Goal: Task Accomplishment & Management: Use online tool/utility

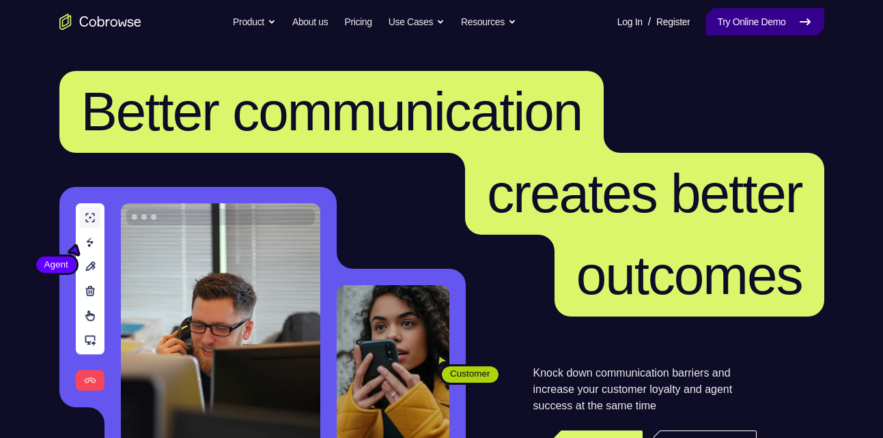
click at [784, 23] on link "Try Online Demo" at bounding box center [764, 21] width 117 height 27
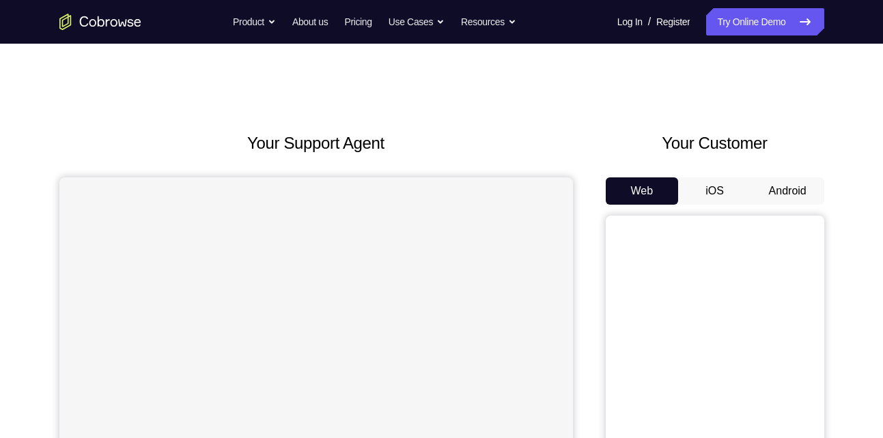
click at [797, 188] on button "Android" at bounding box center [787, 190] width 73 height 27
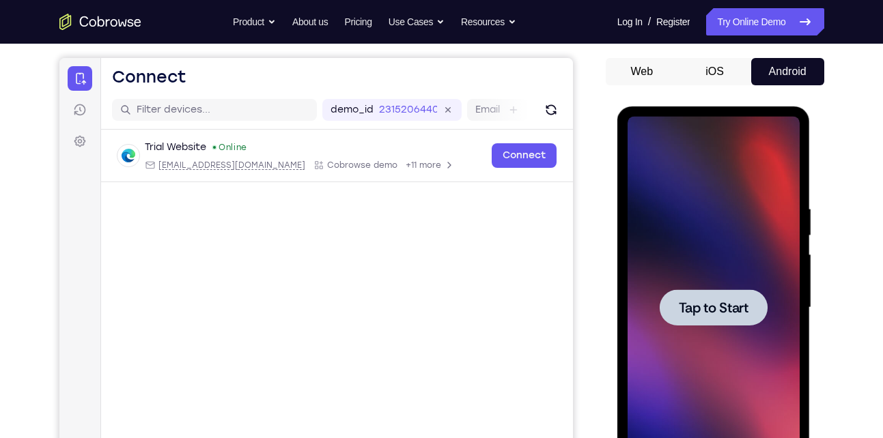
scroll to position [122, 0]
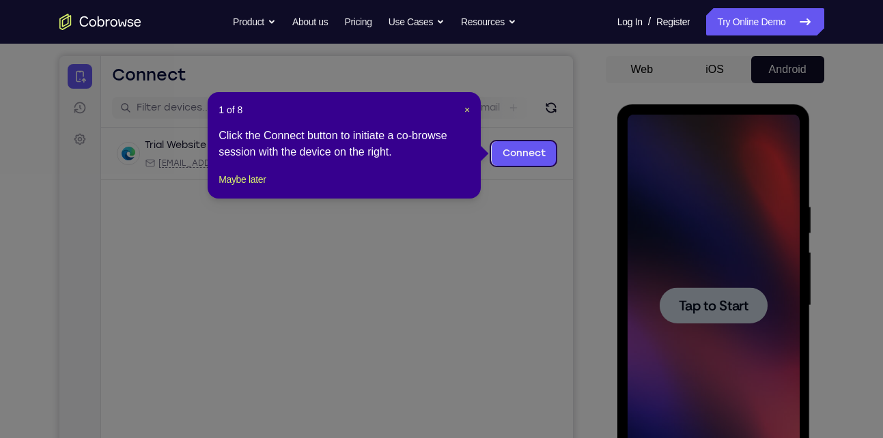
click at [730, 321] on icon at bounding box center [446, 219] width 893 height 438
click at [466, 109] on span "×" at bounding box center [466, 109] width 5 height 11
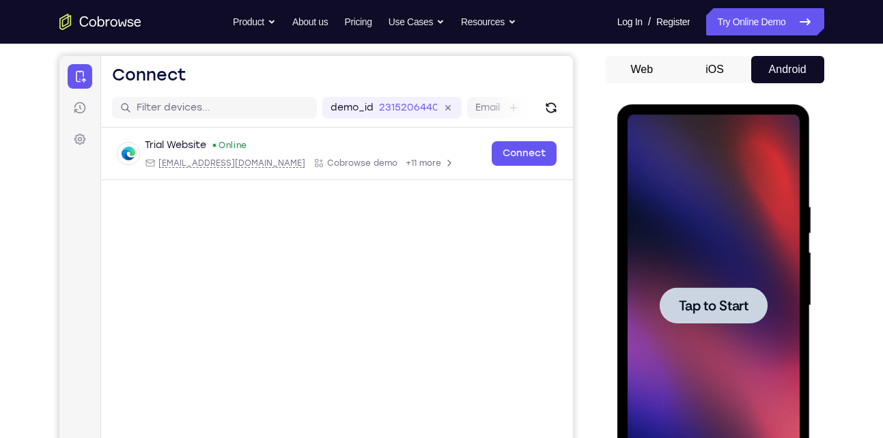
click at [717, 281] on div at bounding box center [713, 306] width 172 height 382
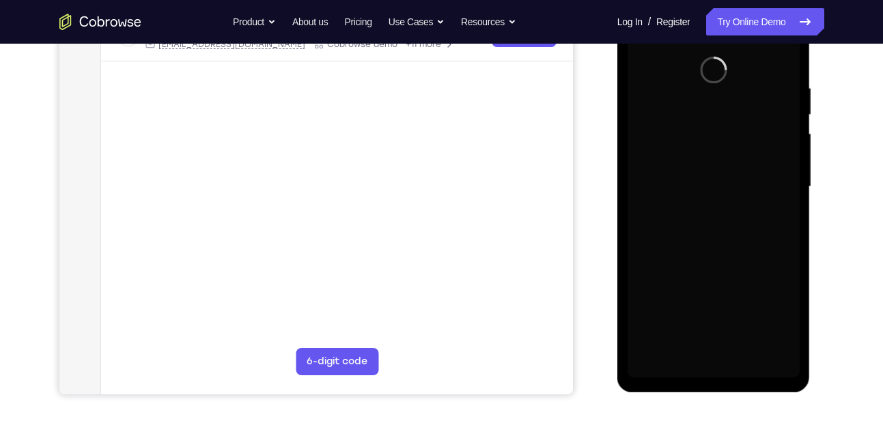
scroll to position [241, 0]
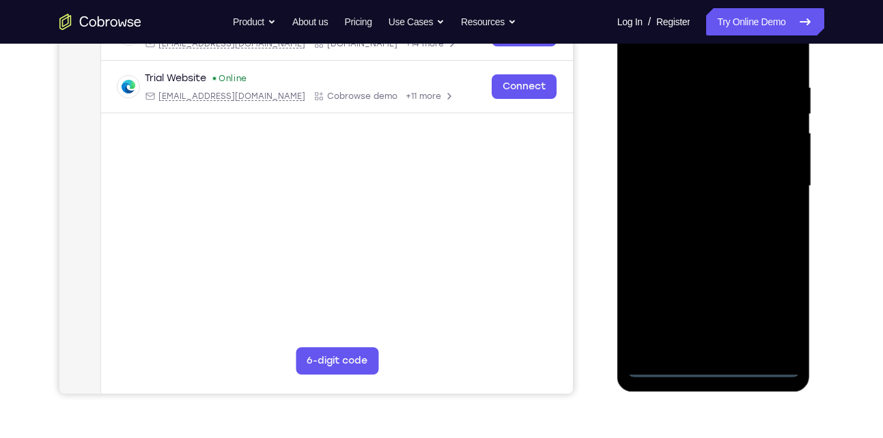
click at [714, 365] on div at bounding box center [713, 186] width 172 height 382
click at [771, 313] on div at bounding box center [713, 186] width 172 height 382
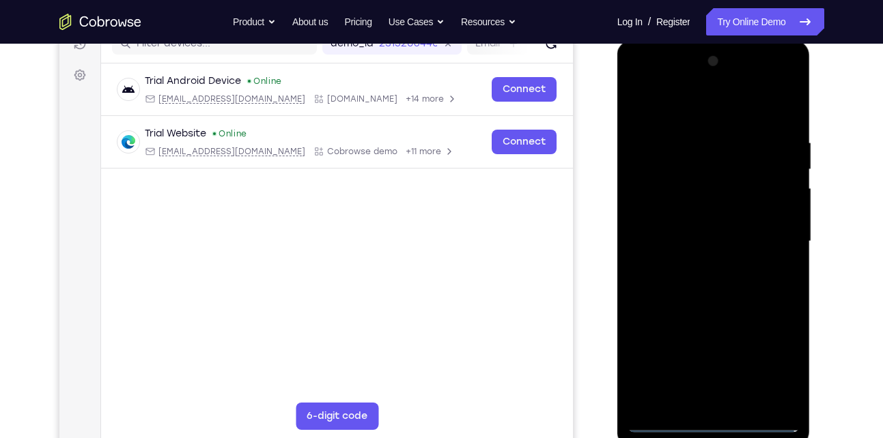
scroll to position [184, 0]
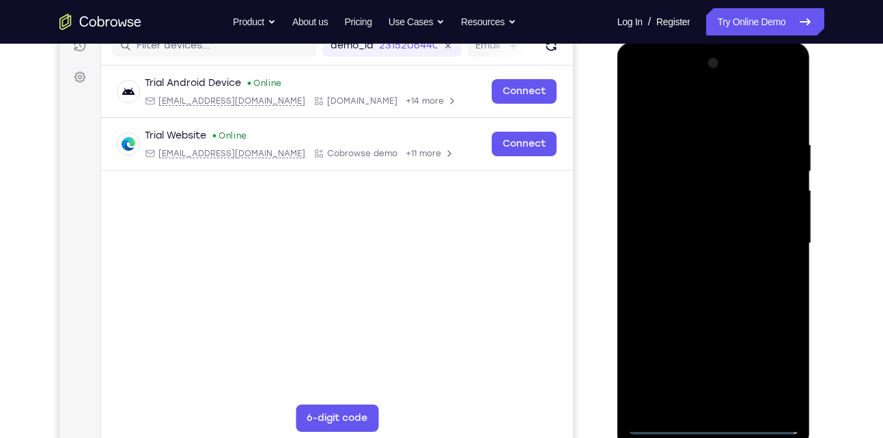
click at [674, 119] on div at bounding box center [713, 244] width 172 height 382
click at [776, 245] on div at bounding box center [713, 244] width 172 height 382
click at [698, 270] on div at bounding box center [713, 244] width 172 height 382
click at [724, 229] on div at bounding box center [713, 244] width 172 height 382
click at [662, 188] on div at bounding box center [713, 244] width 172 height 382
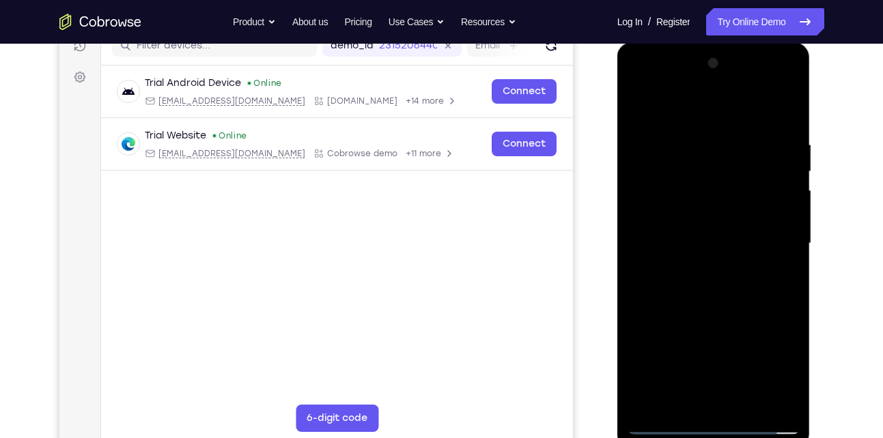
click at [668, 214] on div at bounding box center [713, 244] width 172 height 382
click at [691, 238] on div at bounding box center [713, 244] width 172 height 382
click at [778, 109] on div at bounding box center [713, 244] width 172 height 382
click at [721, 291] on div at bounding box center [713, 244] width 172 height 382
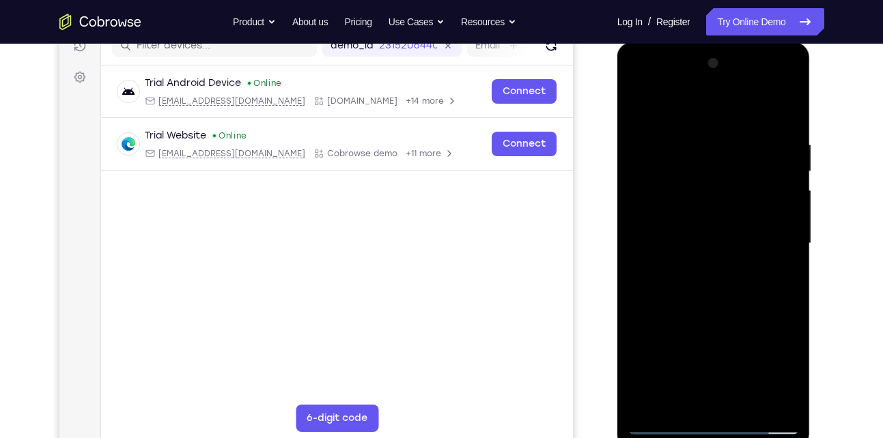
click at [721, 291] on div at bounding box center [713, 244] width 172 height 382
click at [725, 275] on div at bounding box center [713, 244] width 172 height 382
click at [720, 280] on div at bounding box center [713, 244] width 172 height 382
click at [694, 137] on div at bounding box center [713, 244] width 172 height 382
click at [765, 399] on div at bounding box center [713, 244] width 172 height 382
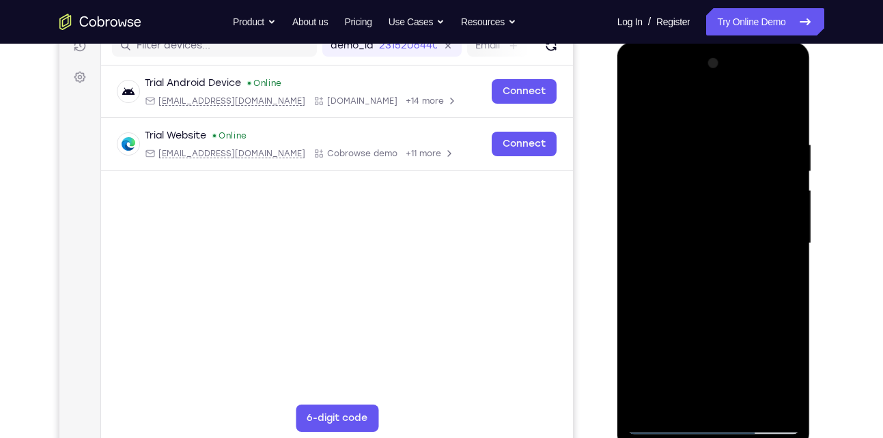
click at [694, 406] on div at bounding box center [713, 244] width 172 height 382
click at [663, 423] on div at bounding box center [713, 244] width 172 height 382
click at [774, 399] on div at bounding box center [713, 244] width 172 height 382
click at [786, 109] on div at bounding box center [713, 244] width 172 height 382
click at [732, 141] on div at bounding box center [713, 244] width 172 height 382
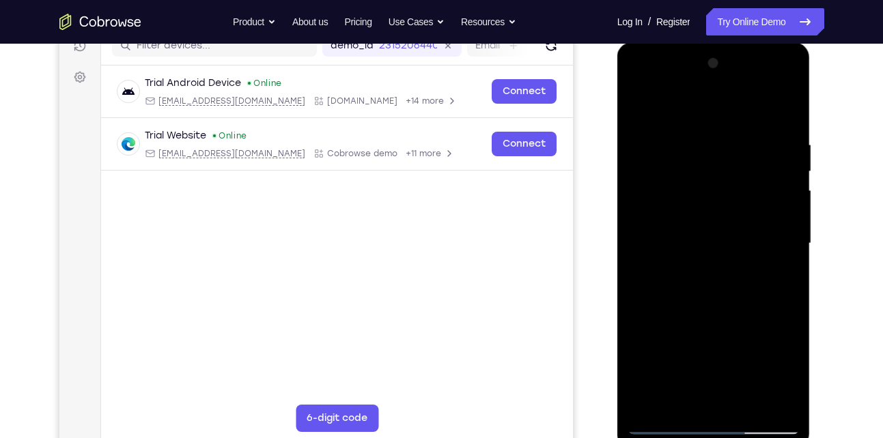
click at [770, 398] on div at bounding box center [713, 244] width 172 height 382
click at [786, 228] on div at bounding box center [713, 244] width 172 height 382
click at [767, 401] on div at bounding box center [713, 244] width 172 height 382
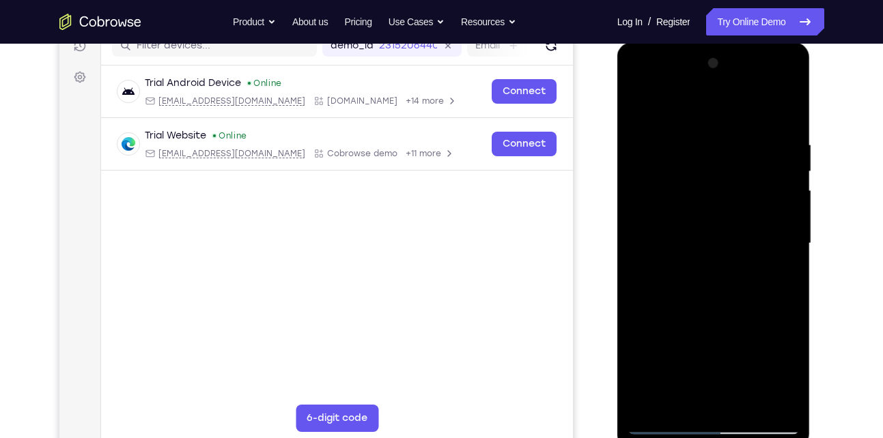
click at [765, 399] on div at bounding box center [713, 244] width 172 height 382
click at [782, 119] on div at bounding box center [713, 244] width 172 height 382
click at [747, 404] on div at bounding box center [713, 244] width 172 height 382
click at [708, 317] on div at bounding box center [713, 244] width 172 height 382
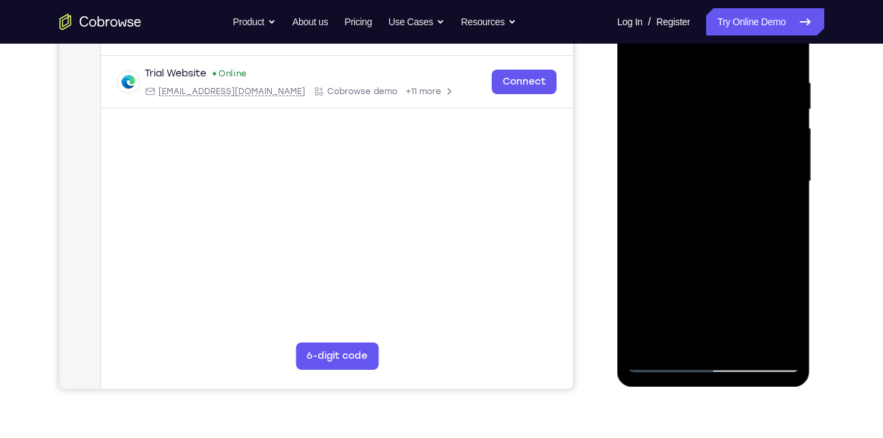
scroll to position [247, 0]
drag, startPoint x: 690, startPoint y: 307, endPoint x: 714, endPoint y: 189, distance: 120.5
click at [714, 189] on div at bounding box center [713, 180] width 172 height 382
click at [689, 309] on div at bounding box center [713, 180] width 172 height 382
click at [779, 212] on div at bounding box center [713, 180] width 172 height 382
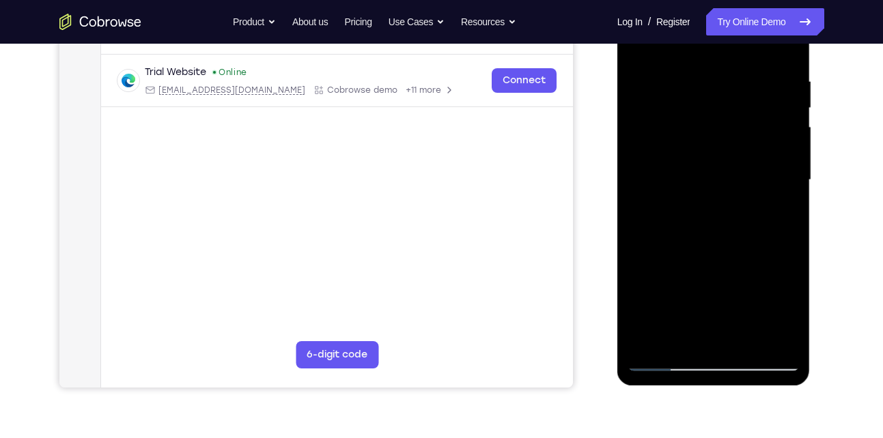
click at [638, 48] on div at bounding box center [713, 180] width 172 height 382
drag, startPoint x: 715, startPoint y: 186, endPoint x: 721, endPoint y: 287, distance: 101.2
click at [721, 287] on div at bounding box center [713, 180] width 172 height 382
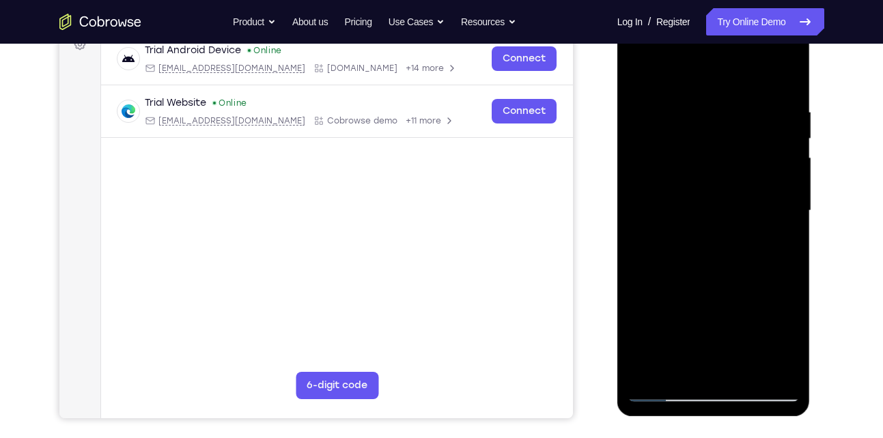
click at [698, 263] on div at bounding box center [713, 211] width 172 height 382
click at [672, 367] on div at bounding box center [713, 211] width 172 height 382
click at [633, 79] on div at bounding box center [713, 211] width 172 height 382
click at [685, 229] on div at bounding box center [713, 211] width 172 height 382
click at [675, 337] on div at bounding box center [713, 211] width 172 height 382
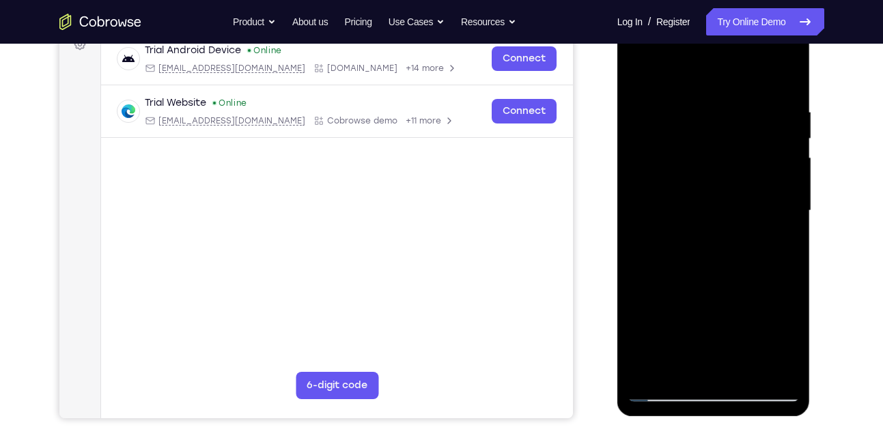
click at [675, 337] on div at bounding box center [713, 211] width 172 height 382
click at [673, 361] on div at bounding box center [713, 211] width 172 height 382
click at [633, 75] on div at bounding box center [713, 211] width 172 height 382
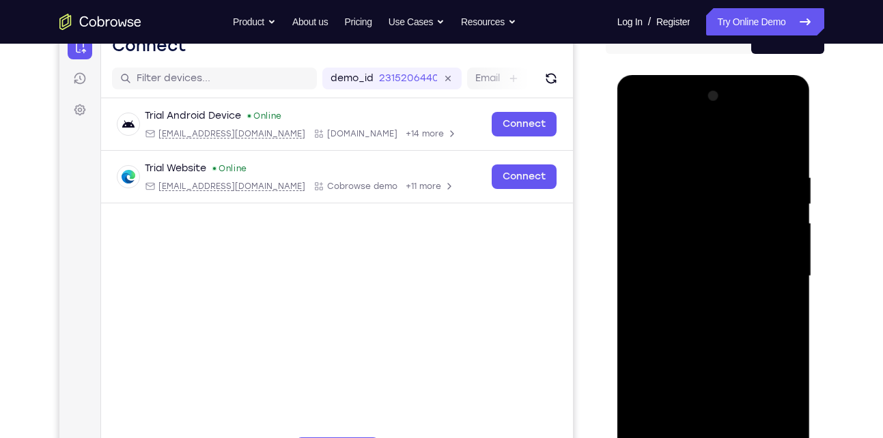
scroll to position [150, 0]
click at [698, 322] on div at bounding box center [713, 277] width 172 height 382
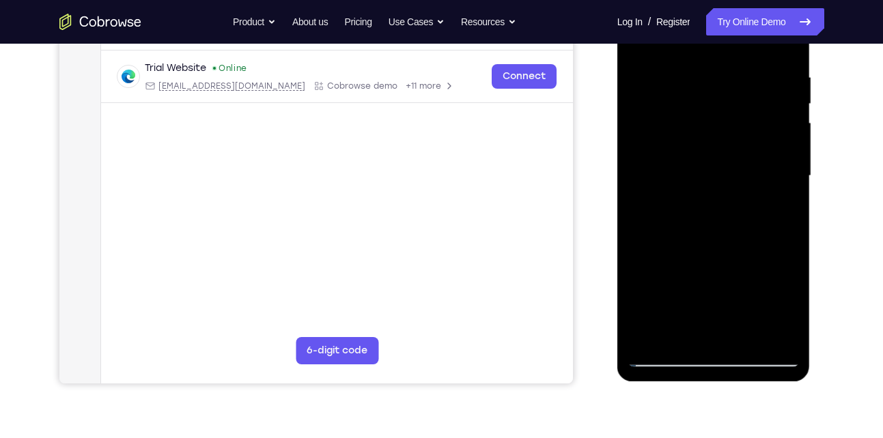
scroll to position [252, 0]
click at [665, 328] on div at bounding box center [713, 175] width 172 height 382
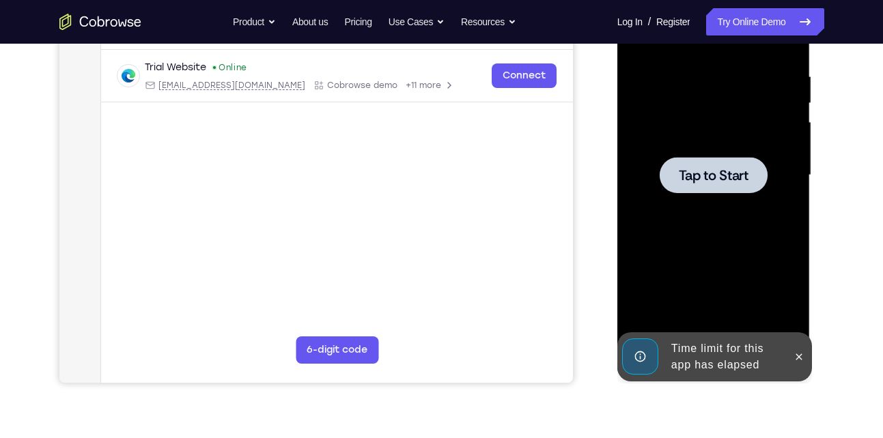
click at [704, 173] on span "Tap to Start" at bounding box center [714, 176] width 70 height 14
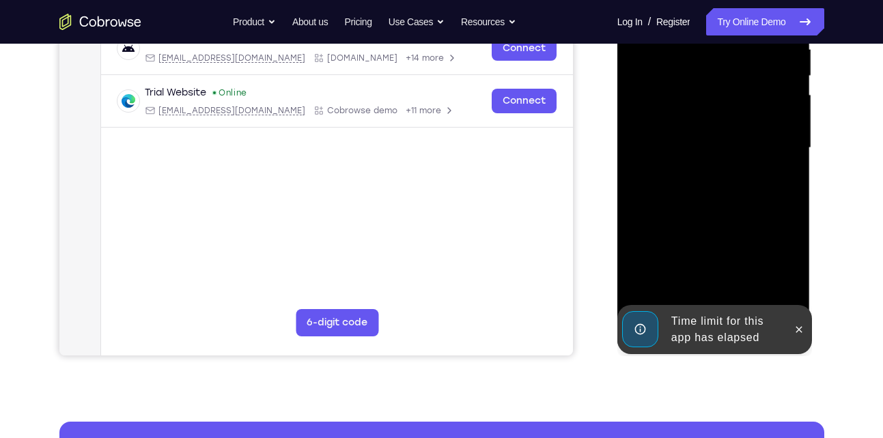
scroll to position [284, 0]
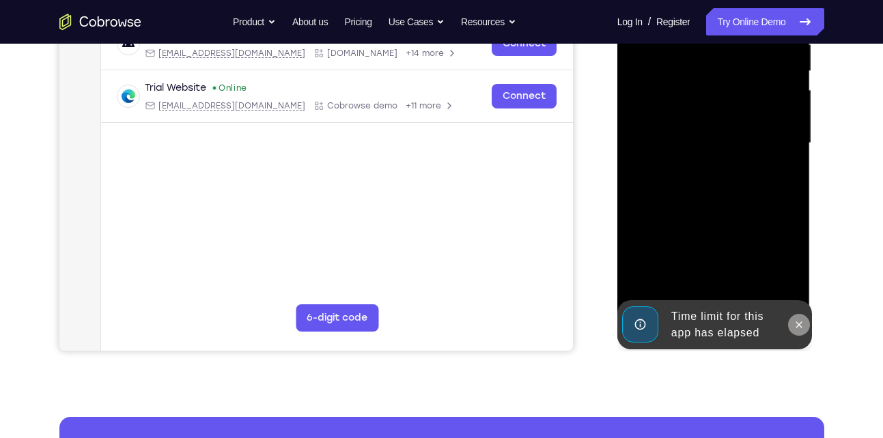
click at [801, 324] on icon at bounding box center [798, 324] width 11 height 11
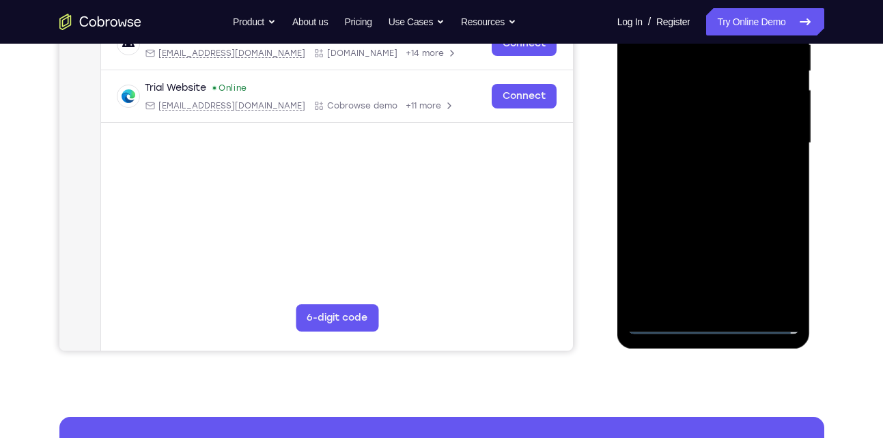
click at [713, 319] on div at bounding box center [713, 143] width 172 height 382
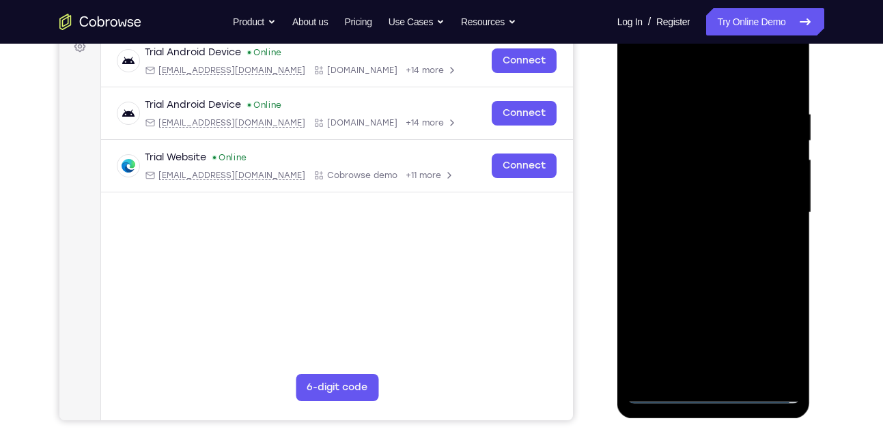
scroll to position [214, 0]
click at [718, 396] on div at bounding box center [713, 214] width 172 height 382
click at [776, 334] on div at bounding box center [713, 214] width 172 height 382
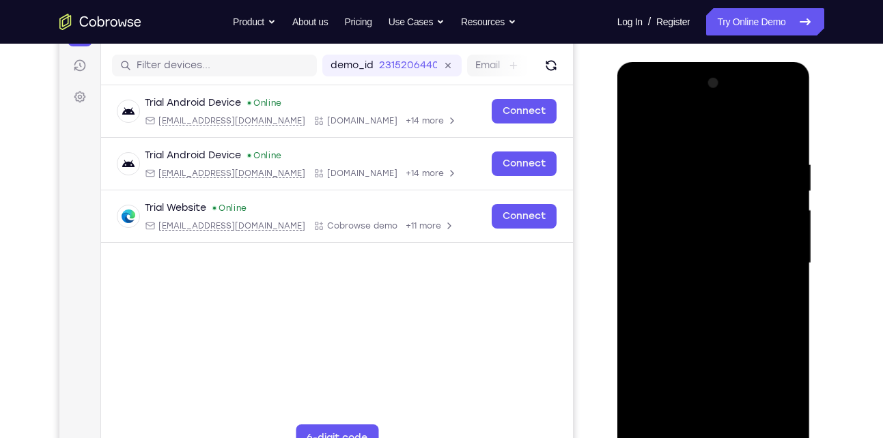
scroll to position [161, 0]
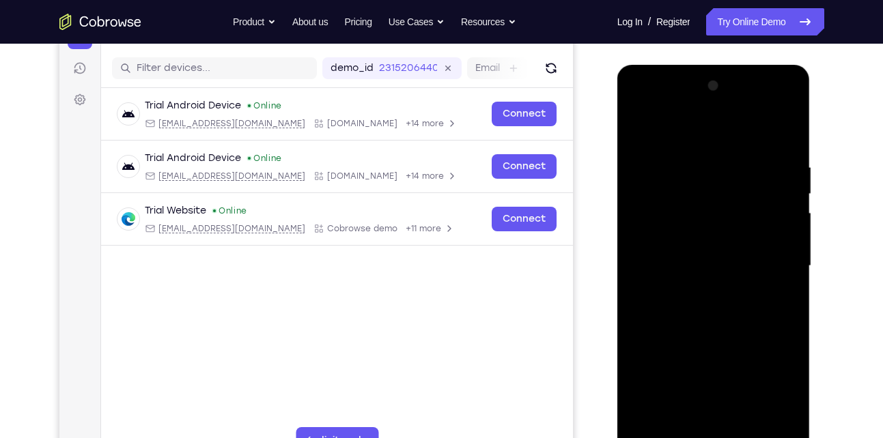
click at [681, 134] on div at bounding box center [713, 266] width 172 height 382
click at [775, 269] on div at bounding box center [713, 266] width 172 height 382
click at [700, 293] on div at bounding box center [713, 266] width 172 height 382
click at [715, 255] on div at bounding box center [713, 266] width 172 height 382
click at [690, 246] on div at bounding box center [713, 266] width 172 height 382
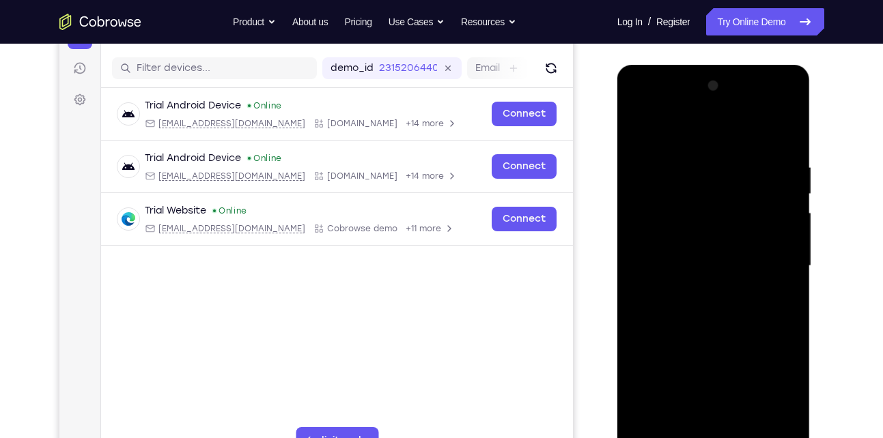
click at [691, 258] on div at bounding box center [713, 266] width 172 height 382
click at [687, 306] on div at bounding box center [713, 266] width 172 height 382
click at [692, 307] on div at bounding box center [713, 266] width 172 height 382
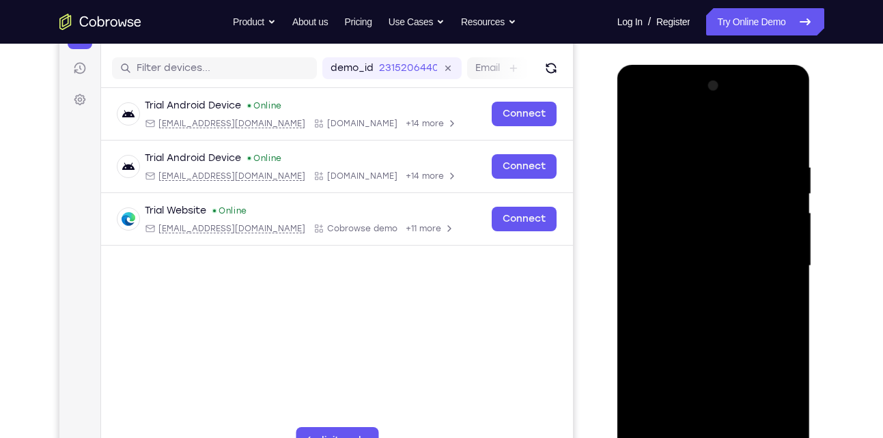
drag, startPoint x: 710, startPoint y: 344, endPoint x: 716, endPoint y: 330, distance: 15.0
click at [716, 330] on div at bounding box center [713, 266] width 172 height 382
click at [725, 318] on div at bounding box center [713, 266] width 172 height 382
drag, startPoint x: 694, startPoint y: 294, endPoint x: 735, endPoint y: 165, distance: 134.7
click at [735, 165] on div at bounding box center [713, 266] width 172 height 382
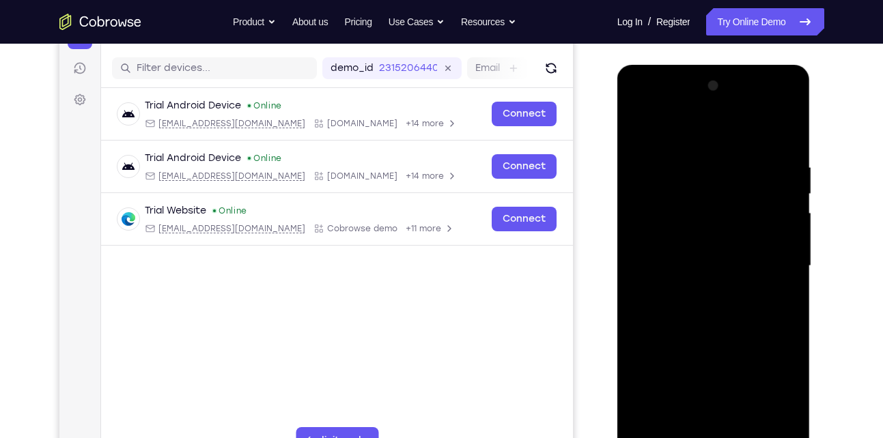
click at [638, 371] on div at bounding box center [713, 266] width 172 height 382
drag, startPoint x: 715, startPoint y: 328, endPoint x: 765, endPoint y: 186, distance: 151.1
click at [765, 186] on div at bounding box center [713, 266] width 172 height 382
drag, startPoint x: 771, startPoint y: 203, endPoint x: 767, endPoint y: 308, distance: 104.5
click at [767, 308] on div at bounding box center [713, 266] width 172 height 382
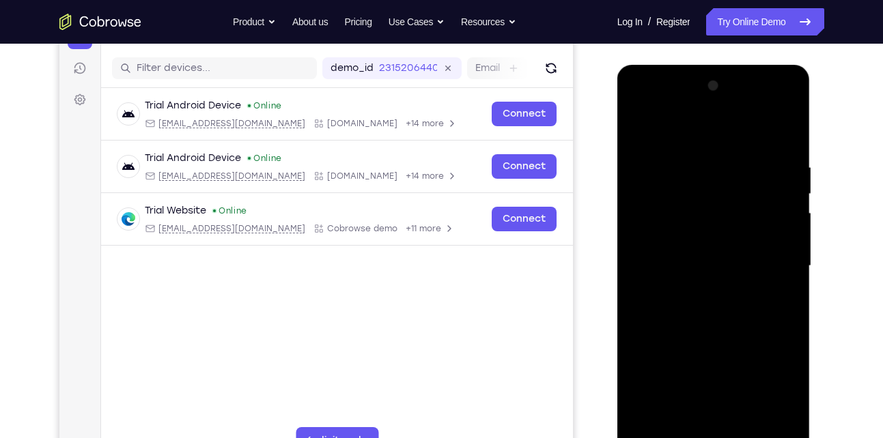
click at [636, 369] on div at bounding box center [713, 266] width 172 height 382
click at [790, 123] on div at bounding box center [713, 266] width 172 height 382
drag, startPoint x: 741, startPoint y: 177, endPoint x: 733, endPoint y: 308, distance: 130.6
click at [733, 308] on div at bounding box center [713, 266] width 172 height 382
click at [674, 240] on div at bounding box center [713, 266] width 172 height 382
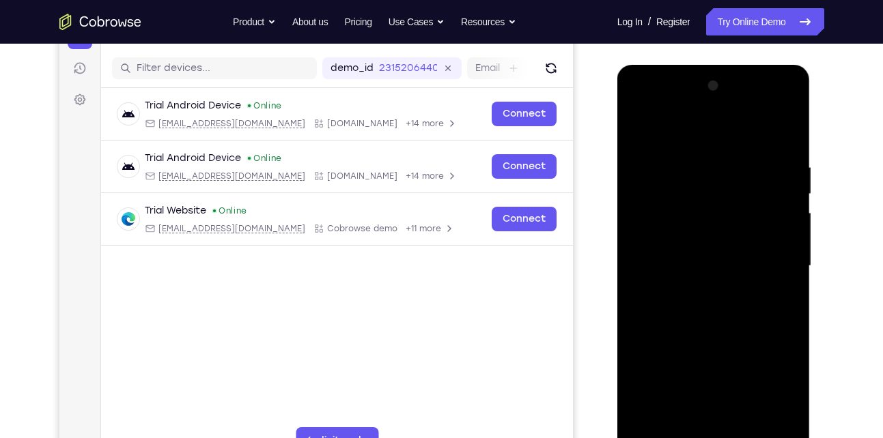
click at [736, 179] on div at bounding box center [713, 266] width 172 height 382
click at [639, 128] on div at bounding box center [713, 266] width 172 height 382
drag, startPoint x: 715, startPoint y: 202, endPoint x: 738, endPoint y: 428, distance: 227.1
click at [738, 428] on div at bounding box center [713, 266] width 172 height 382
click at [638, 124] on div at bounding box center [713, 266] width 172 height 382
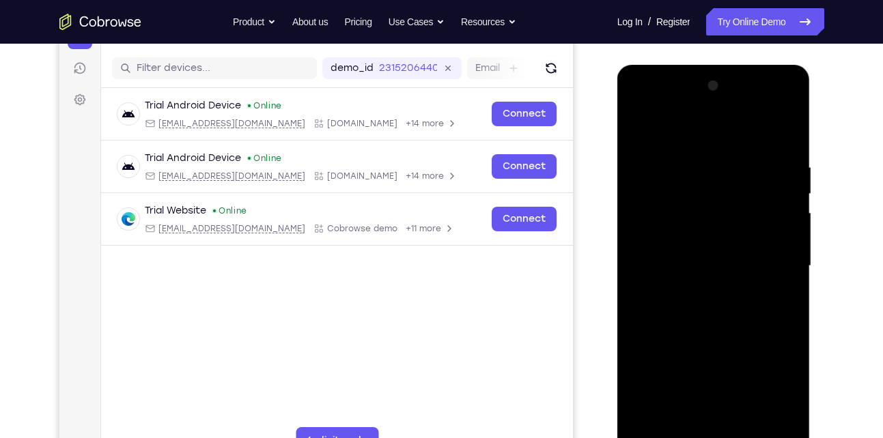
drag, startPoint x: 698, startPoint y: 288, endPoint x: 718, endPoint y: 182, distance: 107.6
click at [718, 182] on div at bounding box center [713, 266] width 172 height 382
click at [786, 231] on div at bounding box center [713, 266] width 172 height 382
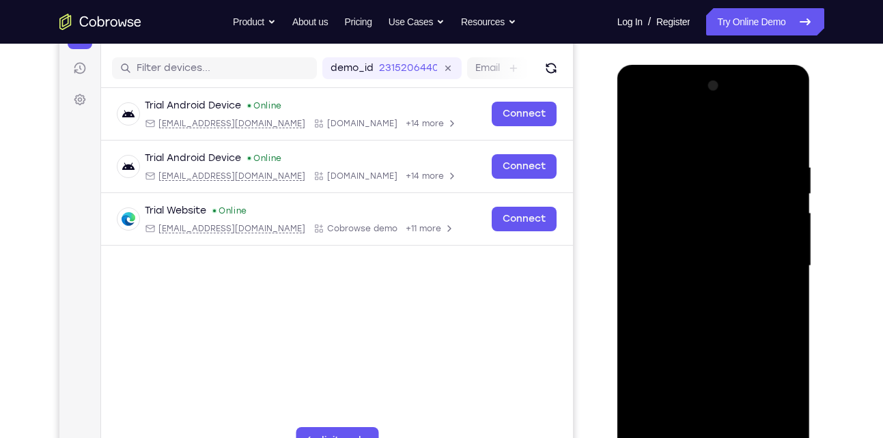
click at [639, 359] on div at bounding box center [713, 266] width 172 height 382
click at [787, 128] on div at bounding box center [713, 266] width 172 height 382
drag, startPoint x: 741, startPoint y: 176, endPoint x: 739, endPoint y: 433, distance: 257.4
click at [739, 433] on div at bounding box center [713, 266] width 172 height 382
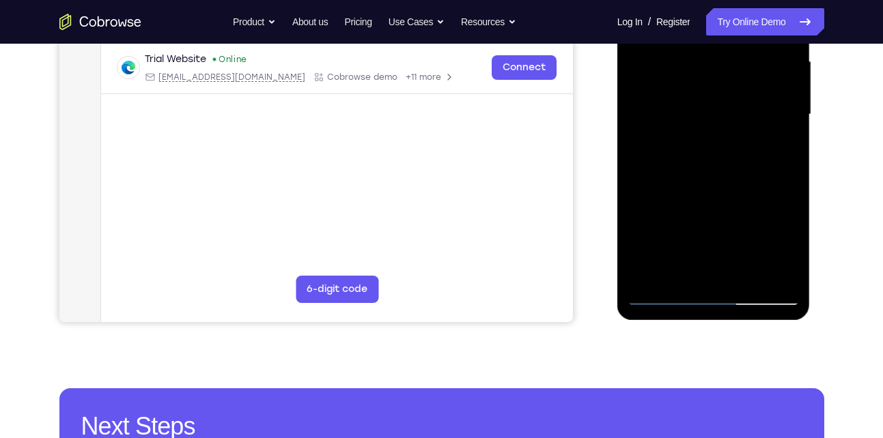
click at [786, 272] on div at bounding box center [713, 115] width 172 height 382
click at [742, 274] on div at bounding box center [713, 115] width 172 height 382
click at [709, 182] on div at bounding box center [713, 115] width 172 height 382
click at [696, 134] on div at bounding box center [713, 115] width 172 height 382
click at [672, 204] on div at bounding box center [713, 115] width 172 height 382
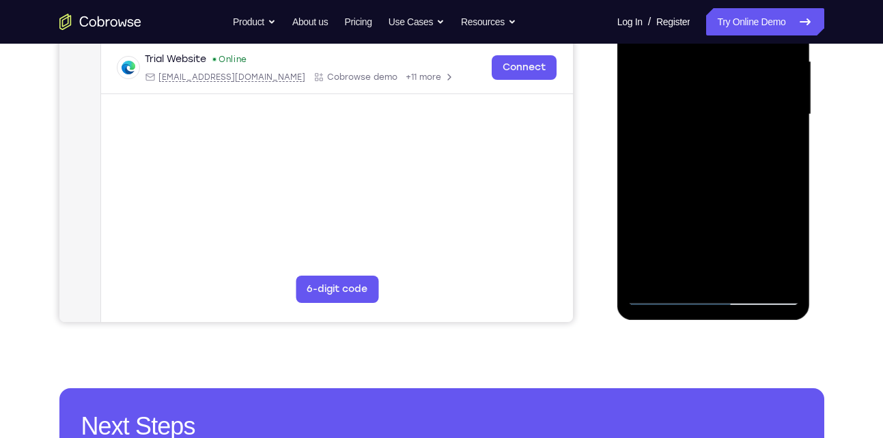
click at [672, 204] on div at bounding box center [713, 115] width 172 height 382
click at [674, 272] on div at bounding box center [713, 115] width 172 height 382
click at [680, 125] on div at bounding box center [713, 115] width 172 height 382
click at [670, 266] on div at bounding box center [713, 115] width 172 height 382
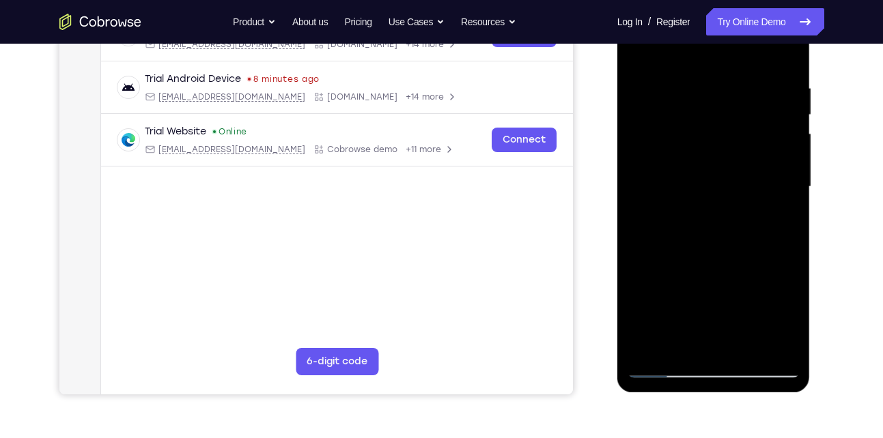
scroll to position [240, 0]
click at [758, 182] on div at bounding box center [713, 188] width 172 height 382
click at [747, 320] on div at bounding box center [713, 188] width 172 height 382
click at [737, 304] on div at bounding box center [713, 188] width 172 height 382
click at [756, 300] on div at bounding box center [713, 188] width 172 height 382
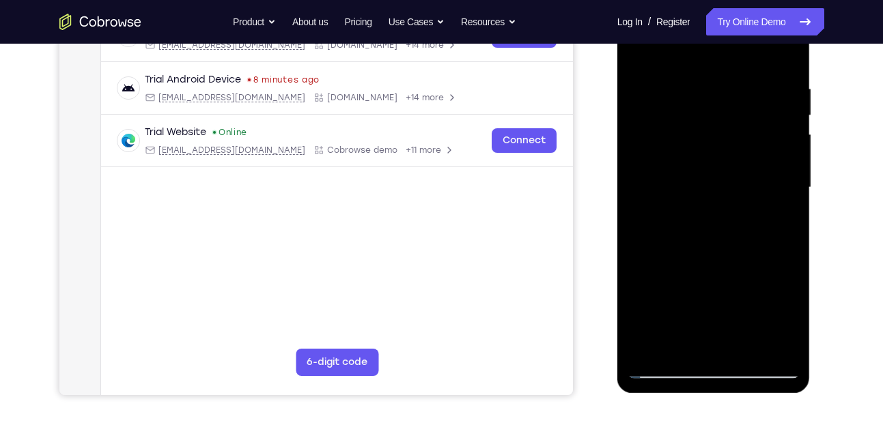
click at [733, 97] on div at bounding box center [713, 188] width 172 height 382
click at [756, 233] on div at bounding box center [713, 188] width 172 height 382
click at [761, 239] on div at bounding box center [713, 188] width 172 height 382
click at [770, 220] on div at bounding box center [713, 188] width 172 height 382
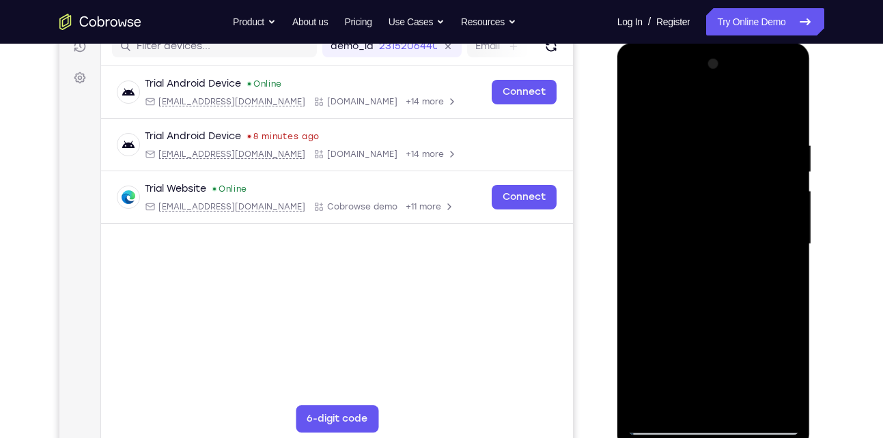
scroll to position [181, 0]
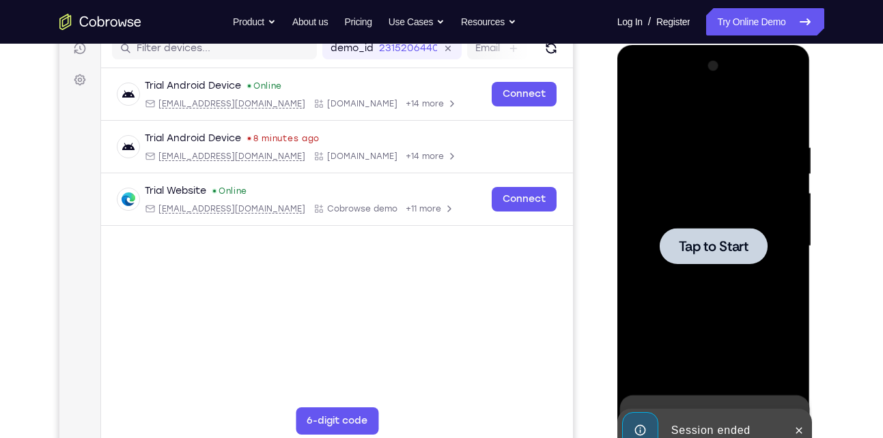
click at [711, 248] on span "Tap to Start" at bounding box center [714, 247] width 70 height 14
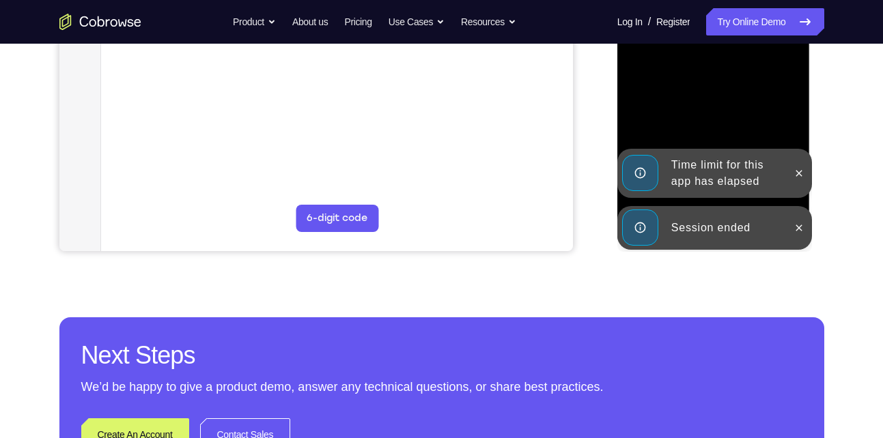
scroll to position [385, 0]
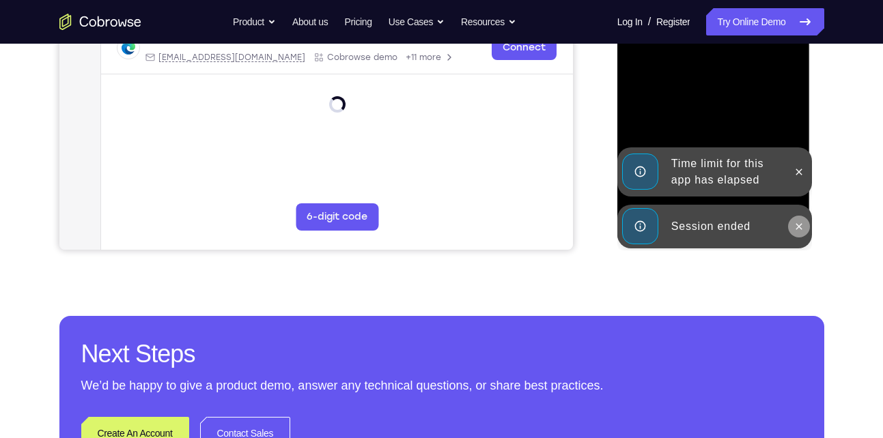
click at [795, 226] on icon at bounding box center [798, 226] width 11 height 11
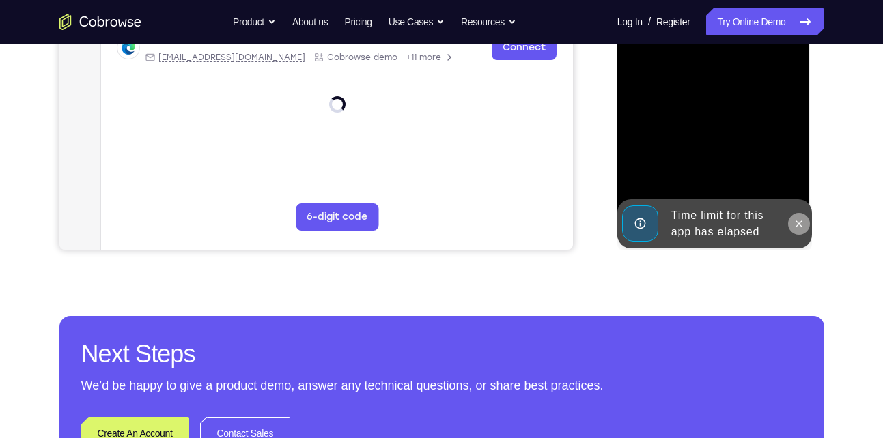
click at [799, 216] on button at bounding box center [799, 224] width 22 height 22
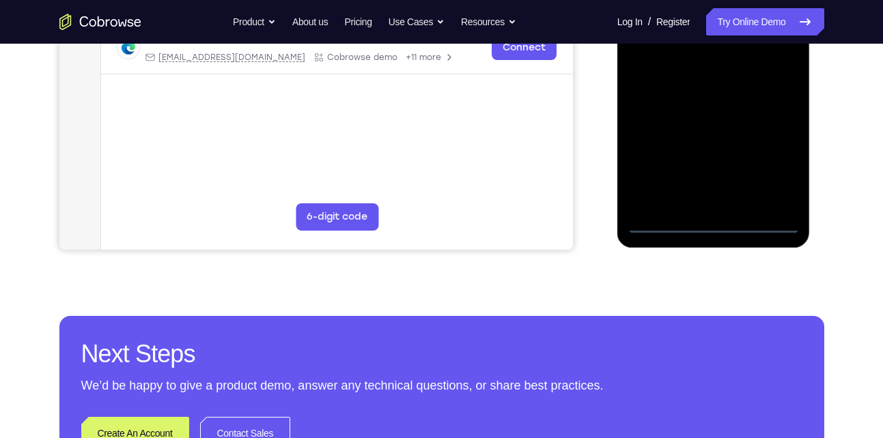
click at [713, 220] on div at bounding box center [713, 42] width 172 height 382
click at [770, 160] on div at bounding box center [713, 42] width 172 height 382
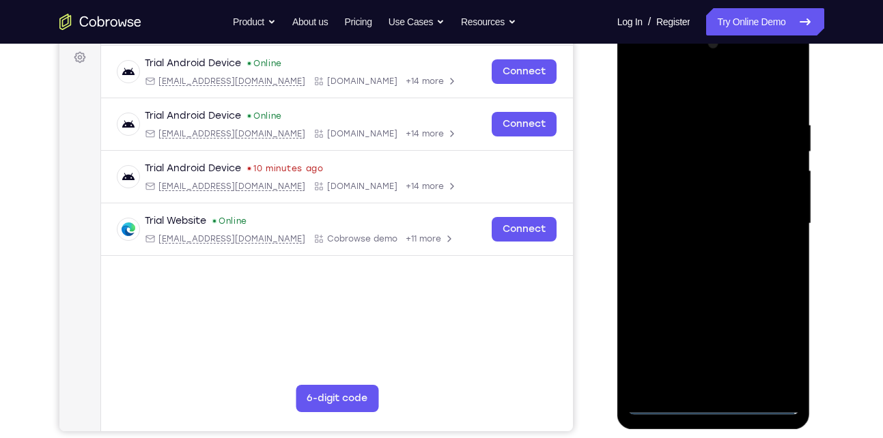
scroll to position [202, 0]
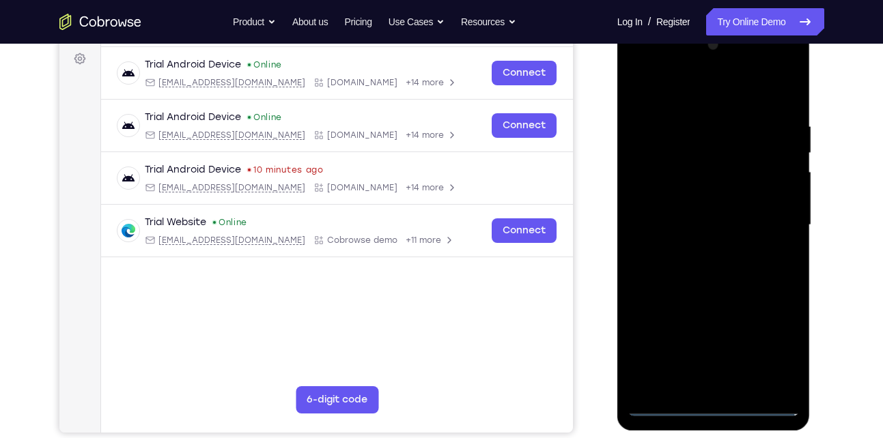
click at [692, 101] on div at bounding box center [713, 225] width 172 height 382
click at [772, 219] on div at bounding box center [713, 225] width 172 height 382
click at [702, 253] on div at bounding box center [713, 225] width 172 height 382
click at [724, 205] on div at bounding box center [713, 225] width 172 height 382
click at [709, 201] on div at bounding box center [713, 225] width 172 height 382
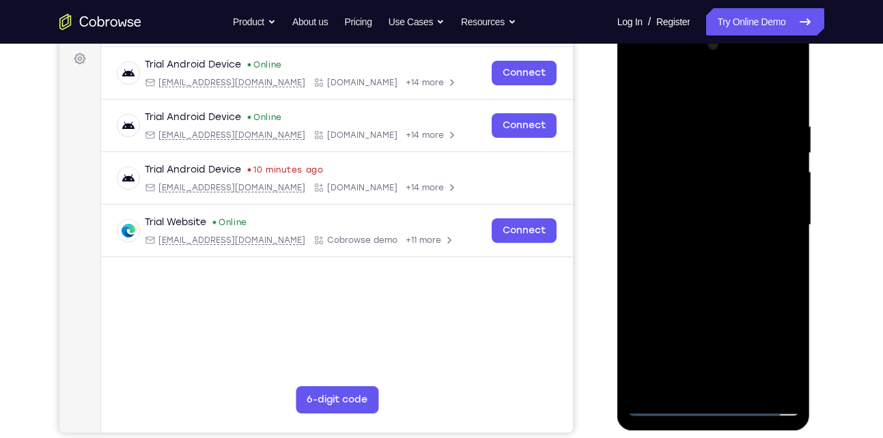
click at [698, 169] on div at bounding box center [713, 225] width 172 height 382
click at [687, 223] on div at bounding box center [713, 225] width 172 height 382
click at [687, 264] on div at bounding box center [713, 225] width 172 height 382
click at [774, 86] on div at bounding box center [713, 225] width 172 height 382
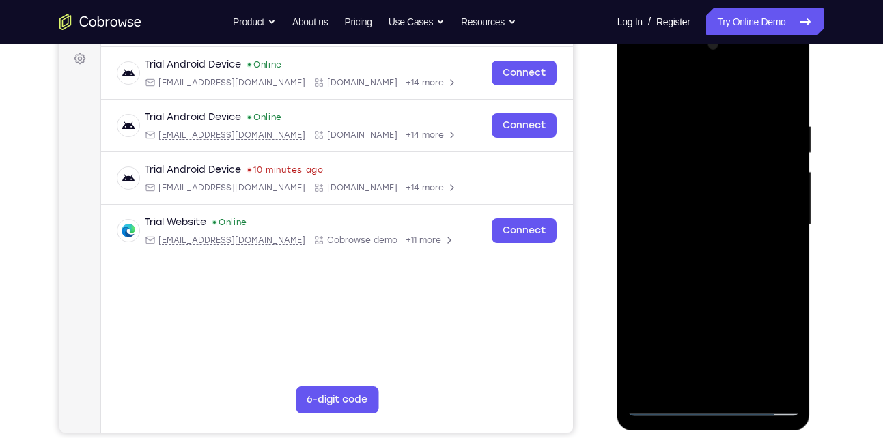
click at [714, 268] on div at bounding box center [713, 225] width 172 height 382
click at [700, 289] on div at bounding box center [713, 225] width 172 height 382
drag, startPoint x: 670, startPoint y: 293, endPoint x: 697, endPoint y: 236, distance: 63.2
click at [697, 236] on div at bounding box center [713, 225] width 172 height 382
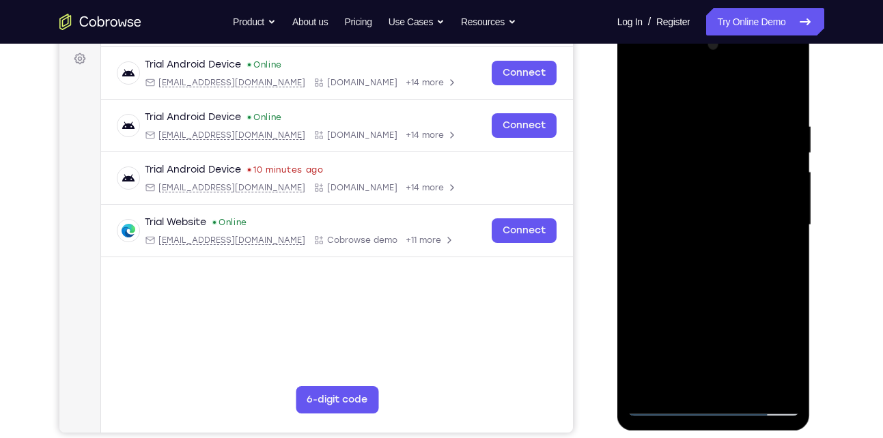
click at [785, 237] on div at bounding box center [713, 225] width 172 height 382
drag, startPoint x: 707, startPoint y: 275, endPoint x: 740, endPoint y: 181, distance: 100.0
click at [740, 181] on div at bounding box center [713, 225] width 172 height 382
click at [640, 274] on div at bounding box center [713, 225] width 172 height 382
drag, startPoint x: 726, startPoint y: 268, endPoint x: 754, endPoint y: 145, distance: 126.7
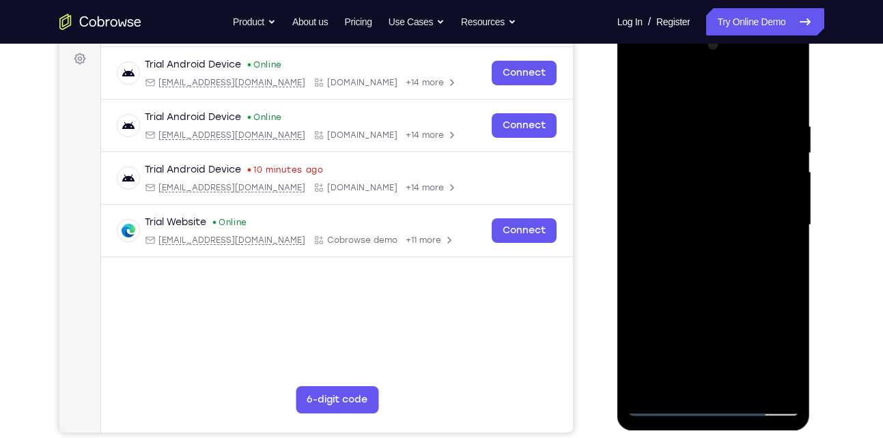
click at [754, 145] on div at bounding box center [713, 225] width 172 height 382
drag, startPoint x: 724, startPoint y: 277, endPoint x: 745, endPoint y: 191, distance: 88.4
click at [745, 191] on div at bounding box center [713, 225] width 172 height 382
click at [788, 243] on div at bounding box center [713, 225] width 172 height 382
drag, startPoint x: 687, startPoint y: 274, endPoint x: 713, endPoint y: 190, distance: 88.7
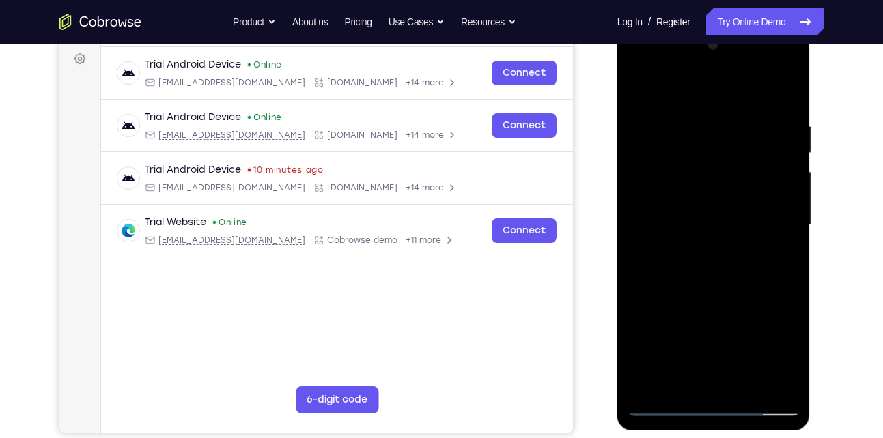
click at [713, 190] on div at bounding box center [713, 225] width 172 height 382
click at [636, 302] on div at bounding box center [713, 225] width 172 height 382
drag, startPoint x: 672, startPoint y: 258, endPoint x: 700, endPoint y: 136, distance: 125.4
click at [700, 136] on div at bounding box center [713, 225] width 172 height 382
drag, startPoint x: 692, startPoint y: 242, endPoint x: 737, endPoint y: 77, distance: 170.4
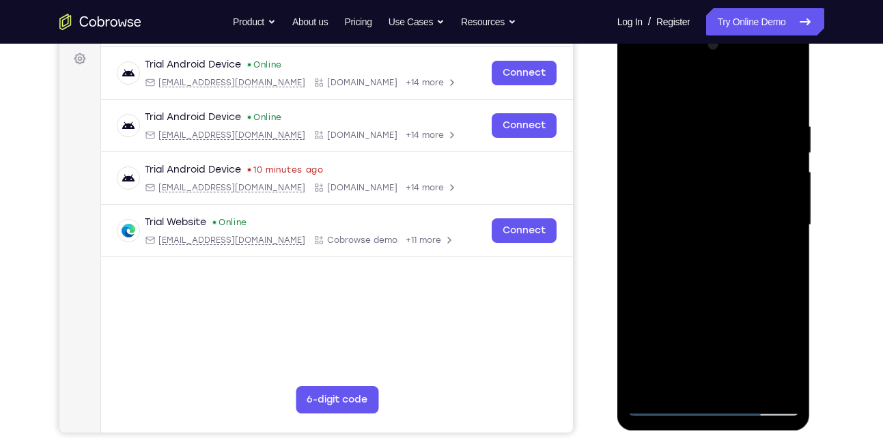
click at [737, 77] on div at bounding box center [713, 225] width 172 height 382
click at [791, 189] on div at bounding box center [713, 225] width 172 height 382
click at [638, 317] on div at bounding box center [713, 225] width 172 height 382
drag, startPoint x: 661, startPoint y: 302, endPoint x: 707, endPoint y: 133, distance: 174.5
click at [707, 133] on div at bounding box center [713, 225] width 172 height 382
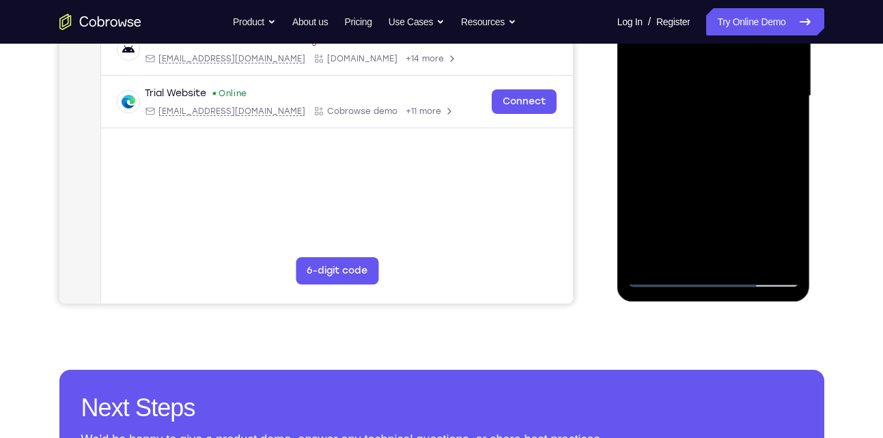
scroll to position [334, 0]
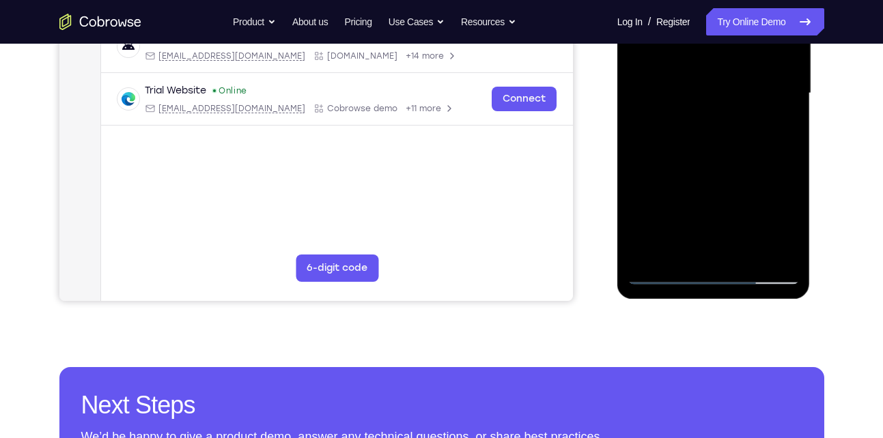
click at [747, 256] on div at bounding box center [713, 93] width 172 height 382
click at [714, 166] on div at bounding box center [713, 93] width 172 height 382
click at [703, 57] on div at bounding box center [713, 93] width 172 height 382
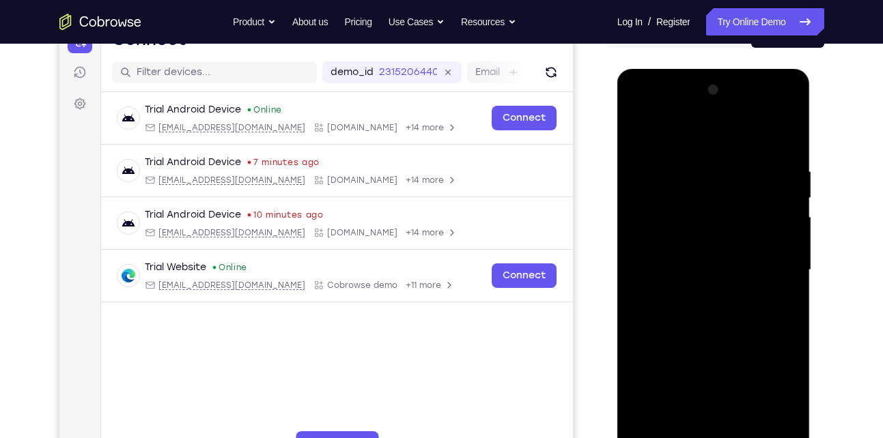
scroll to position [156, 0]
click at [636, 140] on div at bounding box center [713, 271] width 172 height 382
click at [679, 234] on div at bounding box center [713, 271] width 172 height 382
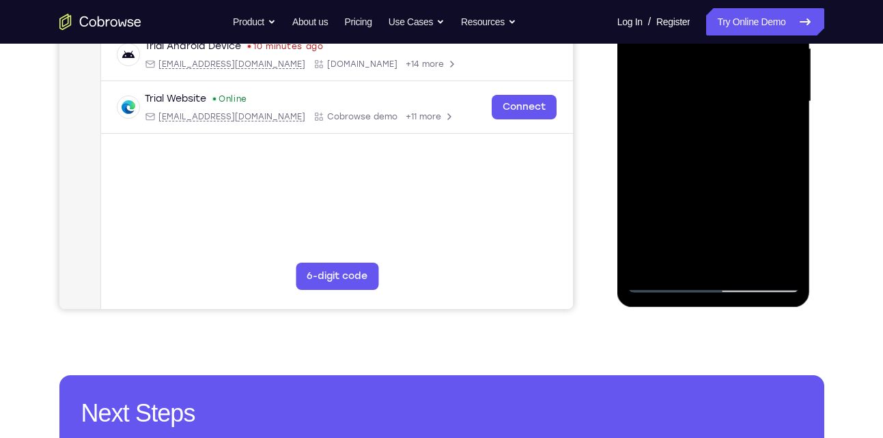
scroll to position [326, 0]
click at [720, 134] on div at bounding box center [713, 101] width 172 height 382
click at [713, 135] on div at bounding box center [713, 101] width 172 height 382
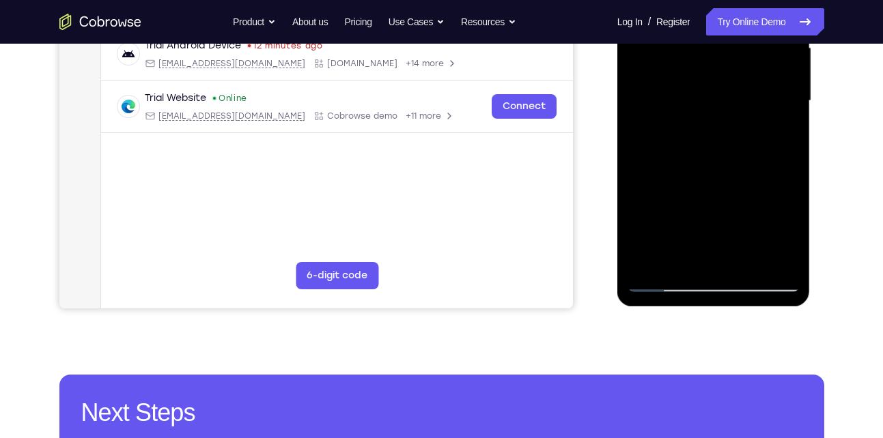
click at [713, 135] on div at bounding box center [713, 101] width 172 height 382
click at [711, 229] on div at bounding box center [713, 101] width 172 height 382
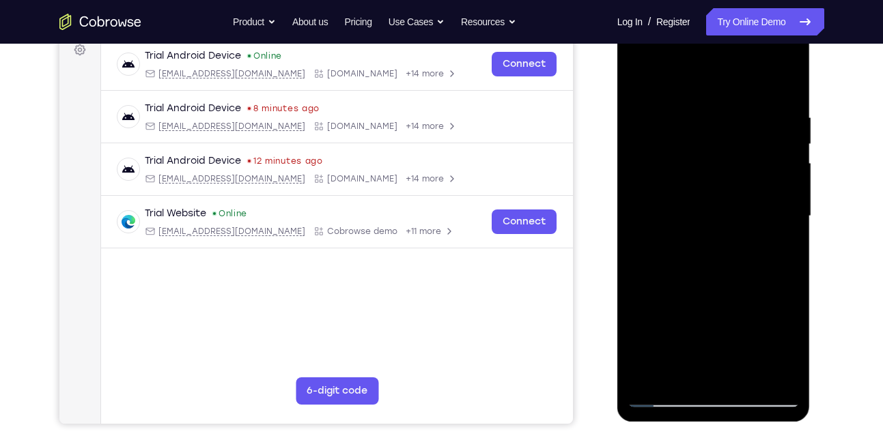
scroll to position [200, 0]
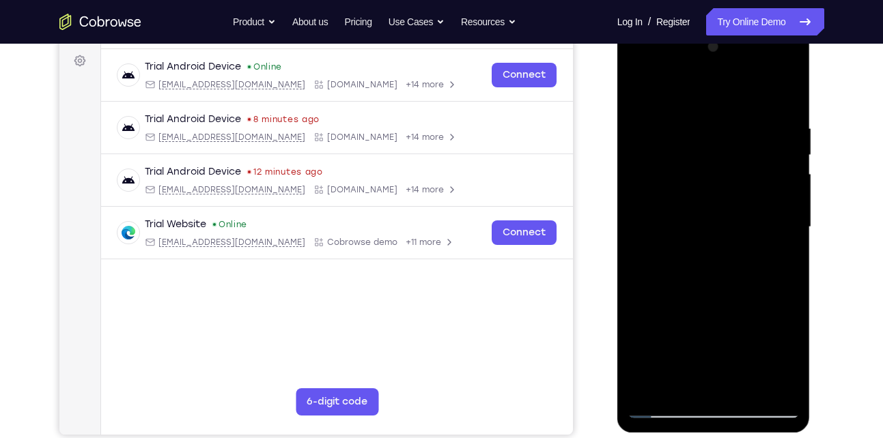
click at [633, 91] on div at bounding box center [713, 227] width 172 height 382
click at [698, 216] on div at bounding box center [713, 227] width 172 height 382
click at [634, 92] on div at bounding box center [713, 227] width 172 height 382
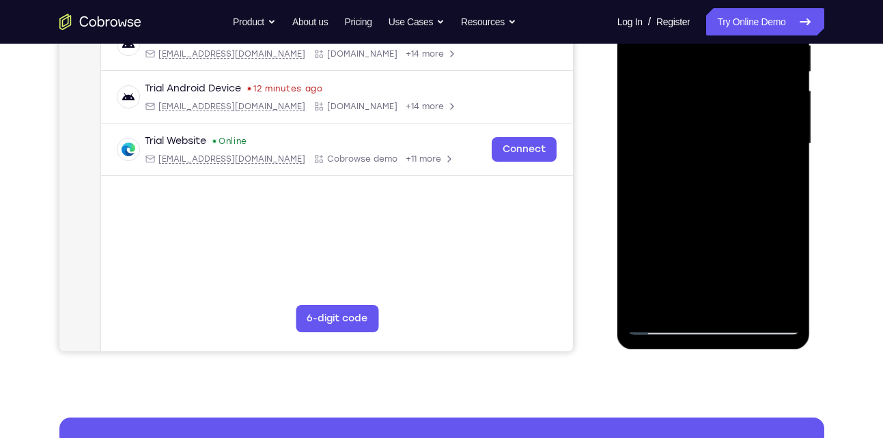
scroll to position [284, 0]
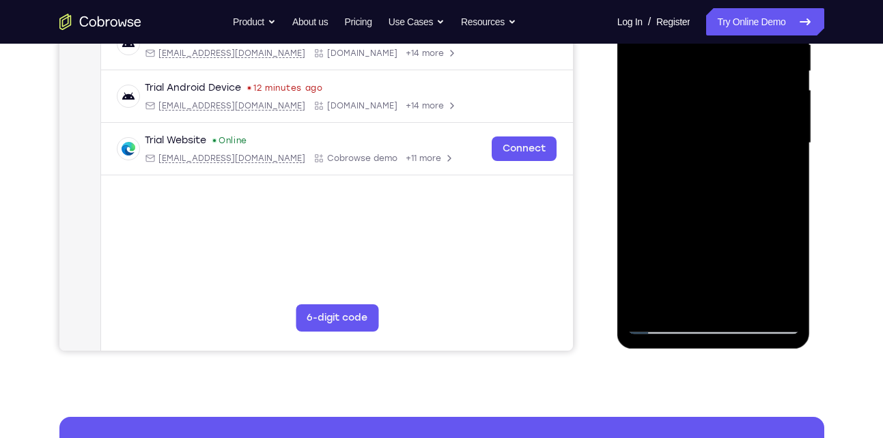
click at [687, 229] on div at bounding box center [713, 143] width 172 height 382
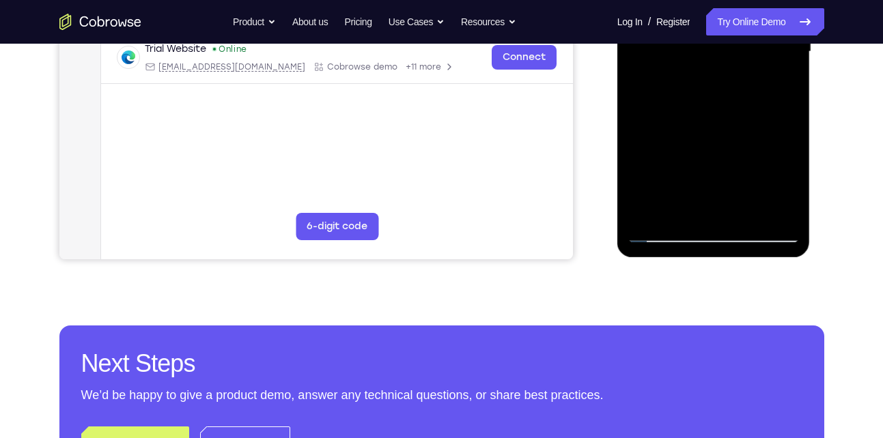
click at [688, 184] on div at bounding box center [713, 52] width 172 height 382
click at [683, 205] on div at bounding box center [713, 52] width 172 height 382
click at [668, 87] on div at bounding box center [713, 52] width 172 height 382
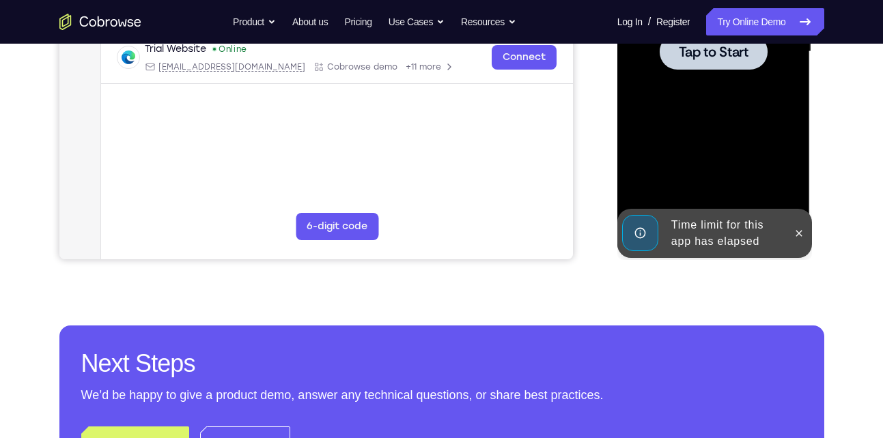
click at [717, 70] on div at bounding box center [713, 52] width 172 height 382
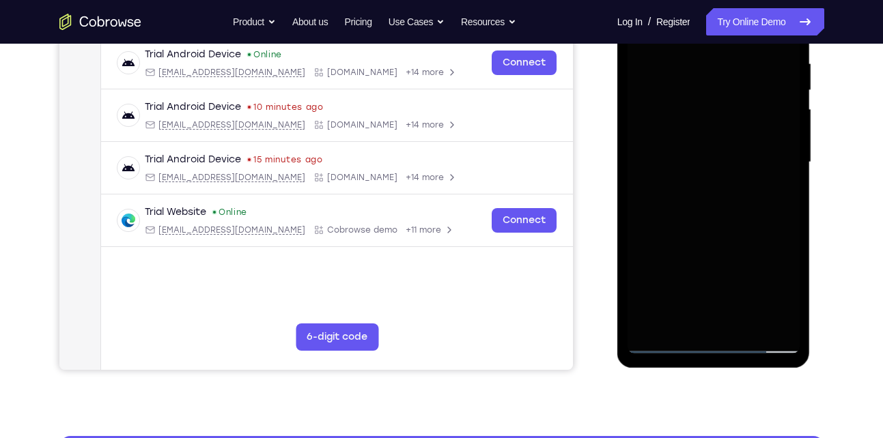
scroll to position [360, 0]
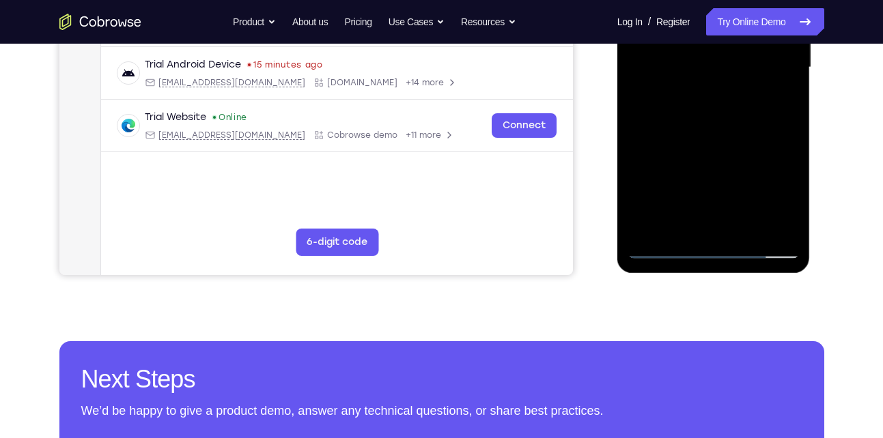
click at [713, 247] on div at bounding box center [713, 67] width 172 height 382
click at [775, 191] on div at bounding box center [713, 67] width 172 height 382
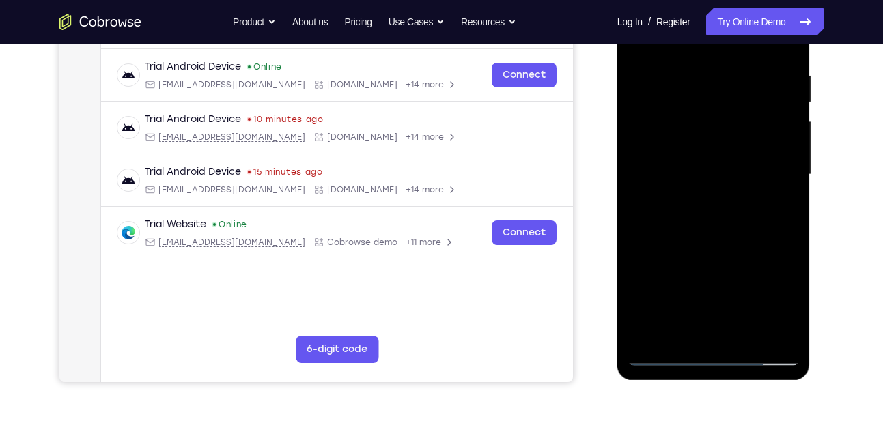
scroll to position [191, 0]
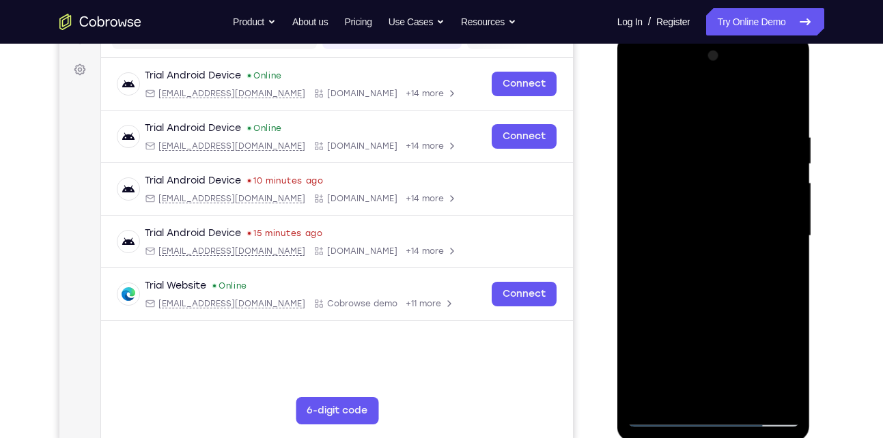
click at [659, 100] on div at bounding box center [713, 236] width 172 height 382
click at [773, 231] on div at bounding box center [713, 236] width 172 height 382
click at [700, 263] on div at bounding box center [713, 236] width 172 height 382
click at [711, 228] on div at bounding box center [713, 236] width 172 height 382
click at [676, 210] on div at bounding box center [713, 236] width 172 height 382
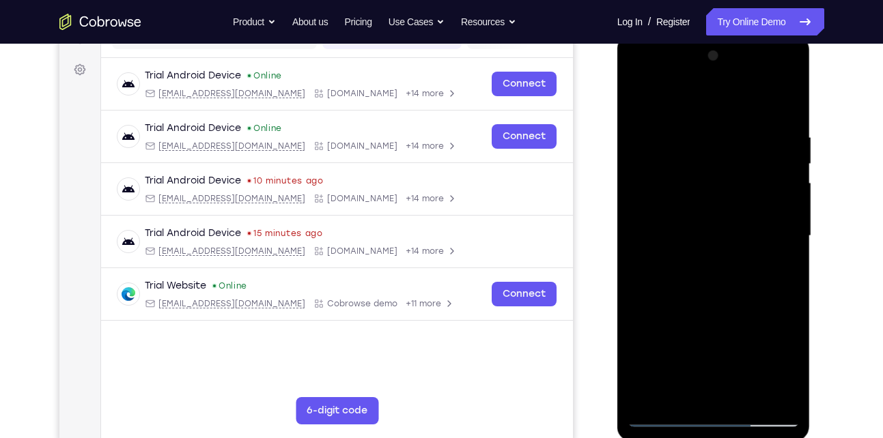
click at [676, 229] on div at bounding box center [713, 236] width 172 height 382
click at [679, 280] on div at bounding box center [713, 236] width 172 height 382
click at [771, 99] on div at bounding box center [713, 236] width 172 height 382
click at [717, 276] on div at bounding box center [713, 236] width 172 height 382
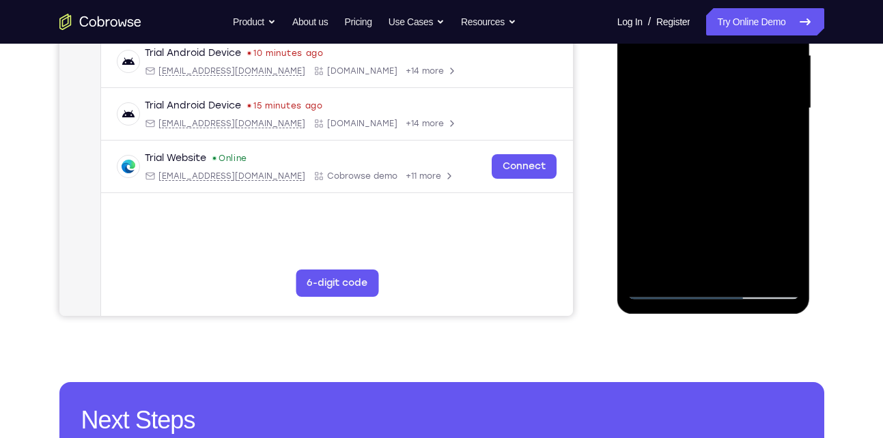
scroll to position [321, 0]
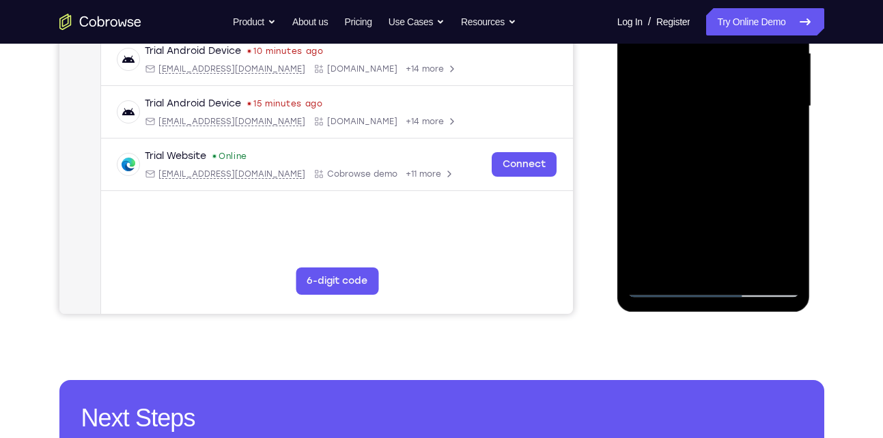
click at [737, 137] on div at bounding box center [713, 106] width 172 height 382
click at [751, 268] on div at bounding box center [713, 106] width 172 height 382
click at [713, 176] on div at bounding box center [713, 106] width 172 height 382
click at [689, 220] on div at bounding box center [713, 106] width 172 height 382
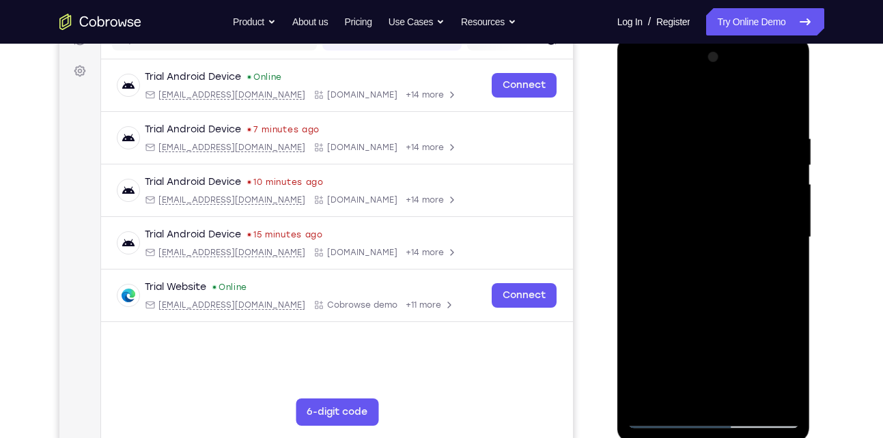
scroll to position [182, 0]
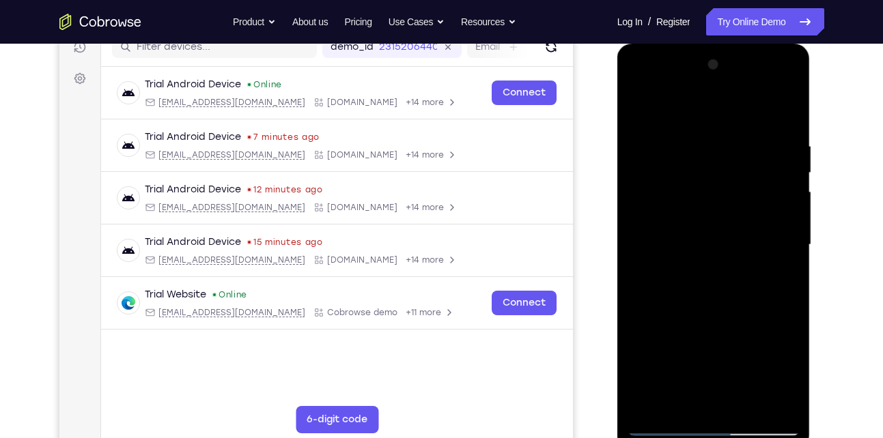
click at [636, 109] on div at bounding box center [713, 245] width 172 height 382
click at [700, 198] on div at bounding box center [713, 245] width 172 height 382
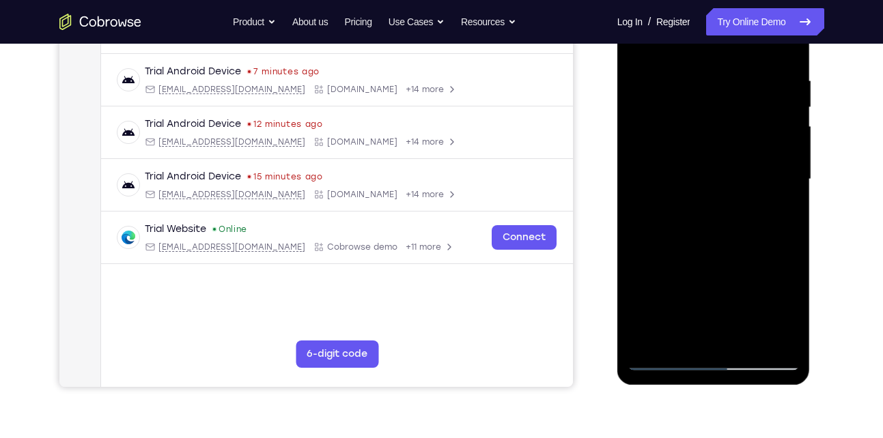
scroll to position [250, 0]
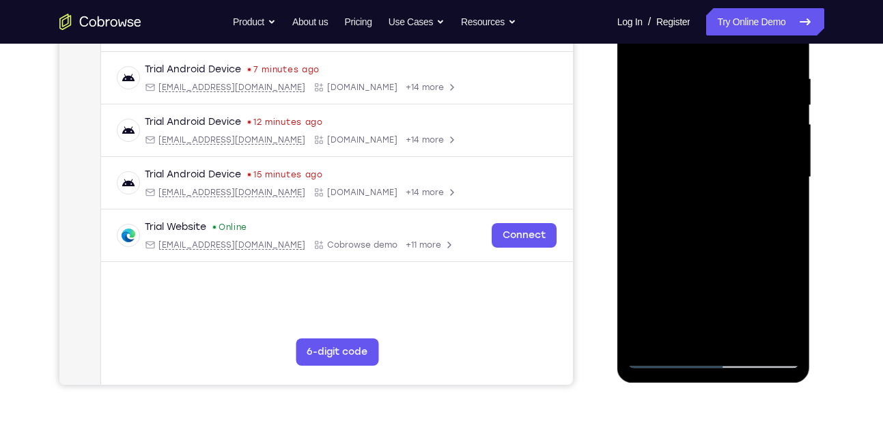
click at [746, 244] on div at bounding box center [713, 177] width 172 height 382
click at [711, 242] on div at bounding box center [713, 177] width 172 height 382
click at [674, 227] on div at bounding box center [713, 177] width 172 height 382
click at [713, 172] on div at bounding box center [713, 177] width 172 height 382
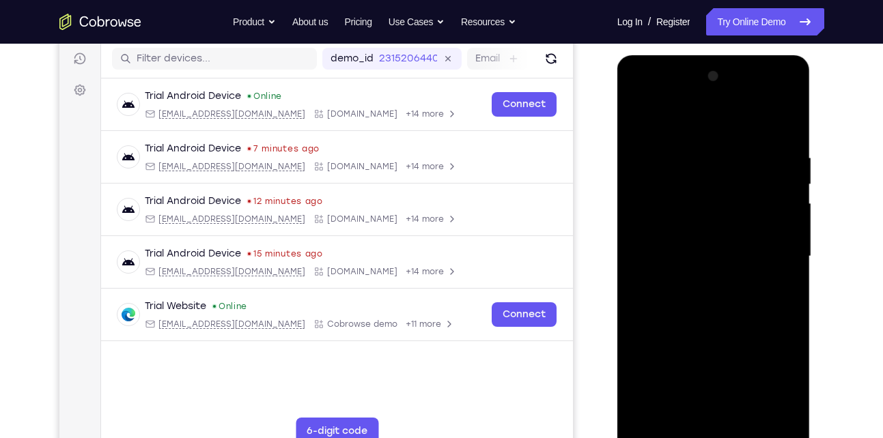
scroll to position [169, 0]
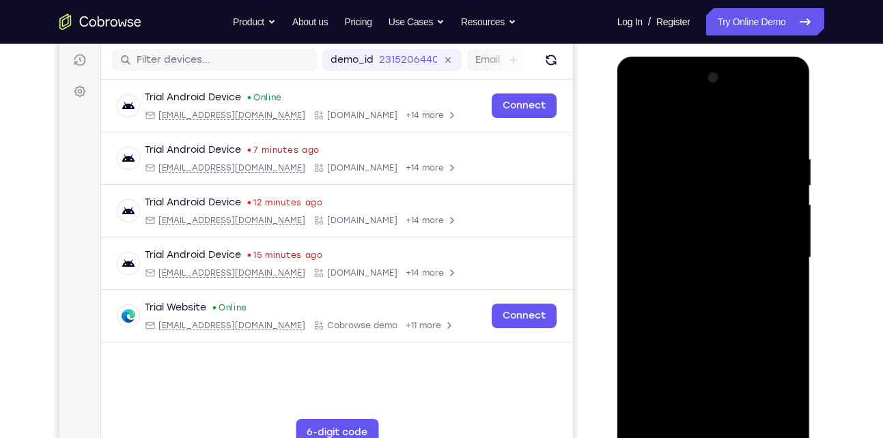
click at [635, 124] on div at bounding box center [713, 258] width 172 height 382
click at [636, 119] on div at bounding box center [713, 258] width 172 height 382
click at [692, 151] on div at bounding box center [713, 258] width 172 height 382
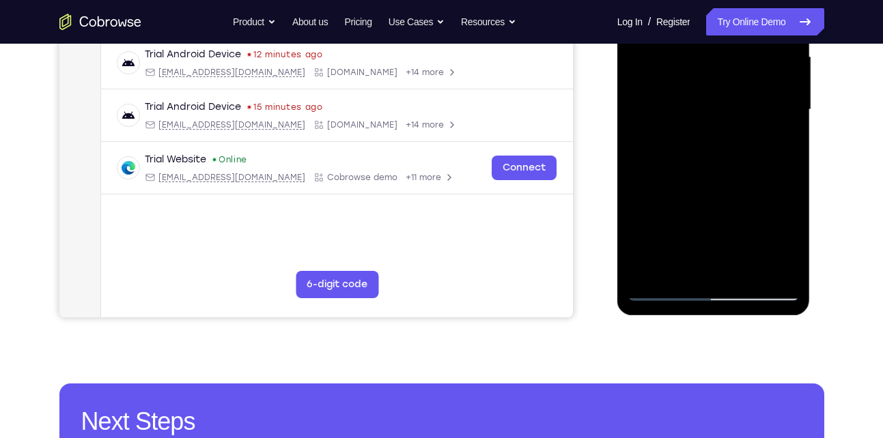
scroll to position [319, 0]
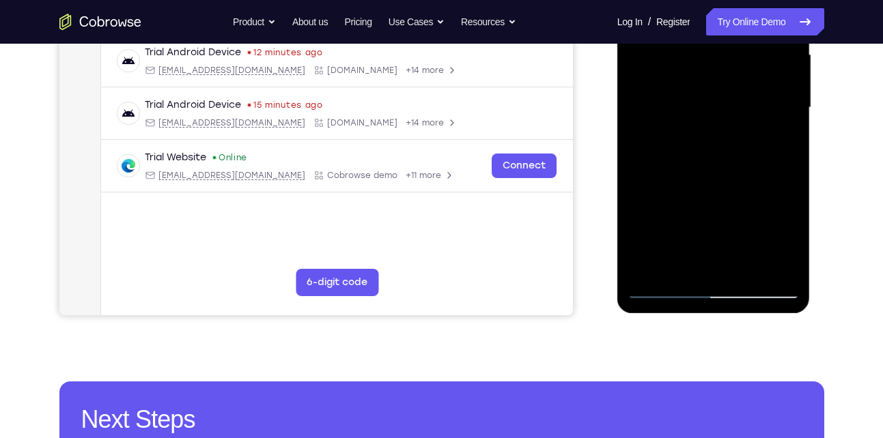
click at [760, 265] on div at bounding box center [713, 108] width 172 height 382
click at [770, 98] on div at bounding box center [713, 108] width 172 height 382
click at [765, 263] on div at bounding box center [713, 108] width 172 height 382
click at [770, 134] on div at bounding box center [713, 108] width 172 height 382
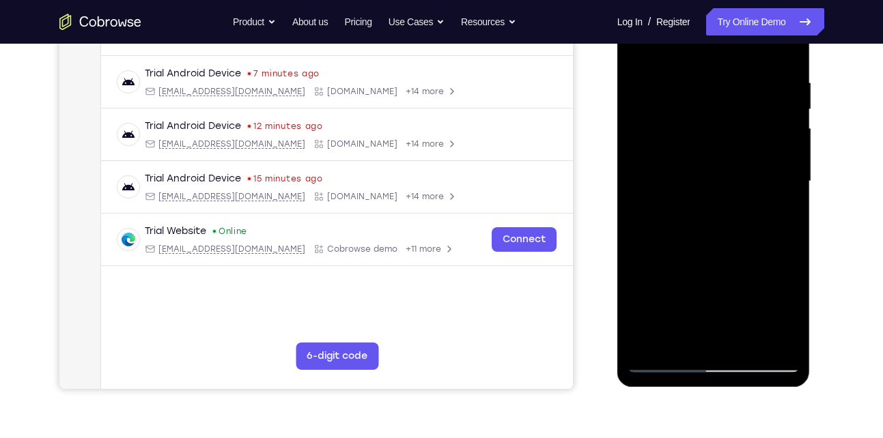
scroll to position [240, 0]
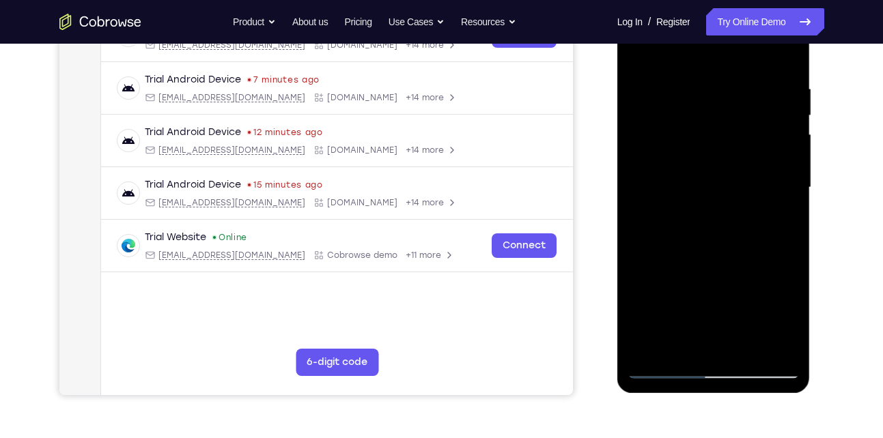
click at [780, 53] on div at bounding box center [713, 188] width 172 height 382
click at [782, 105] on div at bounding box center [713, 188] width 172 height 382
click at [780, 171] on div at bounding box center [713, 188] width 172 height 382
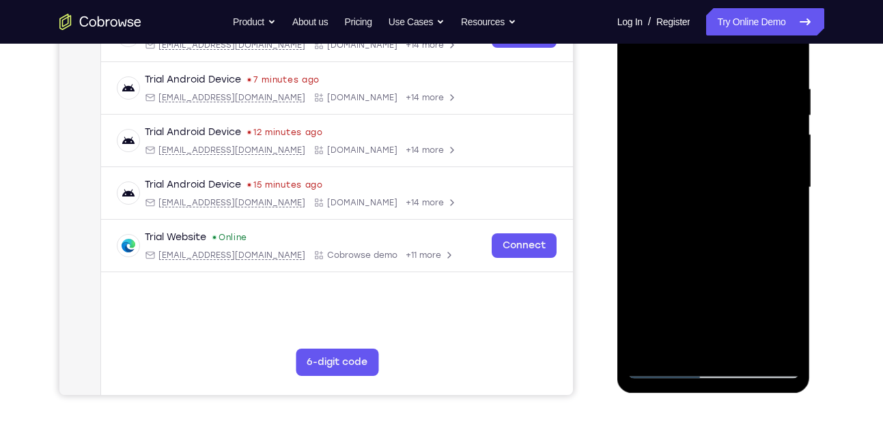
click at [780, 171] on div at bounding box center [713, 188] width 172 height 382
click at [782, 57] on div at bounding box center [713, 188] width 172 height 382
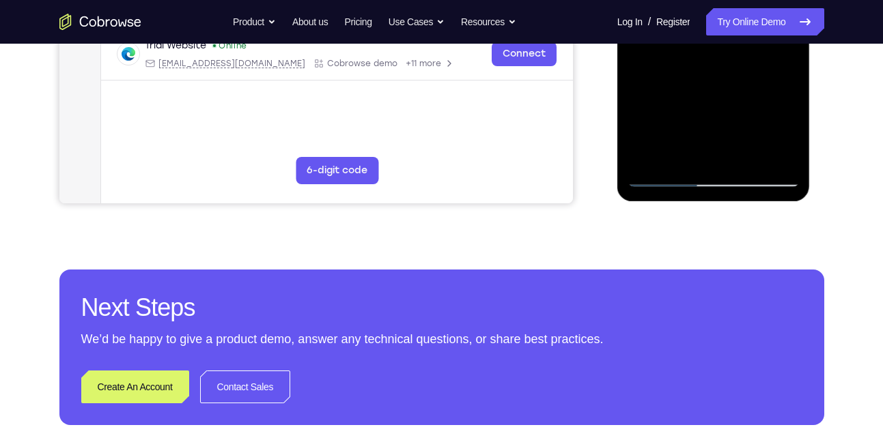
drag, startPoint x: 683, startPoint y: 124, endPoint x: 706, endPoint y: 82, distance: 47.7
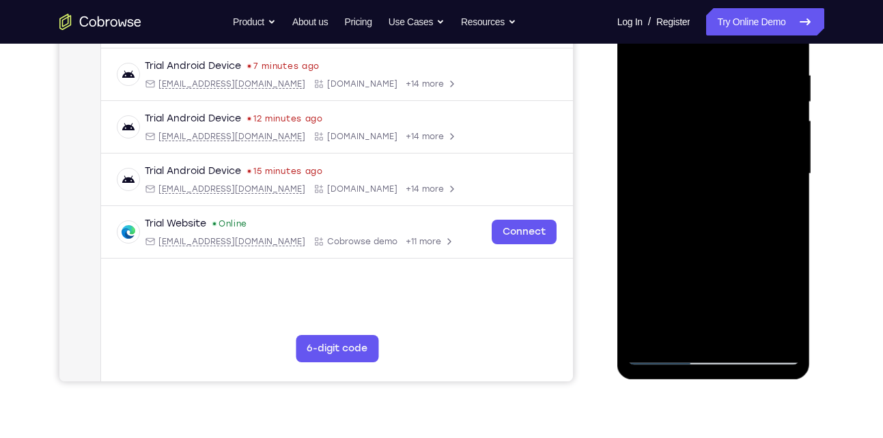
scroll to position [212, 0]
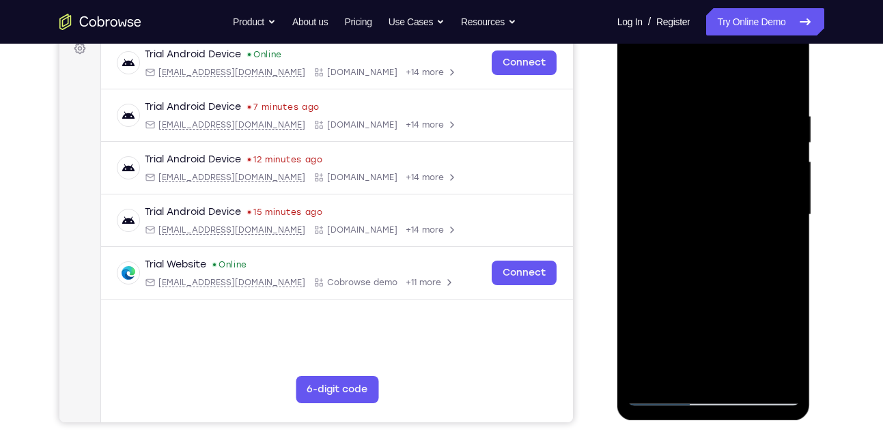
click at [642, 76] on div at bounding box center [713, 215] width 172 height 382
drag, startPoint x: 775, startPoint y: 107, endPoint x: 679, endPoint y: 128, distance: 97.9
click at [679, 128] on div at bounding box center [713, 215] width 172 height 382
click at [739, 105] on div at bounding box center [713, 215] width 172 height 382
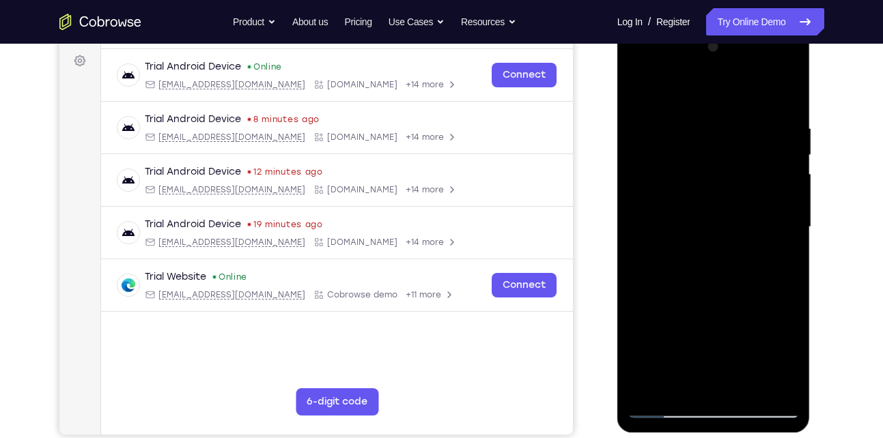
scroll to position [233, 0]
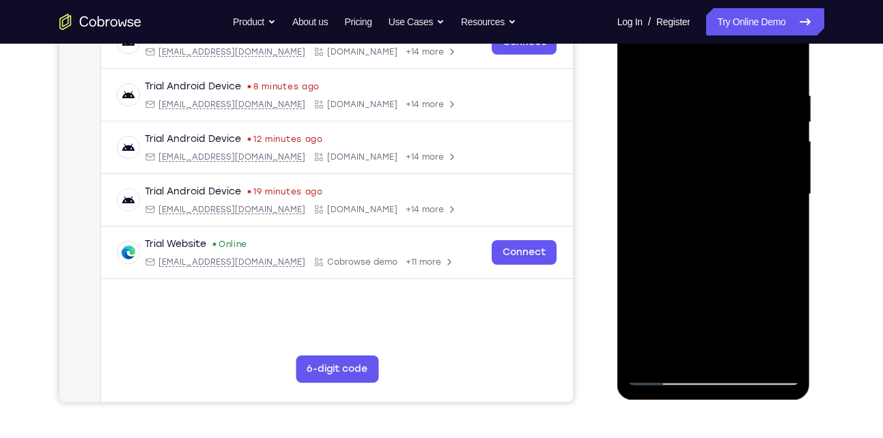
click at [784, 63] on div at bounding box center [713, 194] width 172 height 382
drag, startPoint x: 743, startPoint y: 96, endPoint x: 704, endPoint y: 103, distance: 39.6
click at [704, 103] on div at bounding box center [713, 194] width 172 height 382
drag, startPoint x: 782, startPoint y: 92, endPoint x: 587, endPoint y: 111, distance: 196.1
click at [617, 111] on html "Online web based iOS Simulators and Android Emulators. Run iPhone, iPad, Mobile…" at bounding box center [714, 198] width 195 height 410
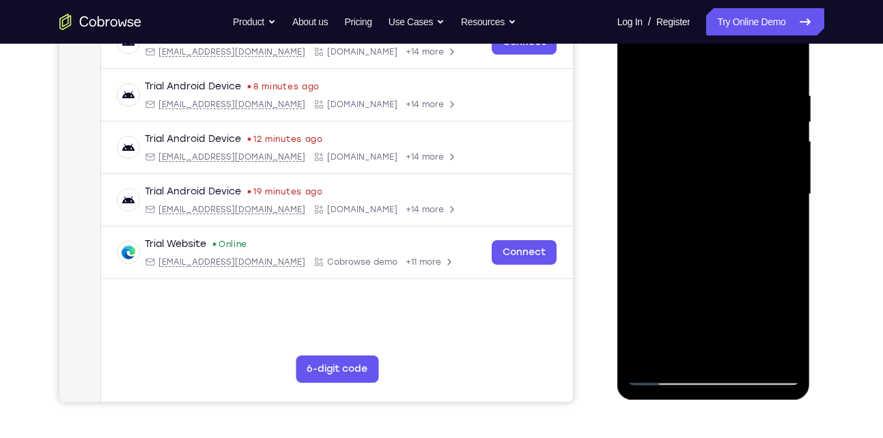
click at [676, 87] on div at bounding box center [713, 194] width 172 height 382
click at [780, 208] on div at bounding box center [713, 194] width 172 height 382
click at [783, 62] on div at bounding box center [713, 194] width 172 height 382
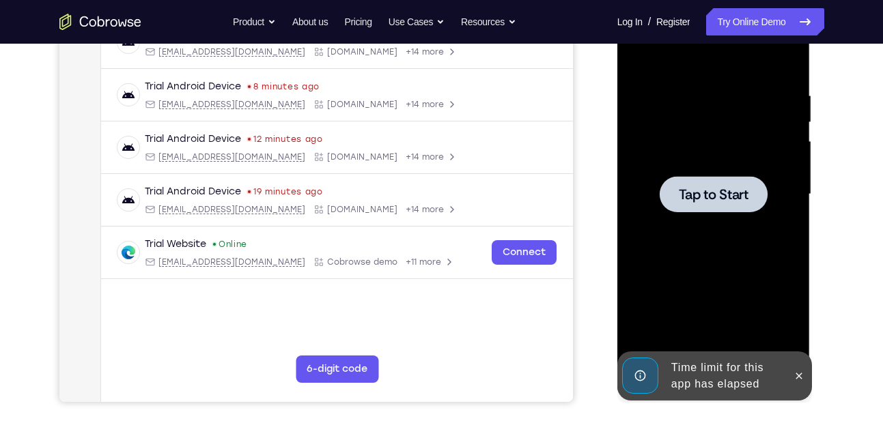
click at [713, 183] on div at bounding box center [713, 194] width 108 height 36
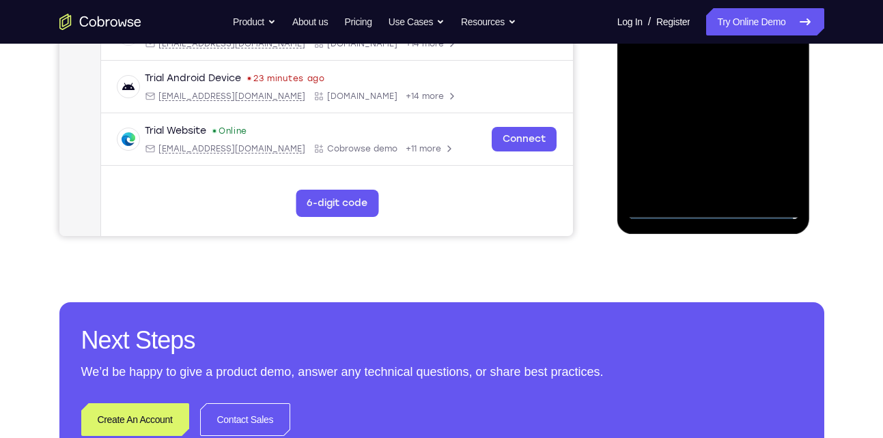
scroll to position [402, 0]
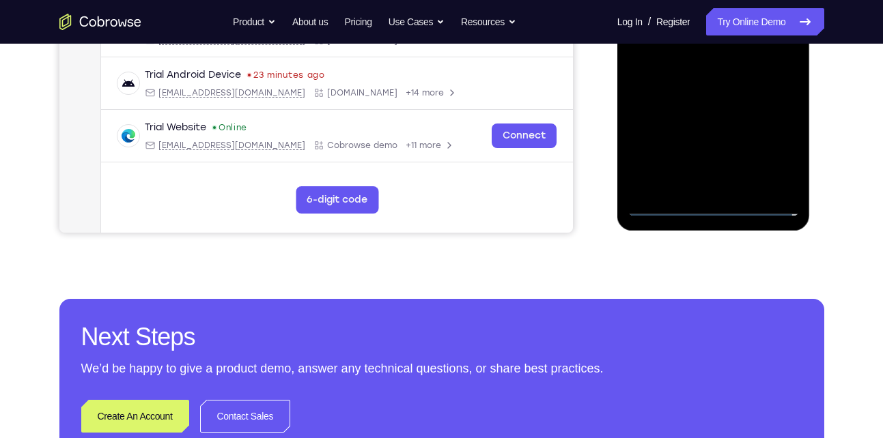
click at [717, 203] on div at bounding box center [713, 25] width 172 height 382
click at [771, 147] on div at bounding box center [713, 25] width 172 height 382
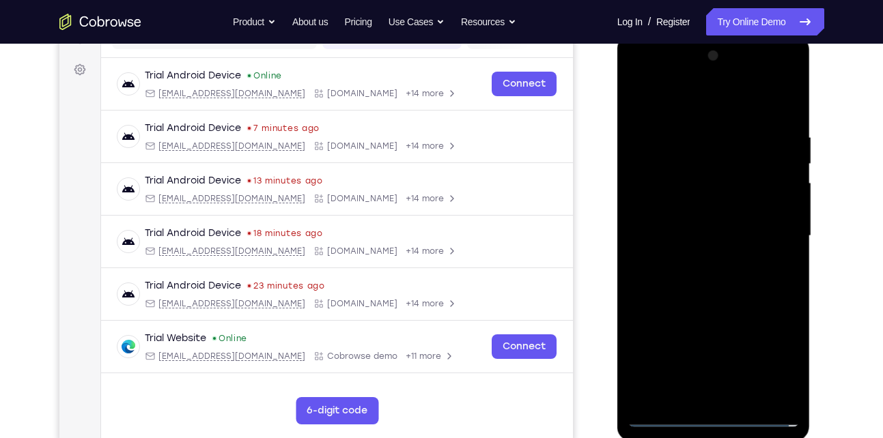
scroll to position [190, 0]
click at [683, 102] on div at bounding box center [713, 237] width 172 height 382
click at [775, 240] on div at bounding box center [713, 237] width 172 height 382
click at [699, 266] on div at bounding box center [713, 237] width 172 height 382
click at [678, 216] on div at bounding box center [713, 237] width 172 height 382
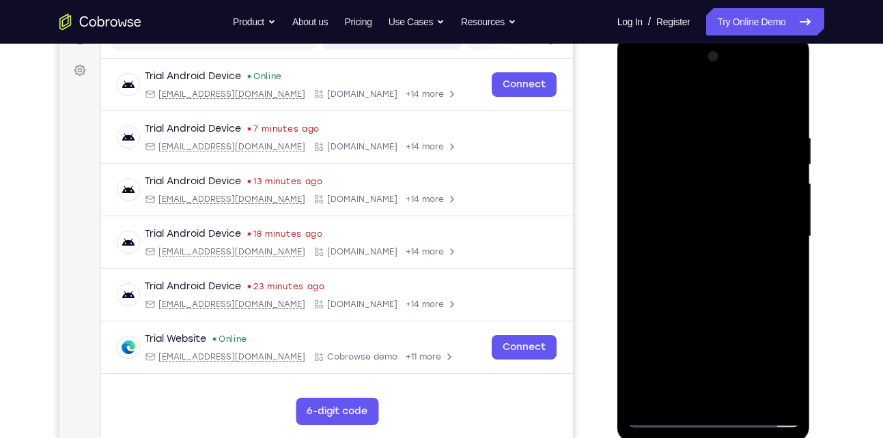
click at [668, 209] on div at bounding box center [713, 237] width 172 height 382
click at [684, 238] on div at bounding box center [713, 237] width 172 height 382
click at [712, 279] on div at bounding box center [713, 237] width 172 height 382
click at [715, 283] on div at bounding box center [713, 237] width 172 height 382
click at [717, 274] on div at bounding box center [713, 237] width 172 height 382
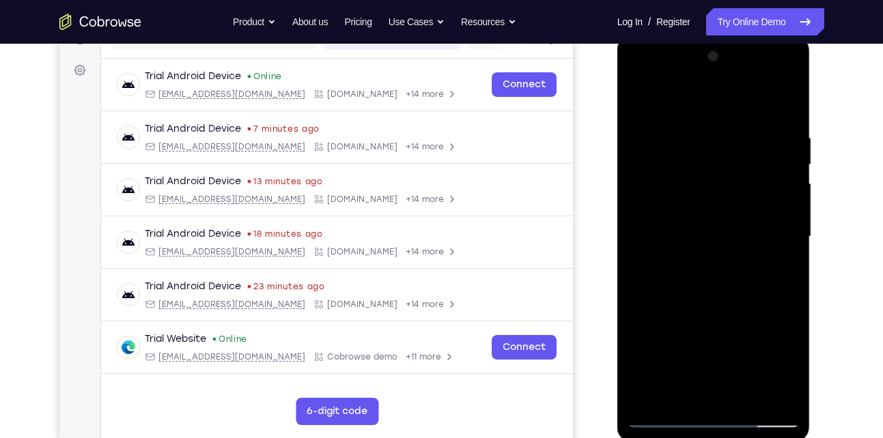
click at [776, 98] on div at bounding box center [713, 237] width 172 height 382
click at [681, 283] on div at bounding box center [713, 237] width 172 height 382
click at [704, 281] on div at bounding box center [713, 237] width 172 height 382
click at [723, 276] on div at bounding box center [713, 237] width 172 height 382
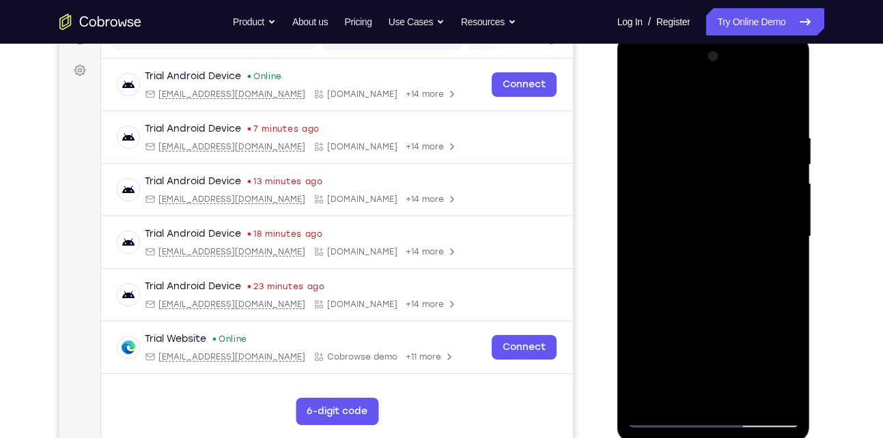
click at [723, 276] on div at bounding box center [713, 237] width 172 height 382
click at [723, 274] on div at bounding box center [713, 237] width 172 height 382
click at [671, 259] on div at bounding box center [713, 237] width 172 height 382
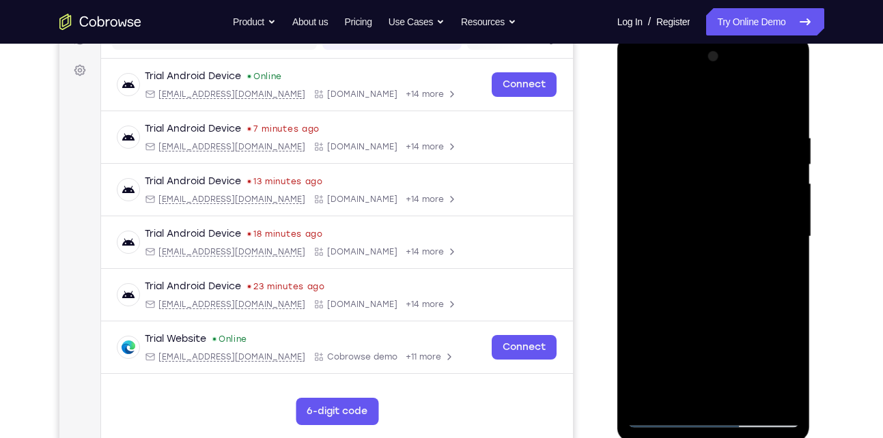
click at [671, 259] on div at bounding box center [713, 237] width 172 height 382
click at [663, 216] on div at bounding box center [713, 237] width 172 height 382
click at [780, 214] on div at bounding box center [713, 237] width 172 height 382
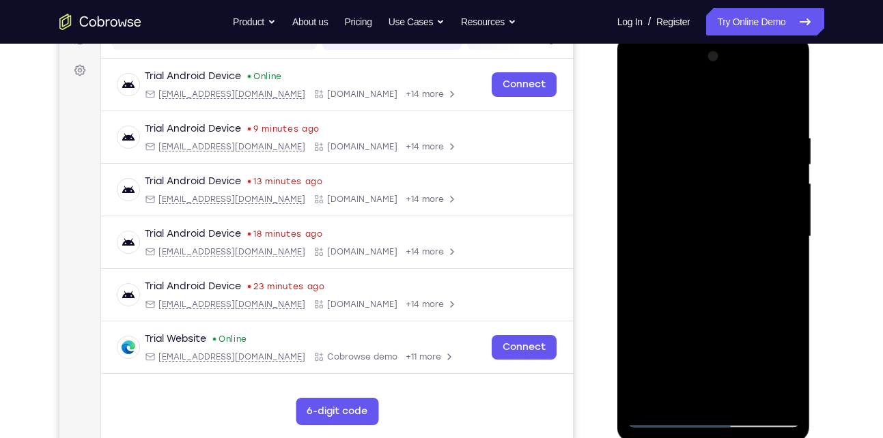
click at [739, 233] on div at bounding box center [713, 237] width 172 height 382
click at [717, 281] on div at bounding box center [713, 237] width 172 height 382
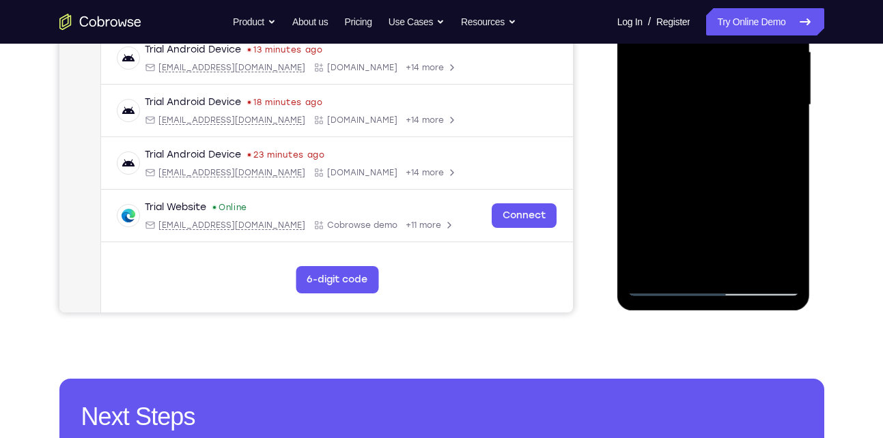
scroll to position [325, 0]
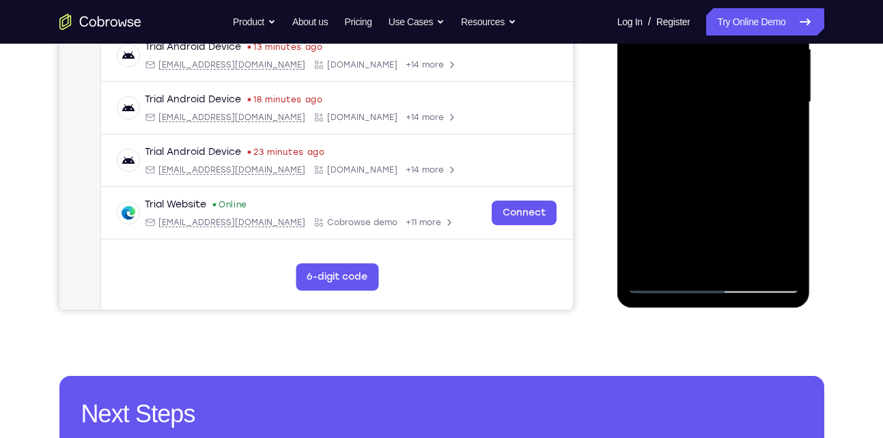
click at [730, 161] on div at bounding box center [713, 102] width 172 height 382
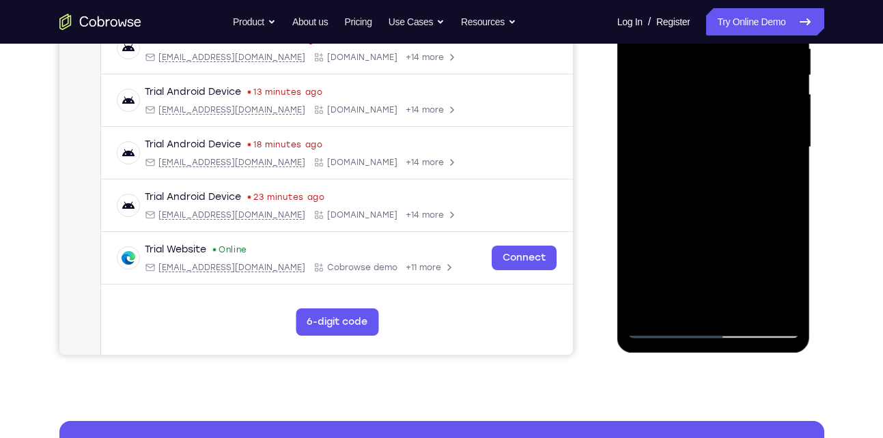
scroll to position [248, 0]
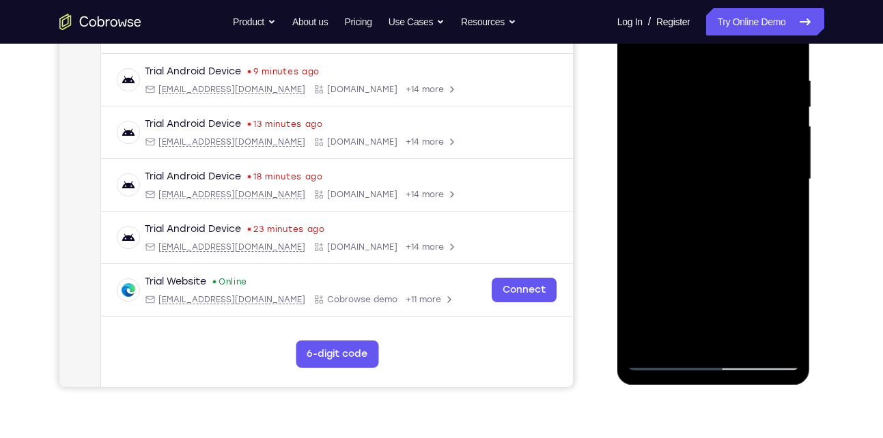
click at [686, 74] on div at bounding box center [713, 179] width 172 height 382
click at [770, 203] on div at bounding box center [713, 179] width 172 height 382
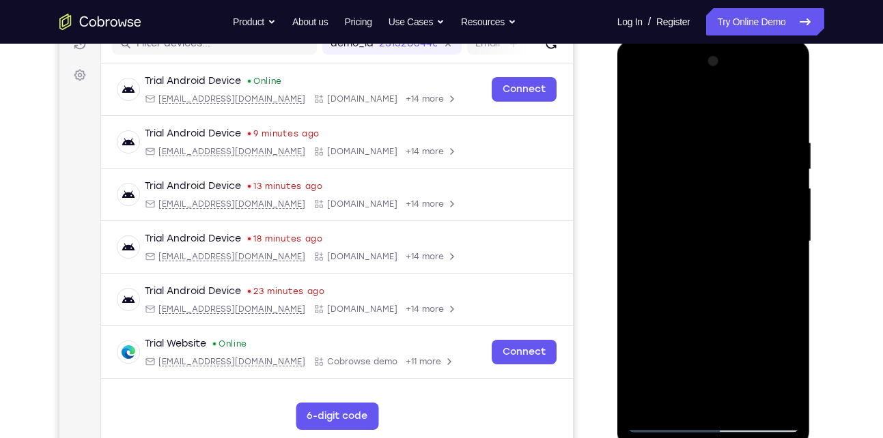
scroll to position [178, 0]
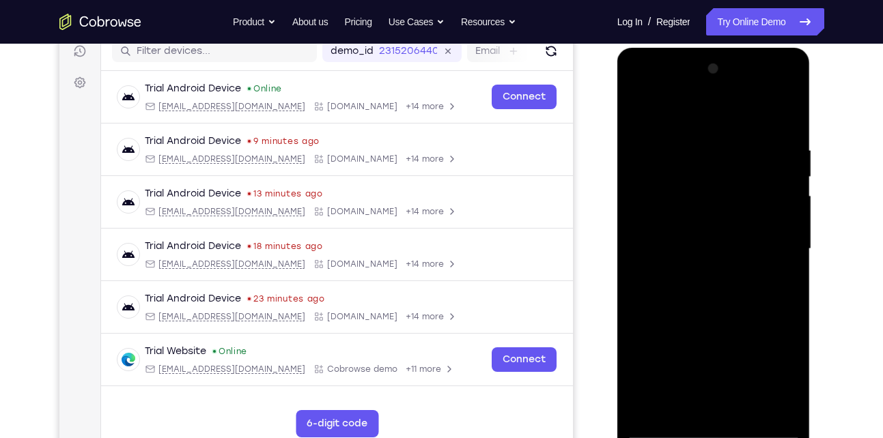
click at [793, 227] on div at bounding box center [713, 249] width 172 height 382
click at [788, 233] on div at bounding box center [713, 249] width 172 height 382
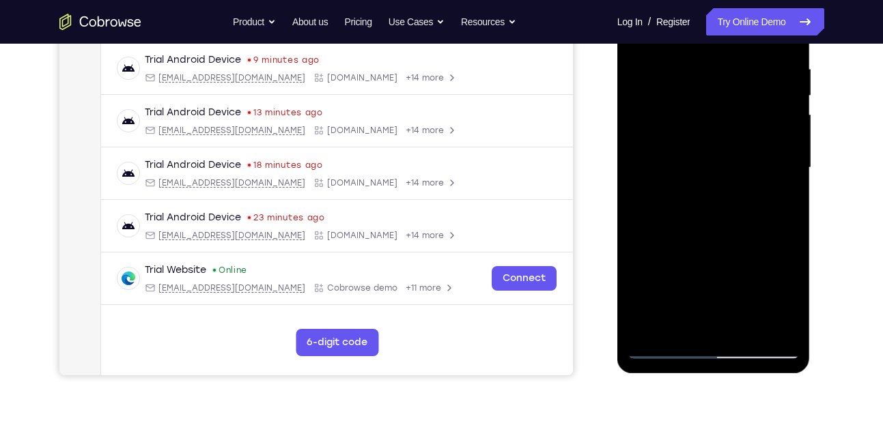
scroll to position [272, 0]
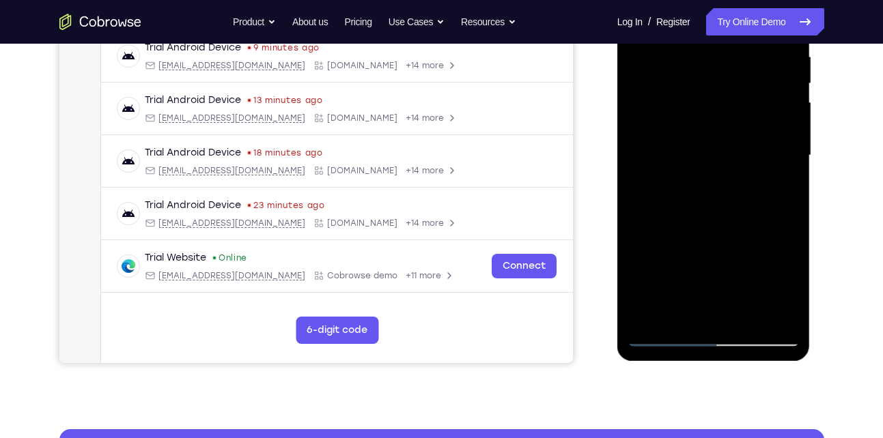
click at [786, 160] on div at bounding box center [713, 156] width 172 height 382
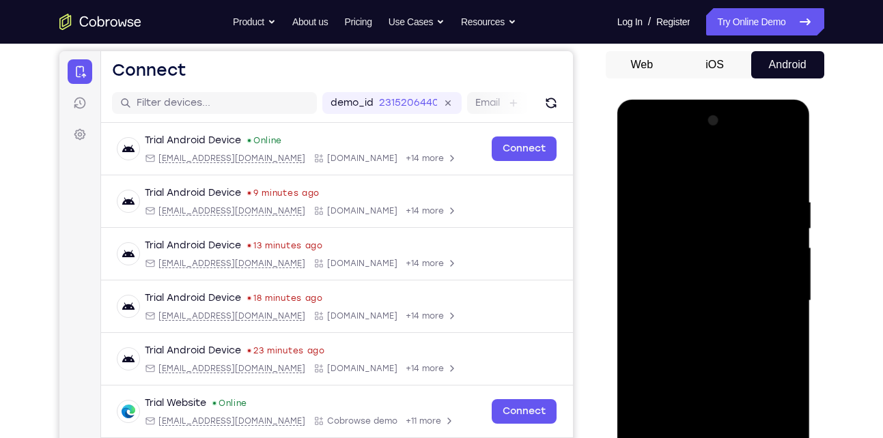
scroll to position [126, 0]
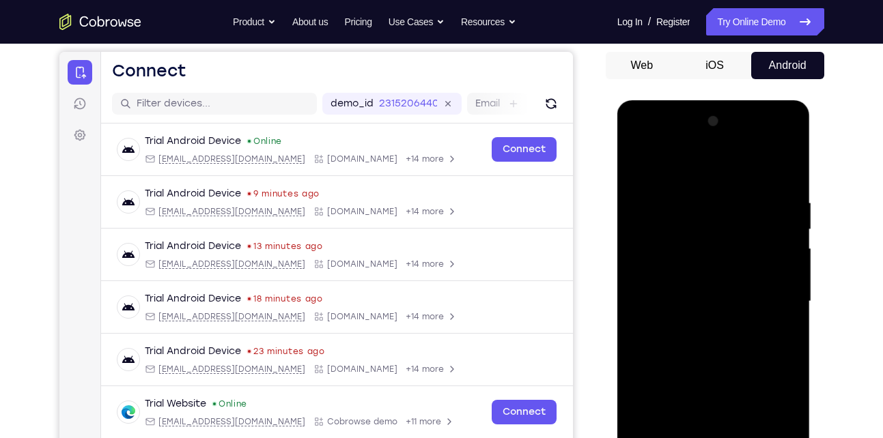
click at [633, 190] on div at bounding box center [713, 302] width 172 height 382
click at [769, 167] on div at bounding box center [713, 302] width 172 height 382
click at [791, 248] on div at bounding box center [713, 302] width 172 height 382
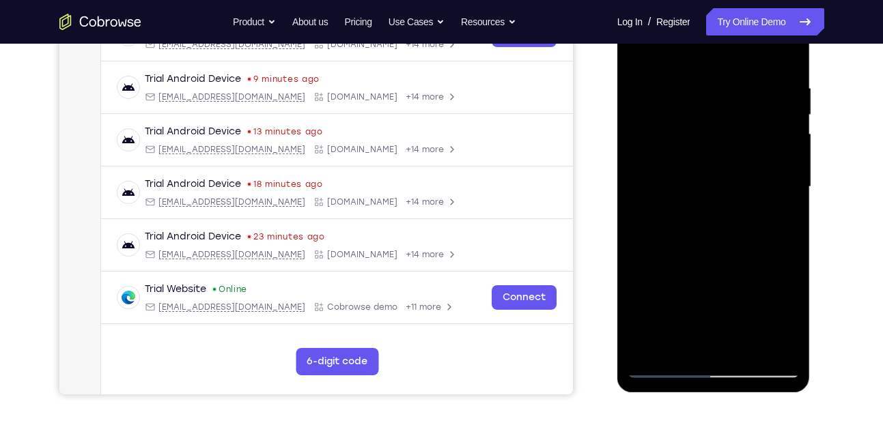
scroll to position [246, 0]
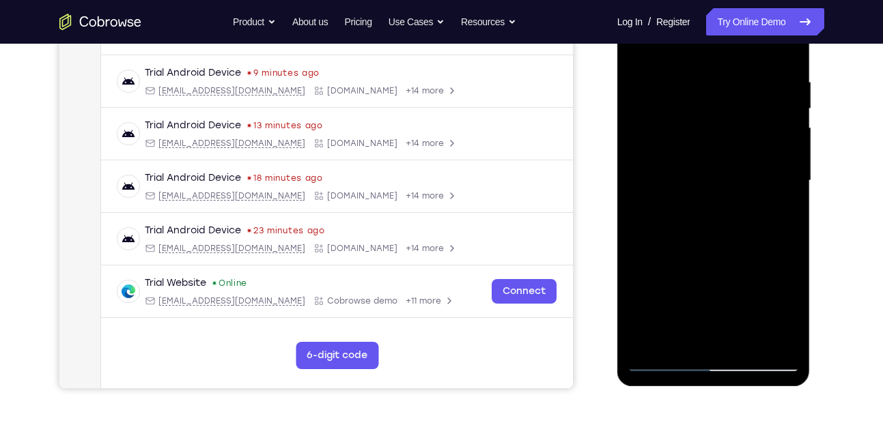
click at [769, 333] on div at bounding box center [713, 181] width 172 height 382
click at [780, 218] on div at bounding box center [713, 181] width 172 height 382
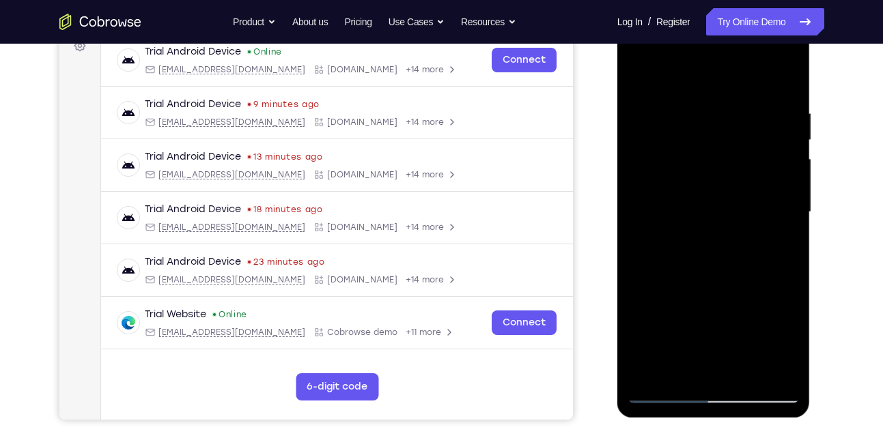
scroll to position [214, 0]
click at [780, 218] on div at bounding box center [713, 213] width 172 height 382
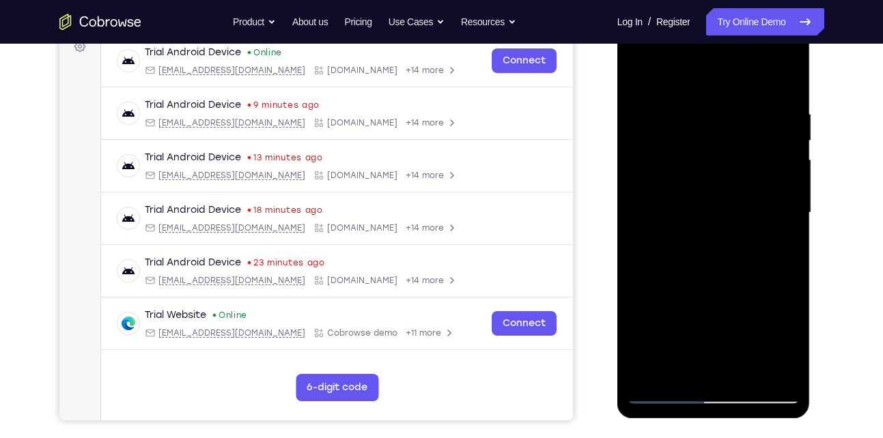
click at [780, 218] on div at bounding box center [713, 213] width 172 height 382
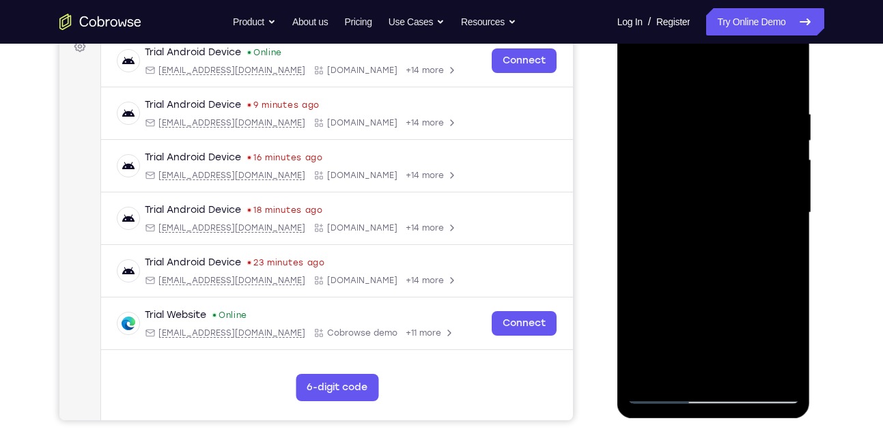
click at [780, 218] on div at bounding box center [713, 213] width 172 height 382
click at [781, 222] on div at bounding box center [713, 213] width 172 height 382
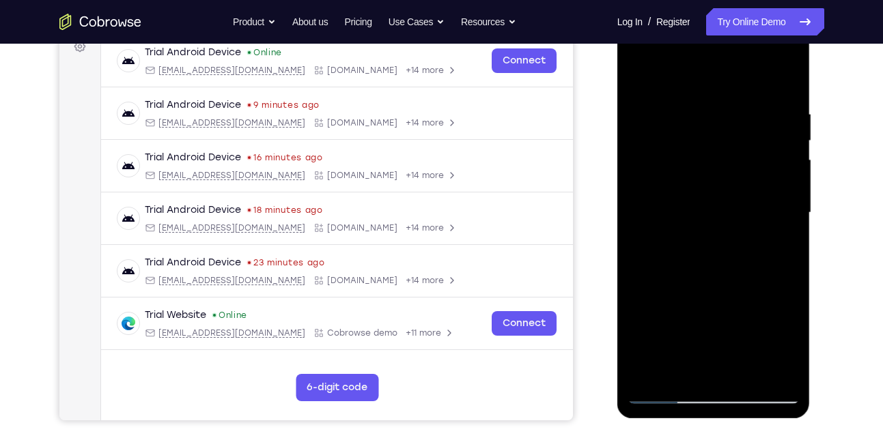
click at [781, 222] on div at bounding box center [713, 213] width 172 height 382
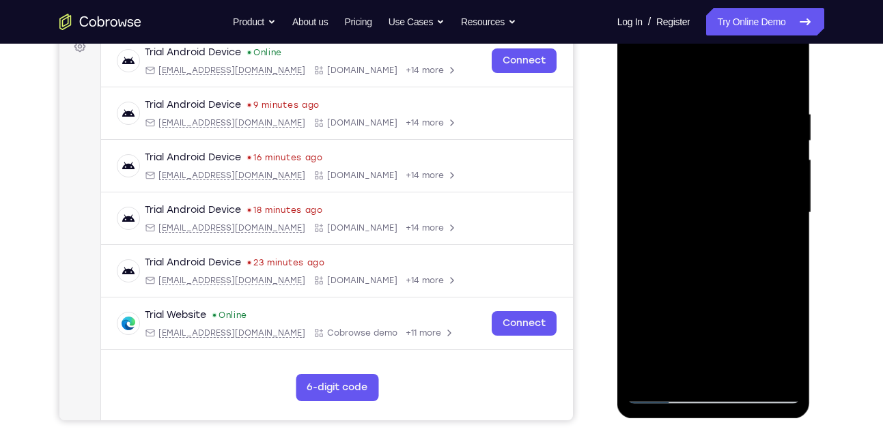
click at [781, 222] on div at bounding box center [713, 213] width 172 height 382
click at [786, 204] on div at bounding box center [713, 213] width 172 height 382
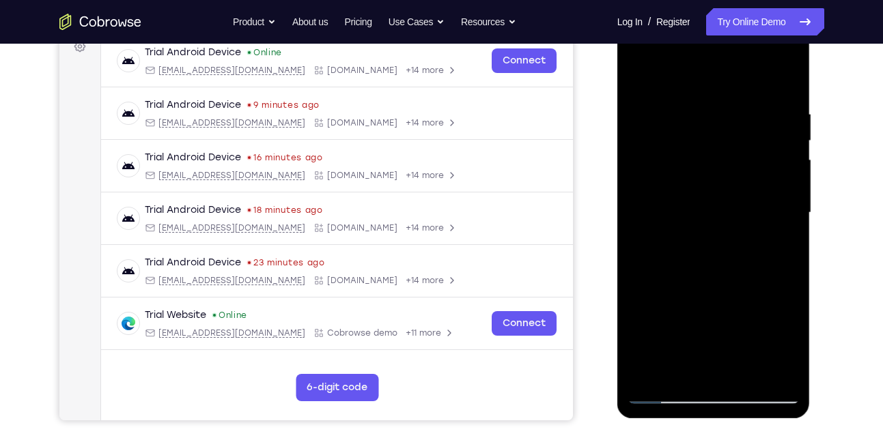
click at [786, 204] on div at bounding box center [713, 213] width 172 height 382
click at [647, 216] on div at bounding box center [713, 213] width 172 height 382
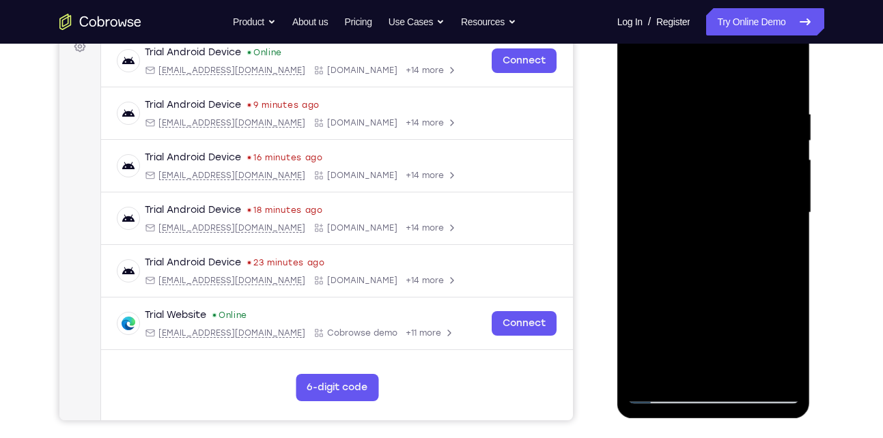
click at [801, 180] on div at bounding box center [713, 215] width 193 height 407
click at [798, 207] on div at bounding box center [713, 213] width 172 height 382
click at [797, 210] on div at bounding box center [713, 213] width 172 height 382
click at [783, 195] on div at bounding box center [713, 213] width 172 height 382
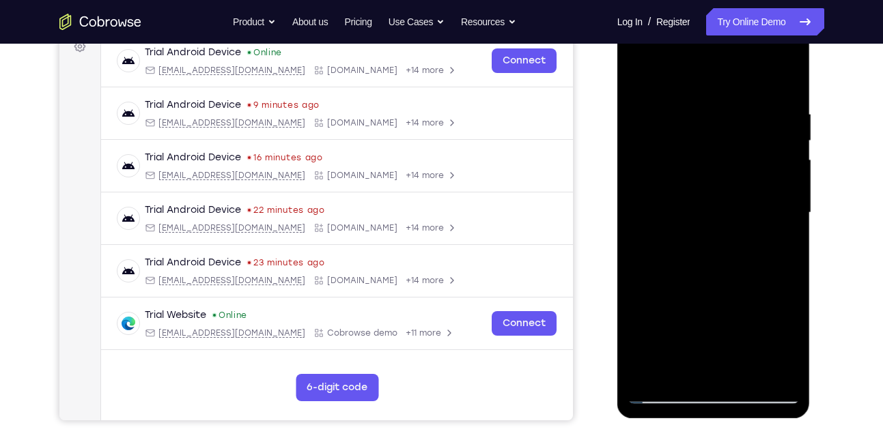
click at [783, 195] on div at bounding box center [713, 213] width 172 height 382
click at [782, 79] on div at bounding box center [713, 213] width 172 height 382
click at [791, 354] on div at bounding box center [713, 213] width 172 height 382
drag, startPoint x: 689, startPoint y: 300, endPoint x: 726, endPoint y: 175, distance: 130.2
click at [726, 175] on div at bounding box center [713, 213] width 172 height 382
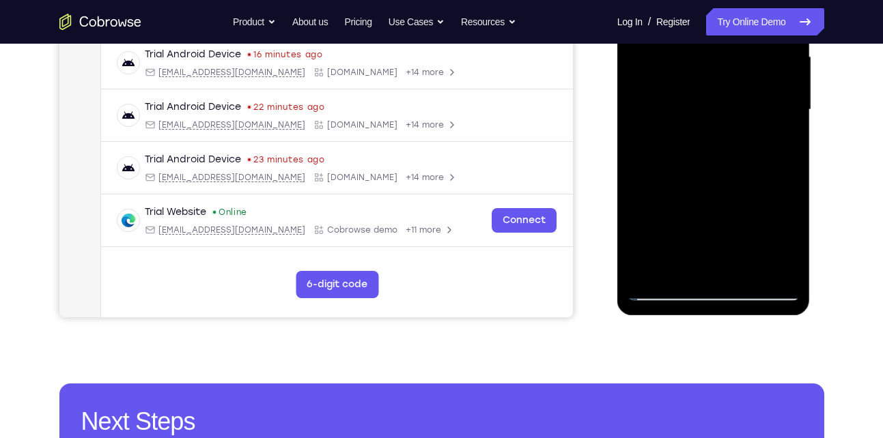
scroll to position [318, 0]
drag, startPoint x: 713, startPoint y: 223, endPoint x: 734, endPoint y: 135, distance: 90.4
click at [734, 135] on div at bounding box center [713, 109] width 172 height 382
drag, startPoint x: 696, startPoint y: 221, endPoint x: 748, endPoint y: 111, distance: 121.8
click at [748, 111] on div at bounding box center [713, 109] width 172 height 382
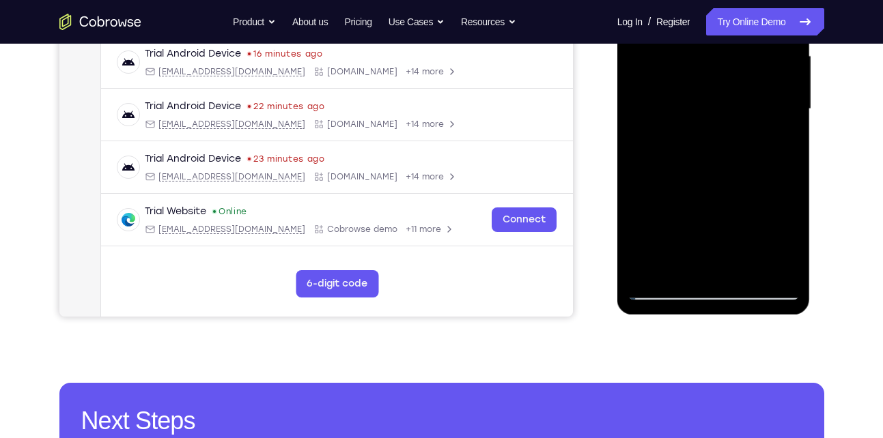
drag, startPoint x: 691, startPoint y: 223, endPoint x: 734, endPoint y: 157, distance: 78.4
click at [734, 157] on div at bounding box center [713, 109] width 172 height 382
click at [636, 229] on div at bounding box center [713, 109] width 172 height 382
click at [785, 104] on div at bounding box center [713, 109] width 172 height 382
drag, startPoint x: 698, startPoint y: 197, endPoint x: 743, endPoint y: 130, distance: 81.2
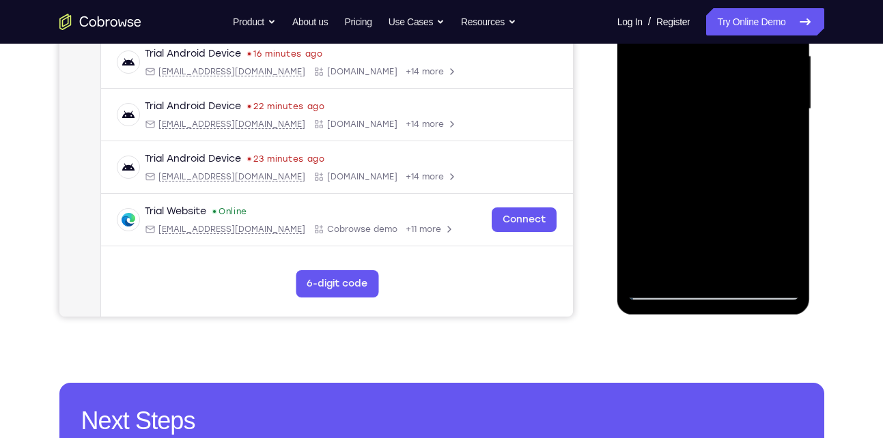
click at [743, 130] on div at bounding box center [713, 109] width 172 height 382
click at [739, 267] on div at bounding box center [713, 109] width 172 height 382
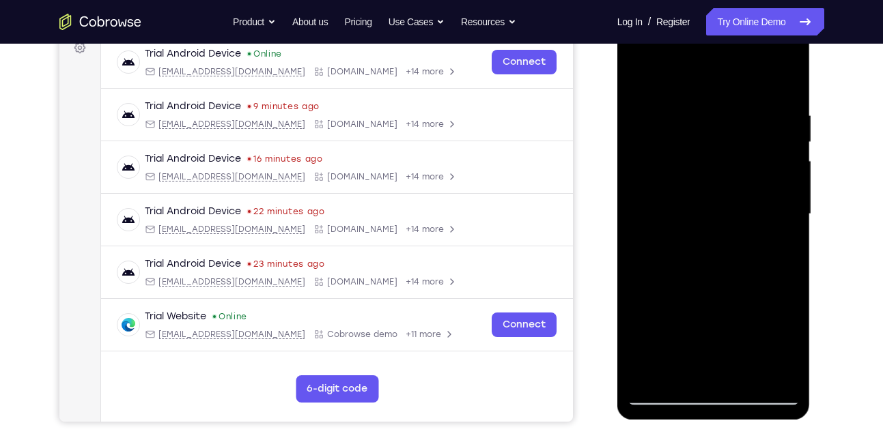
scroll to position [212, 0]
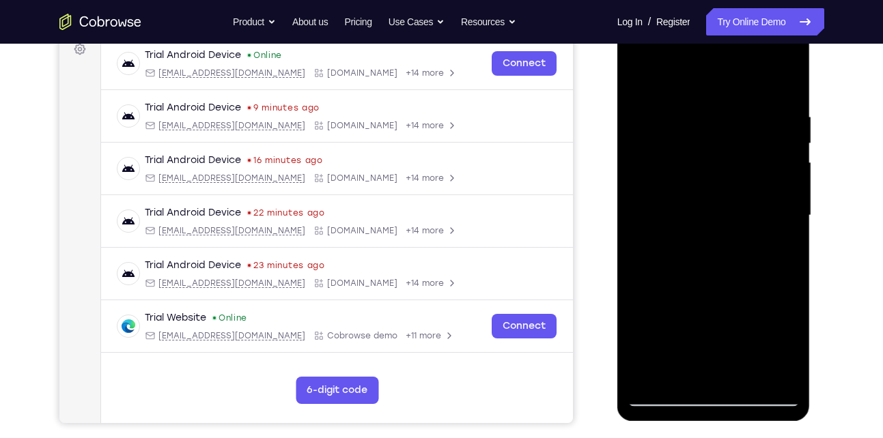
click at [699, 289] on div at bounding box center [713, 216] width 172 height 382
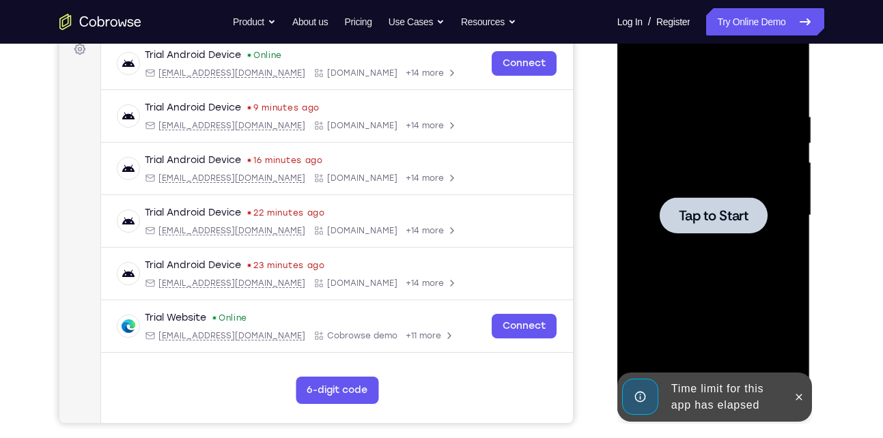
click at [692, 210] on span "Tap to Start" at bounding box center [714, 216] width 70 height 14
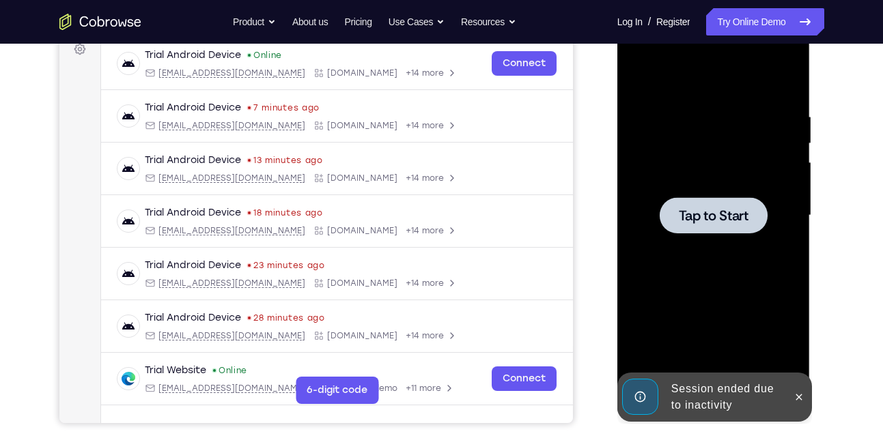
click at [718, 193] on div at bounding box center [713, 216] width 172 height 382
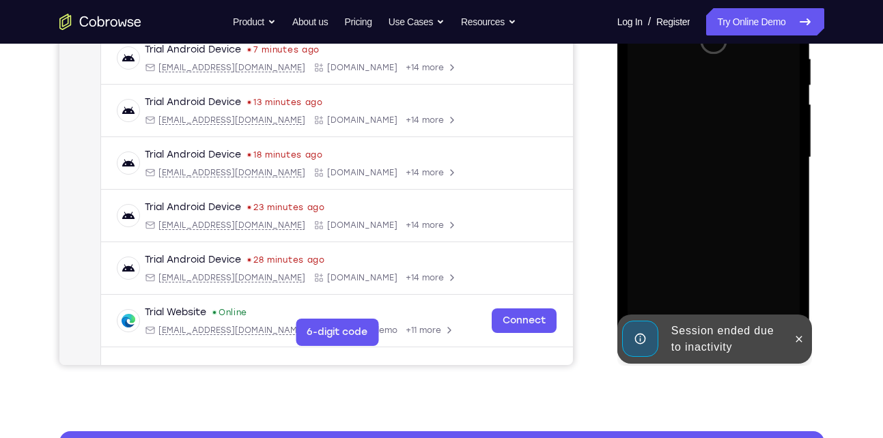
scroll to position [275, 0]
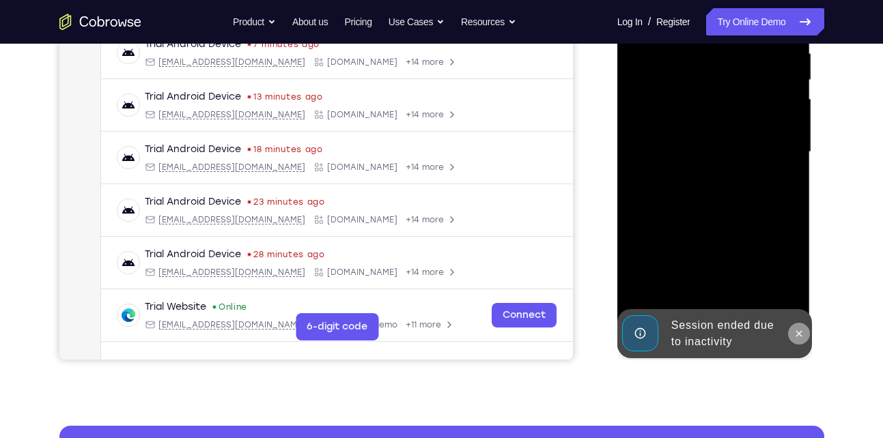
click at [795, 329] on icon at bounding box center [798, 333] width 11 height 11
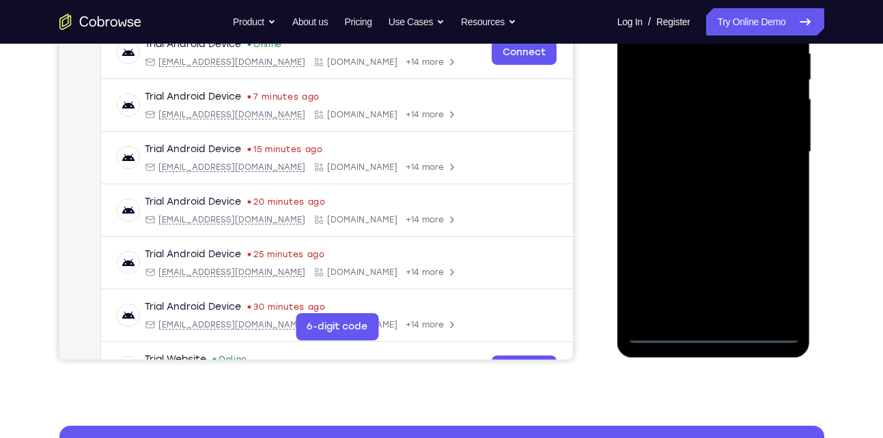
click at [709, 335] on div at bounding box center [713, 152] width 172 height 382
click at [781, 270] on div at bounding box center [713, 152] width 172 height 382
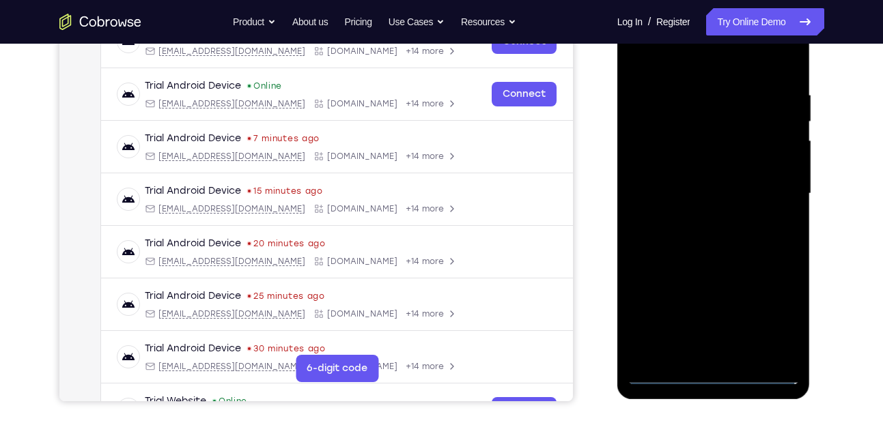
scroll to position [233, 0]
click at [687, 72] on div at bounding box center [713, 194] width 172 height 382
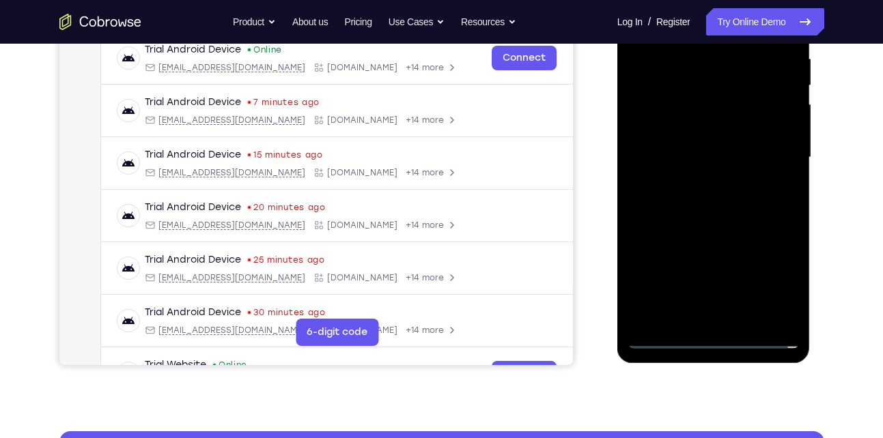
scroll to position [272, 0]
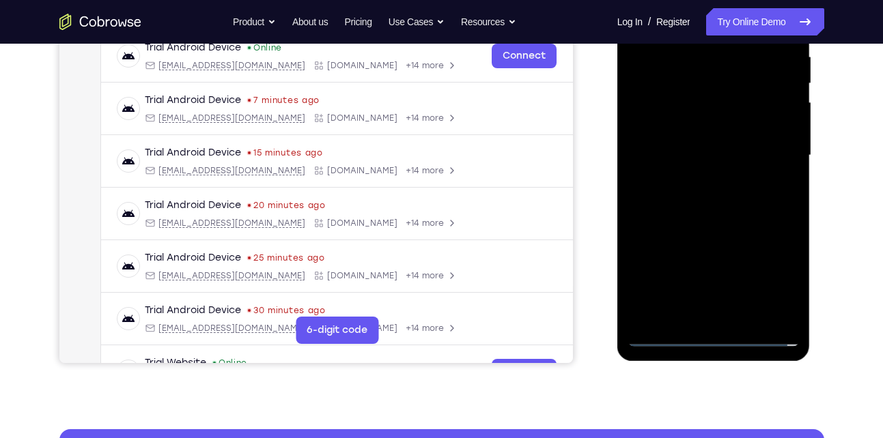
click at [773, 154] on div at bounding box center [713, 156] width 172 height 382
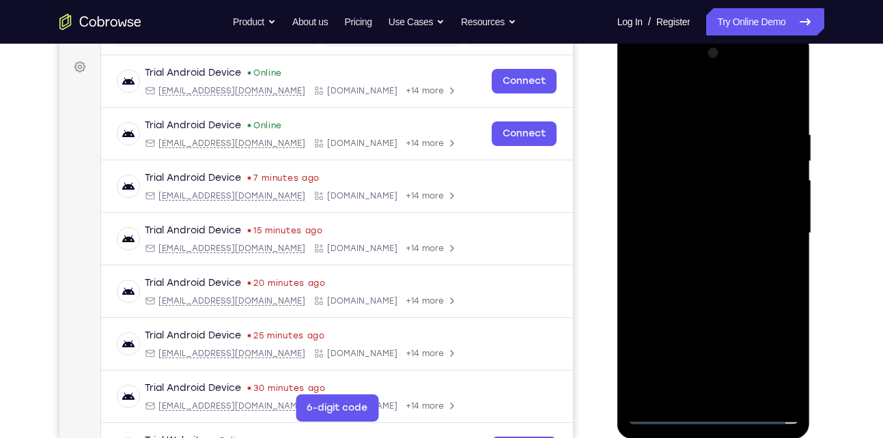
scroll to position [191, 0]
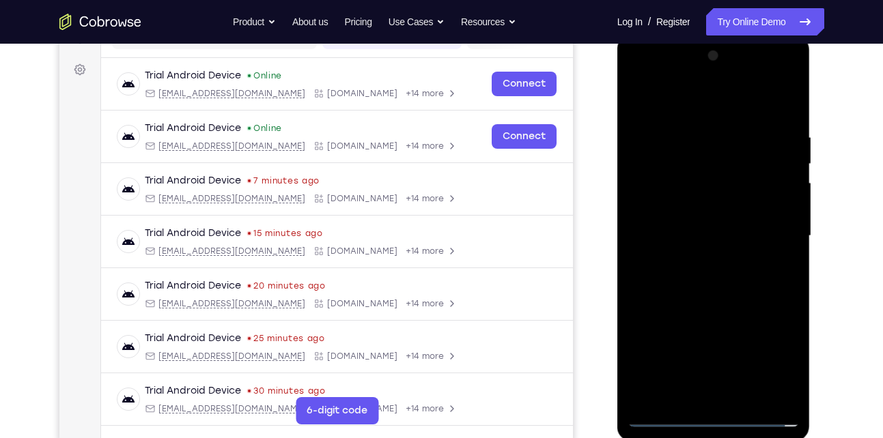
click at [700, 255] on div at bounding box center [713, 236] width 172 height 382
click at [697, 223] on div at bounding box center [713, 236] width 172 height 382
click at [685, 180] on div at bounding box center [713, 236] width 172 height 382
click at [697, 181] on div at bounding box center [713, 236] width 172 height 382
click at [677, 206] on div at bounding box center [713, 236] width 172 height 382
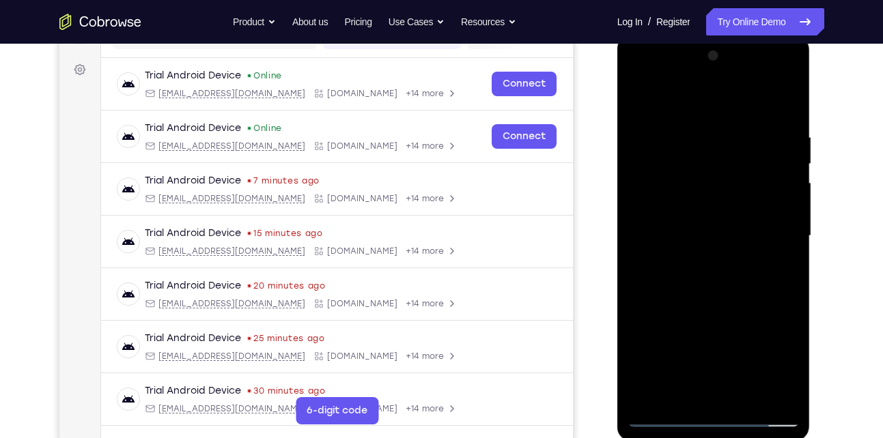
click at [675, 232] on div at bounding box center [713, 236] width 172 height 382
click at [707, 281] on div at bounding box center [713, 236] width 172 height 382
click at [727, 294] on div at bounding box center [713, 236] width 172 height 382
drag, startPoint x: 663, startPoint y: 325, endPoint x: 739, endPoint y: 190, distance: 154.7
click at [739, 190] on div at bounding box center [713, 236] width 172 height 382
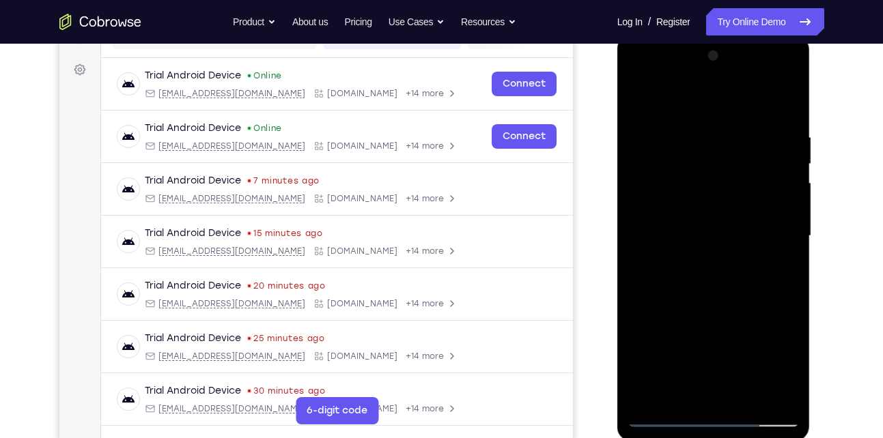
drag, startPoint x: 714, startPoint y: 317, endPoint x: 737, endPoint y: 184, distance: 135.8
click at [737, 184] on div at bounding box center [713, 236] width 172 height 382
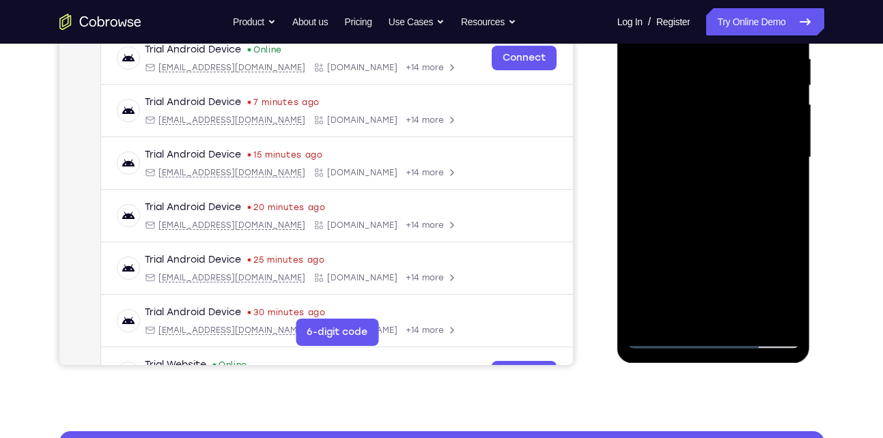
scroll to position [273, 0]
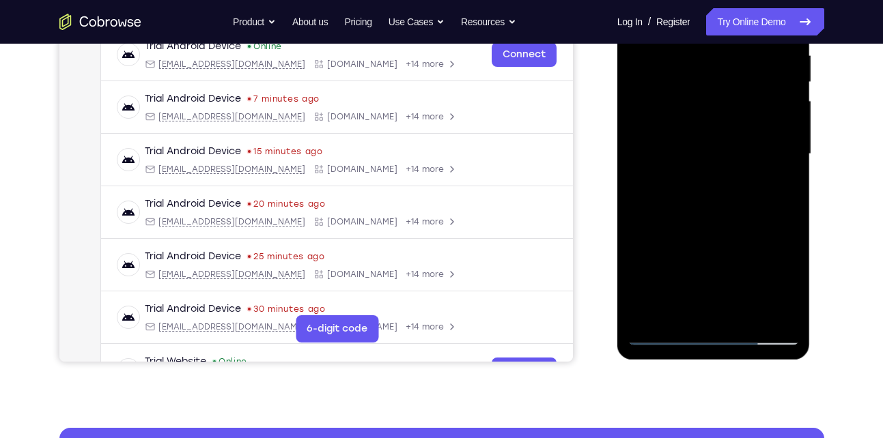
click at [745, 318] on div at bounding box center [713, 154] width 172 height 382
click at [704, 231] on div at bounding box center [713, 154] width 172 height 382
click at [711, 119] on div at bounding box center [713, 154] width 172 height 382
click at [679, 266] on div at bounding box center [713, 154] width 172 height 382
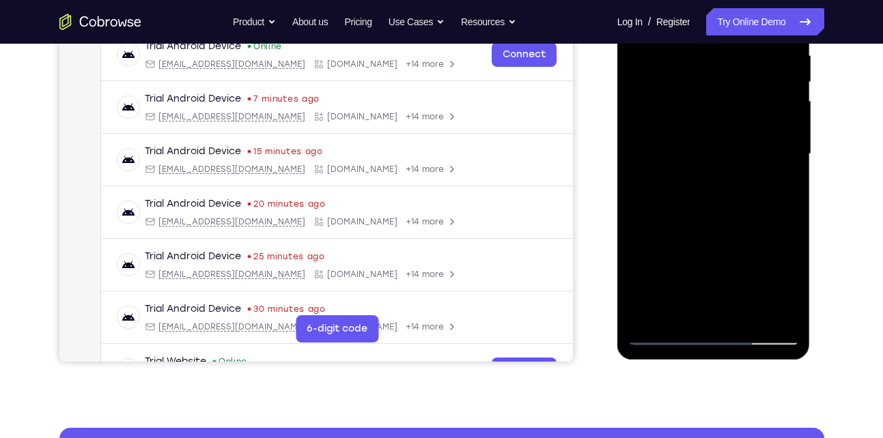
click at [674, 281] on div at bounding box center [713, 154] width 172 height 382
click at [676, 266] on div at bounding box center [713, 154] width 172 height 382
click at [679, 211] on div at bounding box center [713, 154] width 172 height 382
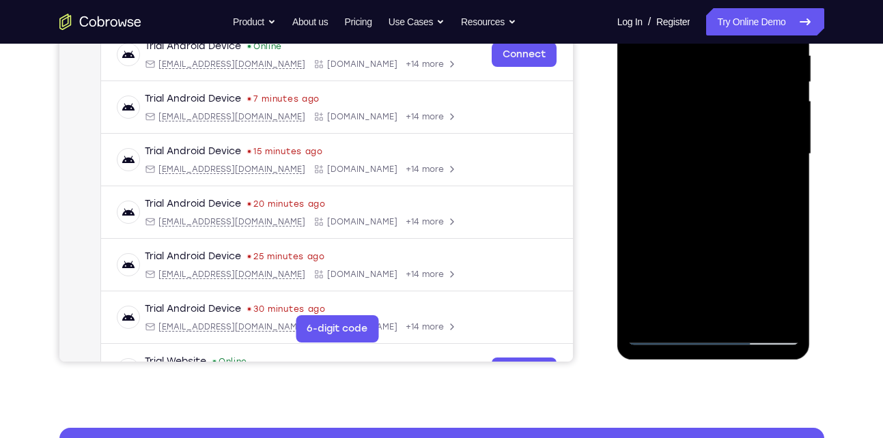
click at [679, 211] on div at bounding box center [713, 154] width 172 height 382
click at [659, 258] on div at bounding box center [713, 154] width 172 height 382
click at [661, 283] on div at bounding box center [713, 154] width 172 height 382
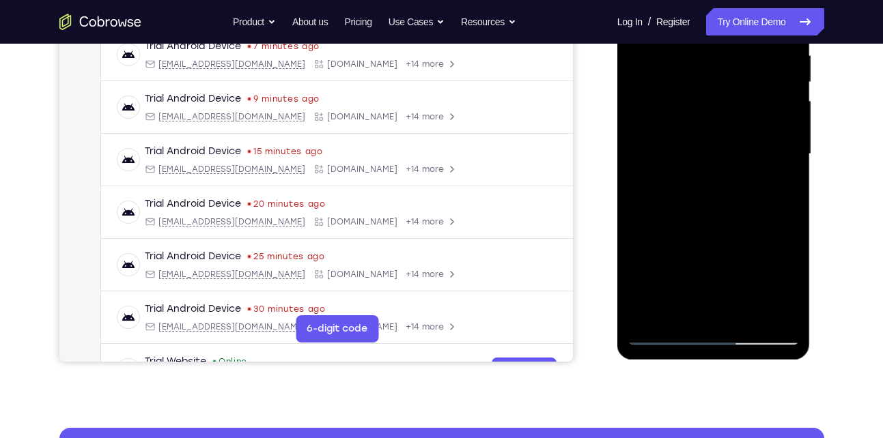
click at [668, 304] on div at bounding box center [713, 154] width 172 height 382
click at [685, 190] on div at bounding box center [713, 154] width 172 height 382
click at [690, 189] on div at bounding box center [713, 154] width 172 height 382
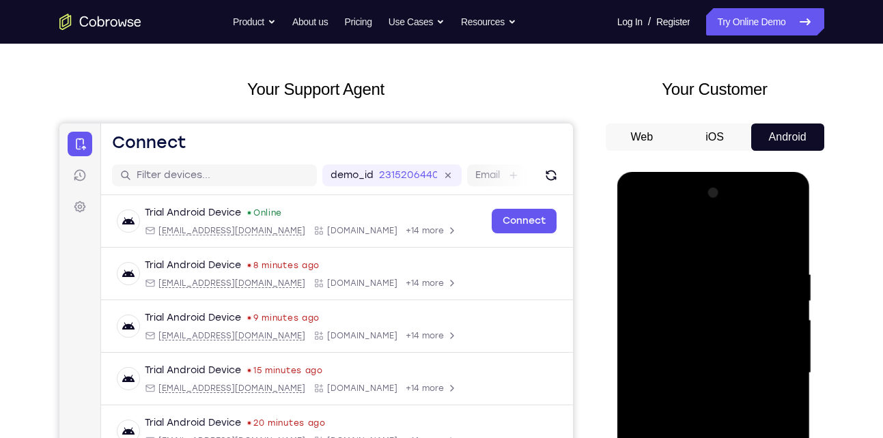
scroll to position [216, 0]
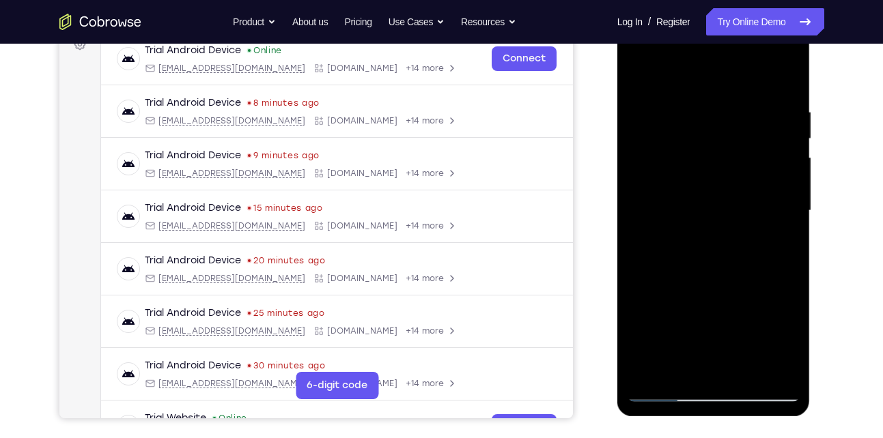
click at [664, 202] on div at bounding box center [713, 211] width 172 height 382
click at [655, 318] on div at bounding box center [713, 211] width 172 height 382
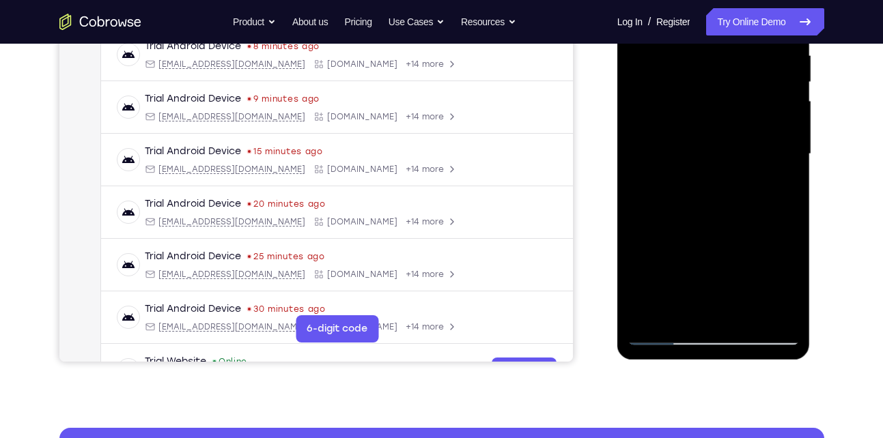
drag, startPoint x: 685, startPoint y: 255, endPoint x: 701, endPoint y: 202, distance: 55.5
click at [701, 202] on div at bounding box center [713, 154] width 172 height 382
drag, startPoint x: 673, startPoint y: 236, endPoint x: 683, endPoint y: 156, distance: 81.2
click at [683, 156] on div at bounding box center [713, 154] width 172 height 382
click at [672, 278] on div at bounding box center [713, 154] width 172 height 382
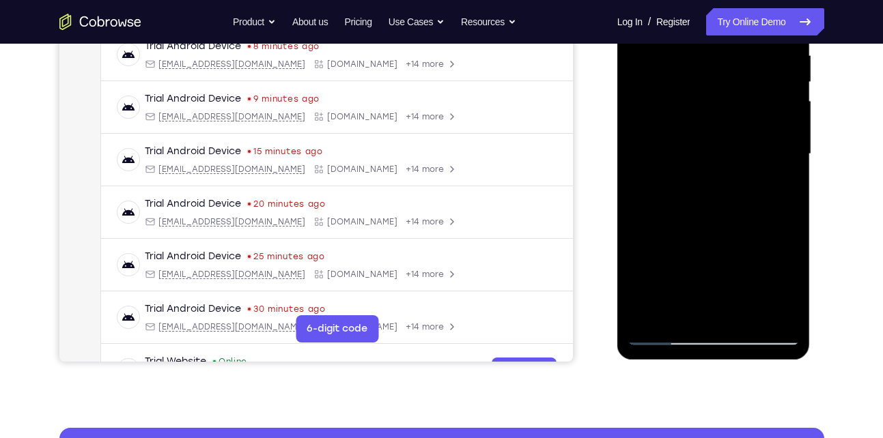
click at [672, 278] on div at bounding box center [713, 154] width 172 height 382
click at [665, 278] on div at bounding box center [713, 154] width 172 height 382
click at [664, 306] on div at bounding box center [713, 154] width 172 height 382
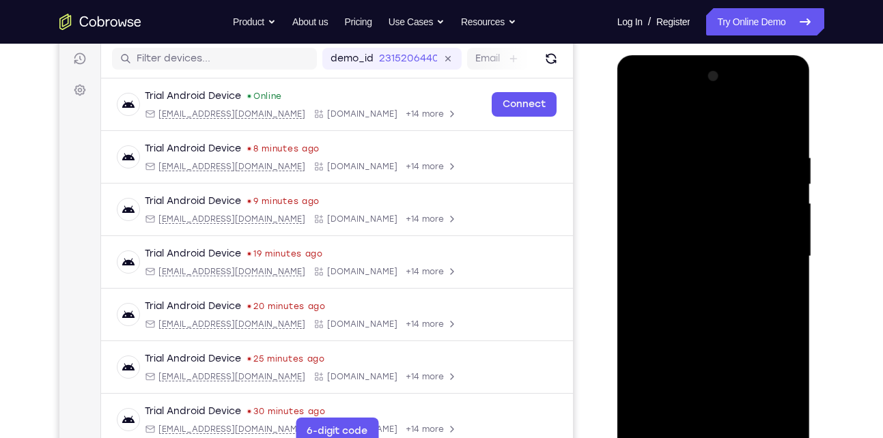
scroll to position [170, 0]
click at [635, 120] on div at bounding box center [713, 257] width 172 height 382
click at [721, 223] on div at bounding box center [713, 257] width 172 height 382
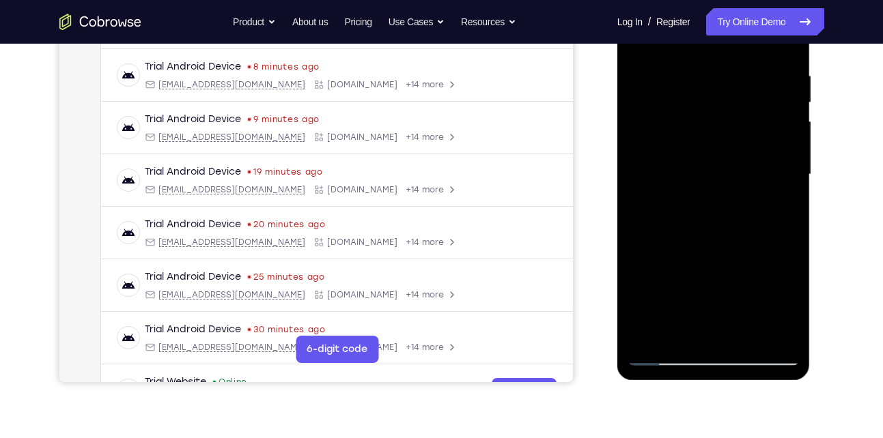
scroll to position [254, 0]
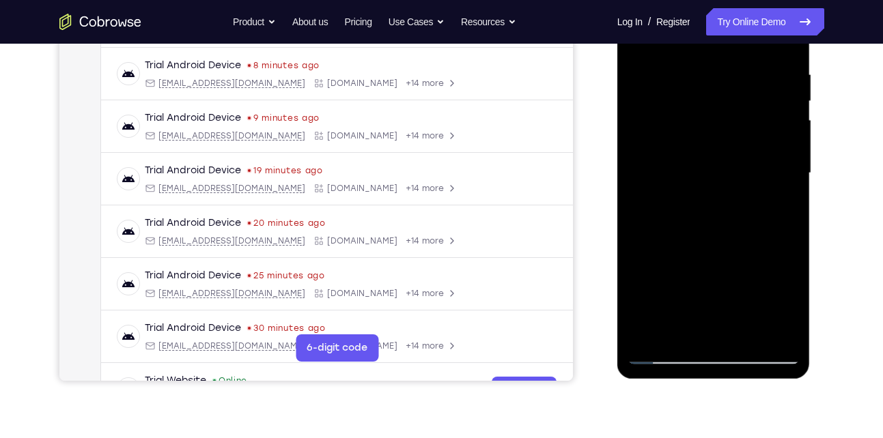
click at [721, 183] on div at bounding box center [713, 173] width 172 height 382
click at [748, 302] on div at bounding box center [713, 173] width 172 height 382
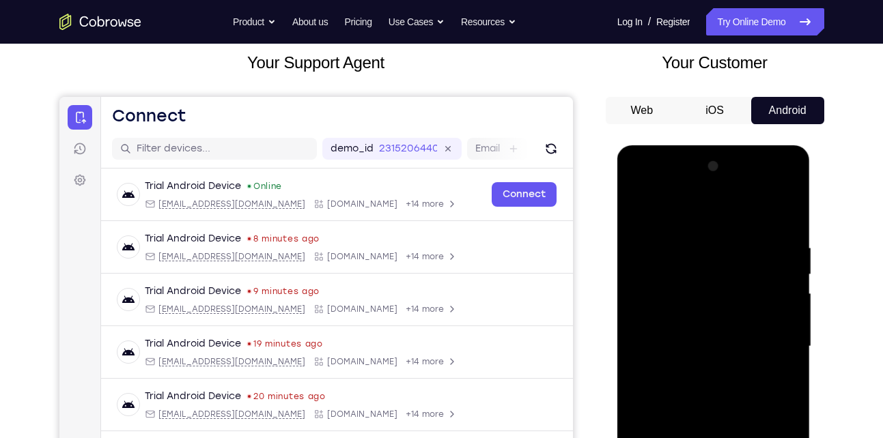
click at [636, 206] on div at bounding box center [713, 347] width 172 height 382
click at [703, 339] on div at bounding box center [713, 347] width 172 height 382
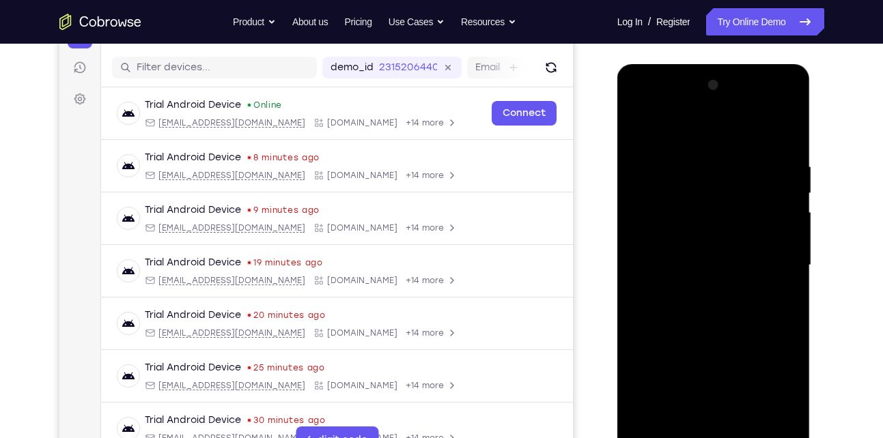
scroll to position [163, 0]
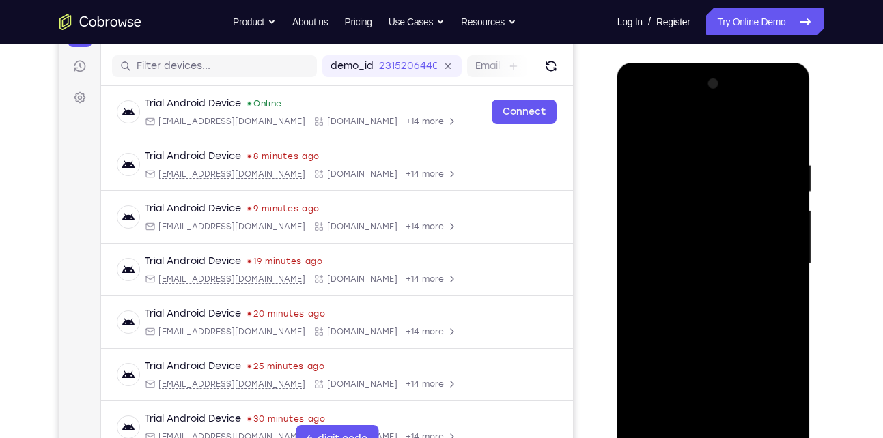
drag, startPoint x: 711, startPoint y: 313, endPoint x: 725, endPoint y: 251, distance: 63.6
click at [725, 251] on div at bounding box center [713, 264] width 172 height 382
click at [661, 371] on div at bounding box center [713, 264] width 172 height 382
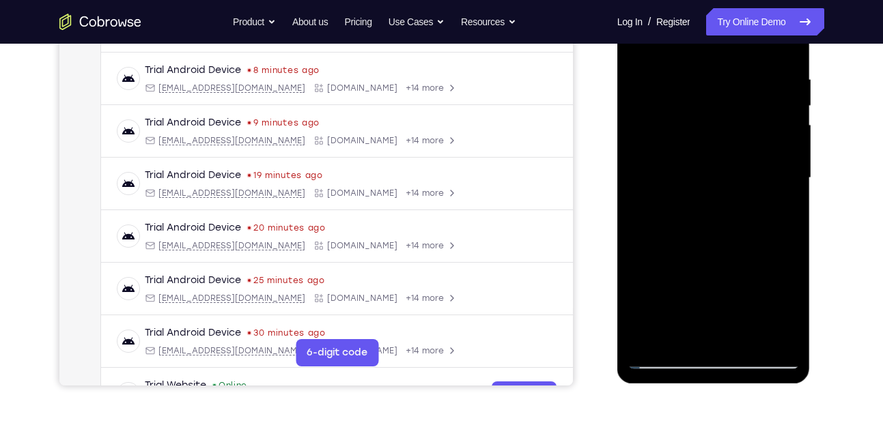
scroll to position [250, 0]
click at [665, 292] on div at bounding box center [713, 177] width 172 height 382
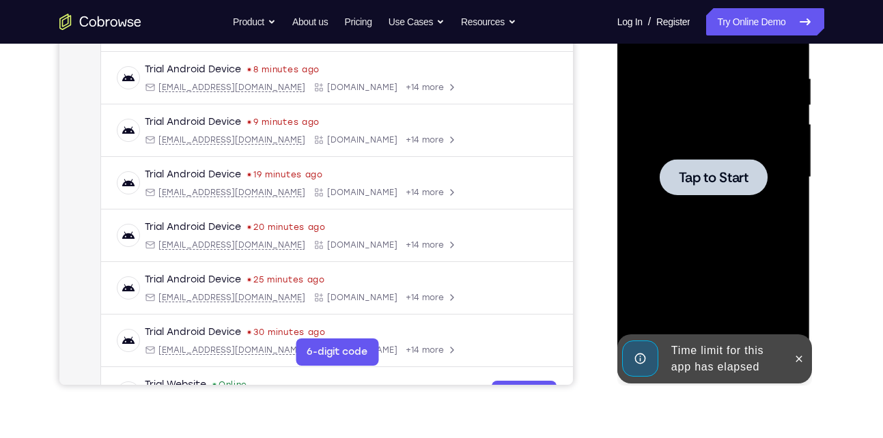
click at [691, 160] on div at bounding box center [713, 177] width 108 height 36
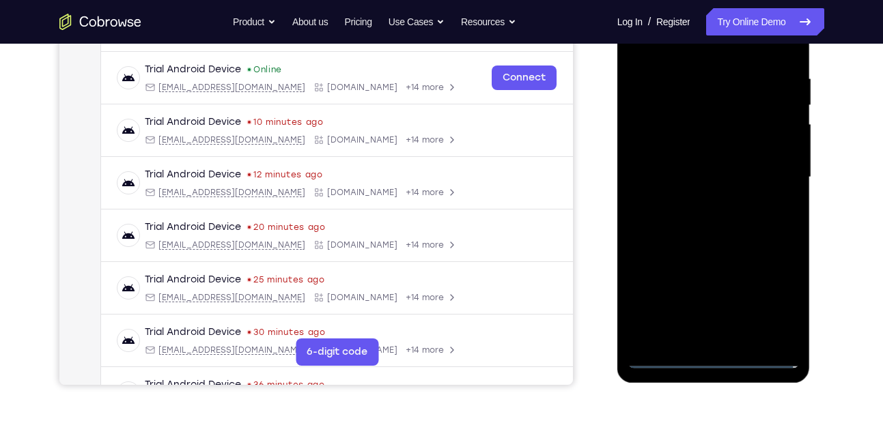
click at [716, 360] on div at bounding box center [713, 177] width 172 height 382
click at [773, 305] on div at bounding box center [713, 177] width 172 height 382
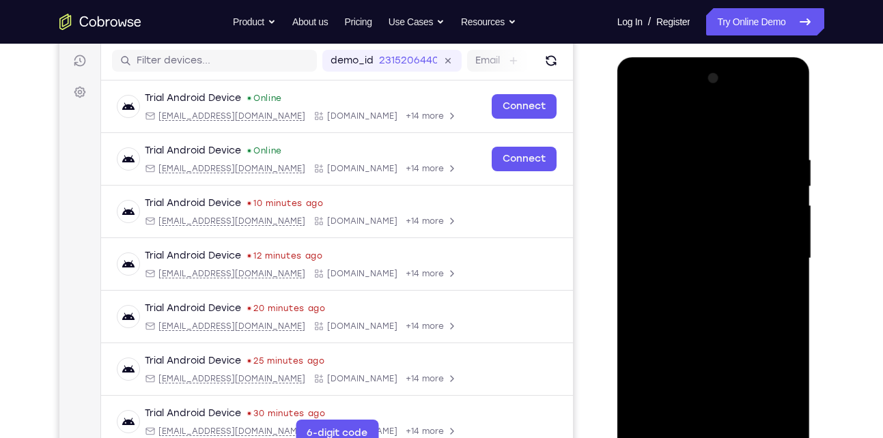
scroll to position [167, 0]
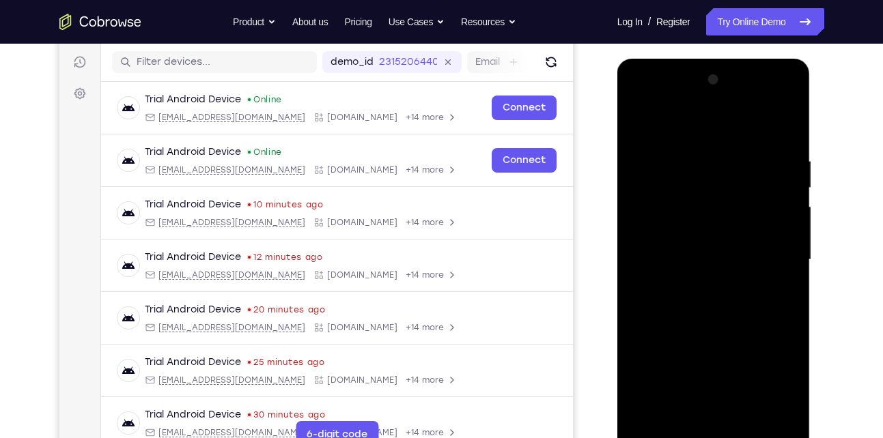
click at [665, 125] on div at bounding box center [713, 260] width 172 height 382
click at [773, 263] on div at bounding box center [713, 260] width 172 height 382
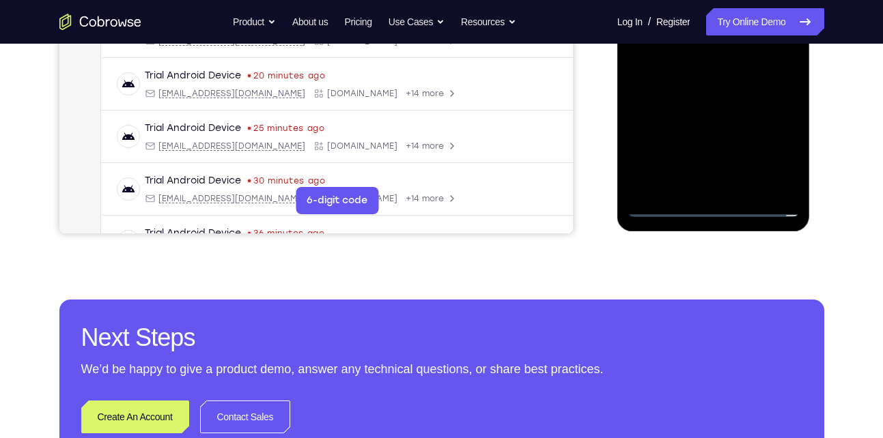
scroll to position [402, 0]
click at [702, 164] on div at bounding box center [713, 25] width 172 height 382
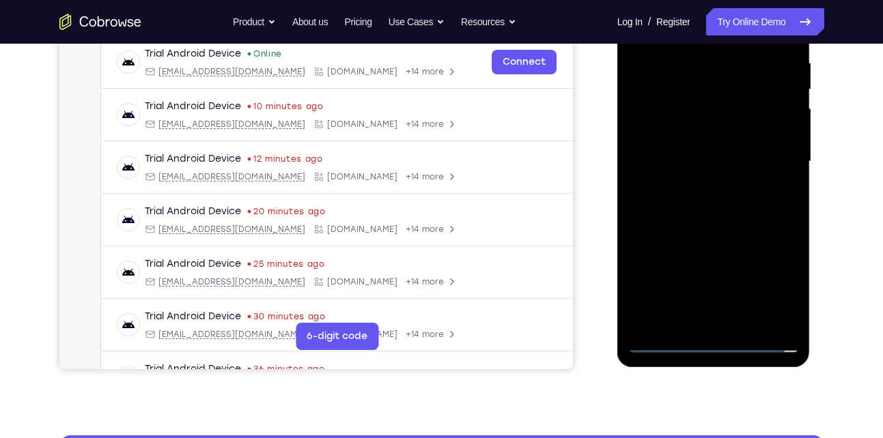
scroll to position [265, 0]
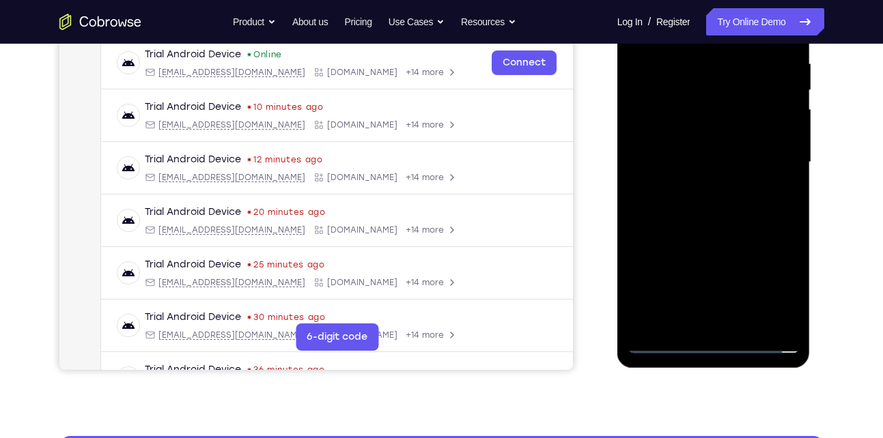
click at [692, 319] on div at bounding box center [713, 162] width 172 height 382
click at [735, 149] on div at bounding box center [713, 162] width 172 height 382
click at [704, 134] on div at bounding box center [713, 162] width 172 height 382
click at [698, 162] on div at bounding box center [713, 162] width 172 height 382
click at [688, 201] on div at bounding box center [713, 162] width 172 height 382
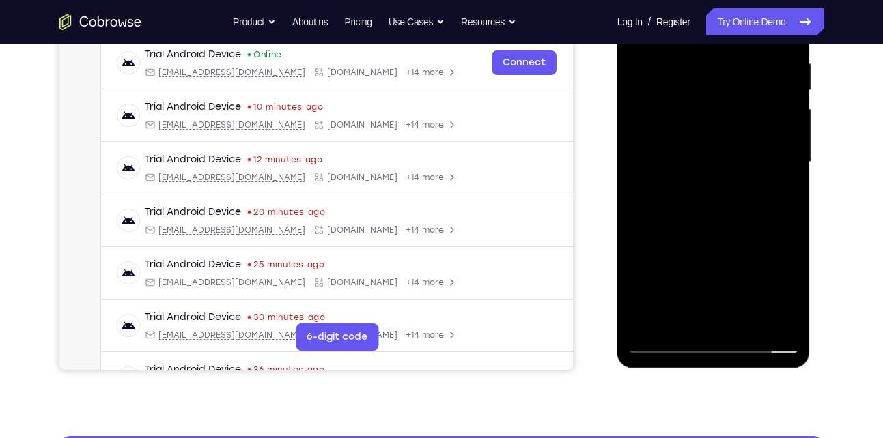
click at [688, 201] on div at bounding box center [713, 162] width 172 height 382
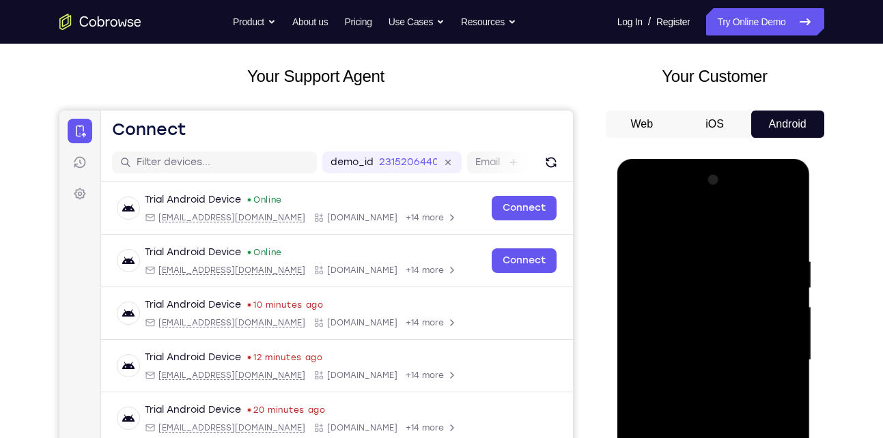
scroll to position [66, 0]
click at [773, 223] on div at bounding box center [713, 361] width 172 height 382
click at [788, 242] on div at bounding box center [713, 361] width 172 height 382
drag, startPoint x: 687, startPoint y: 343, endPoint x: 726, endPoint y: 214, distance: 134.1
click at [726, 214] on div at bounding box center [713, 361] width 172 height 382
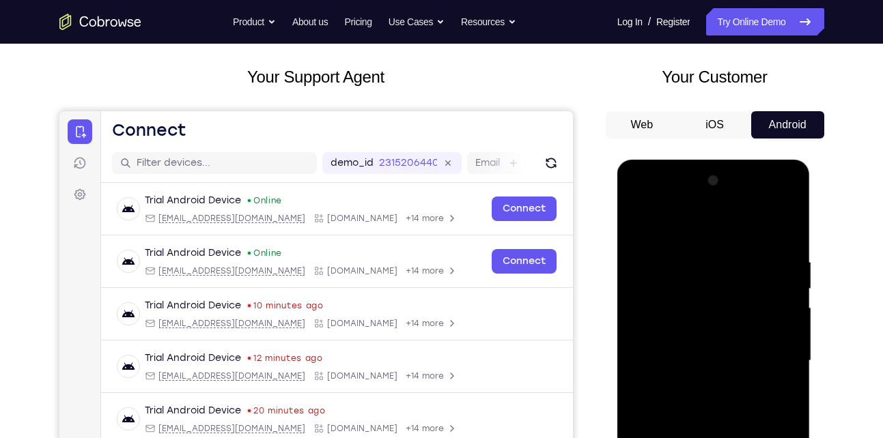
drag, startPoint x: 688, startPoint y: 364, endPoint x: 726, endPoint y: 258, distance: 112.3
click at [726, 258] on div at bounding box center [713, 361] width 172 height 382
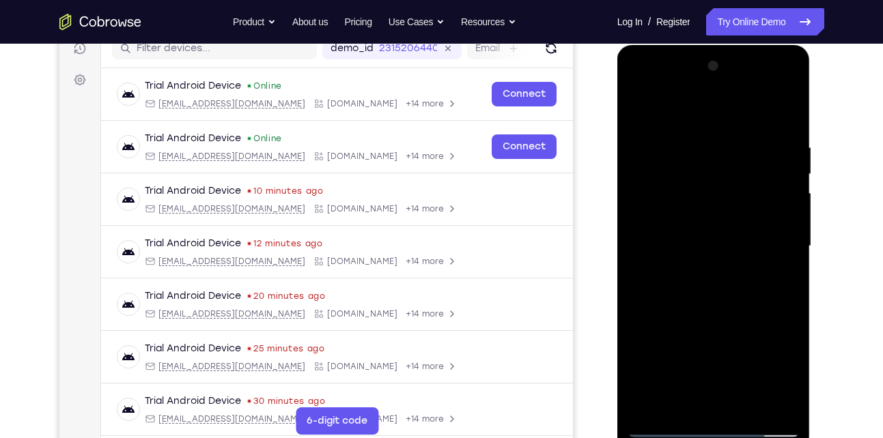
scroll to position [183, 0]
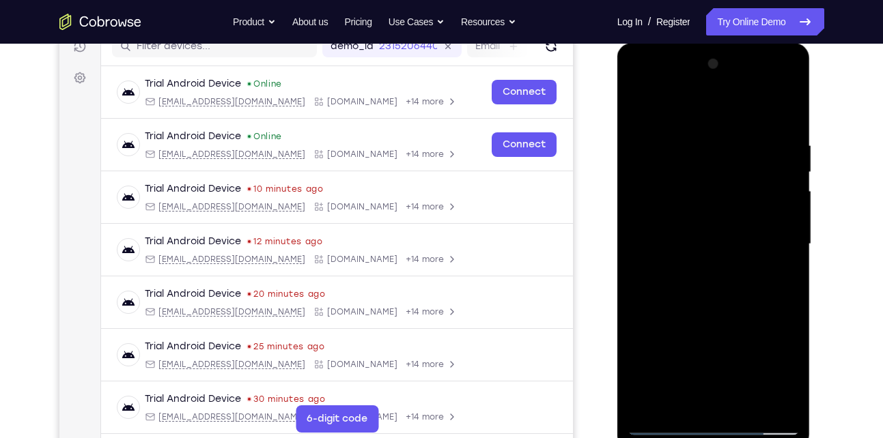
drag, startPoint x: 744, startPoint y: 161, endPoint x: 709, endPoint y: 305, distance: 148.2
click at [709, 305] on div at bounding box center [713, 244] width 172 height 382
click at [787, 216] on div at bounding box center [713, 244] width 172 height 382
click at [638, 341] on div at bounding box center [713, 244] width 172 height 382
drag, startPoint x: 704, startPoint y: 320, endPoint x: 726, endPoint y: 142, distance: 179.5
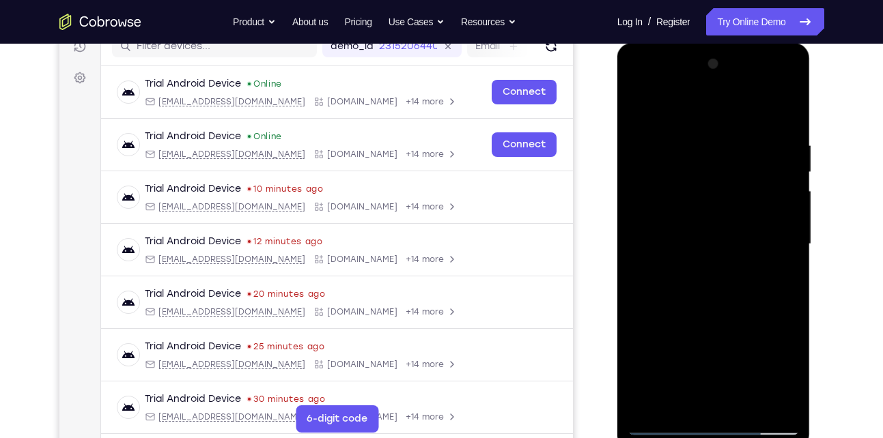
click at [726, 142] on div at bounding box center [713, 244] width 172 height 382
drag, startPoint x: 718, startPoint y: 270, endPoint x: 743, endPoint y: 94, distance: 178.6
click at [743, 94] on div at bounding box center [713, 244] width 172 height 382
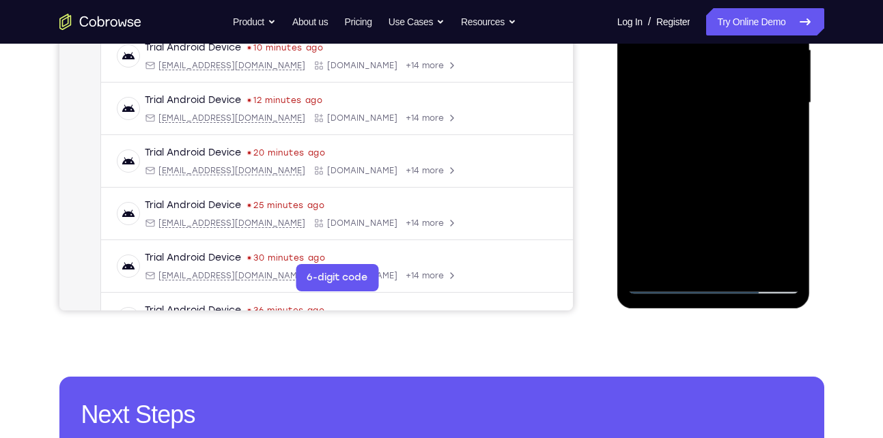
scroll to position [326, 0]
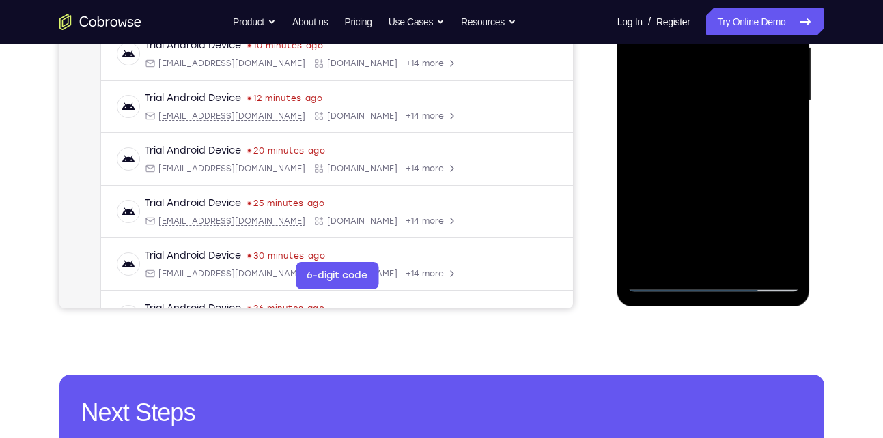
click at [742, 261] on div at bounding box center [713, 101] width 172 height 382
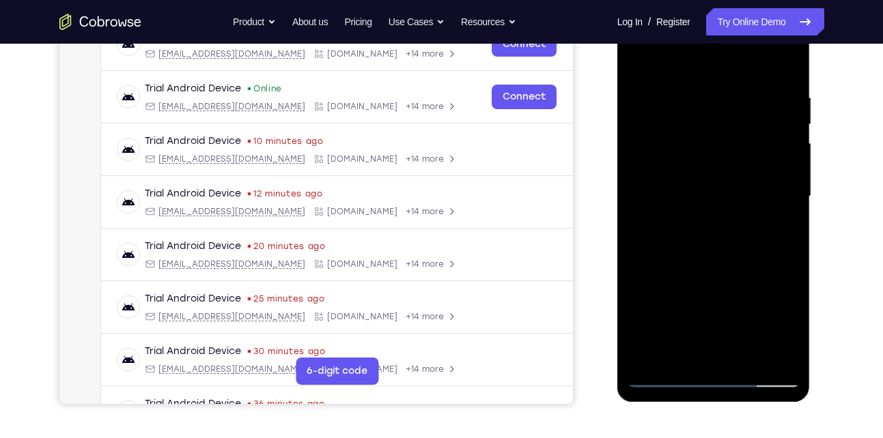
scroll to position [230, 0]
click at [711, 270] on div at bounding box center [713, 197] width 172 height 382
click at [716, 160] on div at bounding box center [713, 197] width 172 height 382
click at [683, 344] on div at bounding box center [713, 197] width 172 height 382
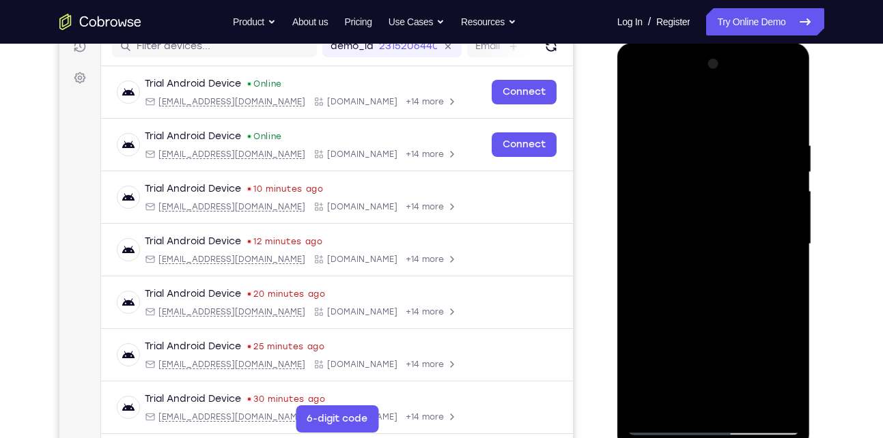
scroll to position [182, 0]
click at [631, 110] on div at bounding box center [713, 245] width 172 height 382
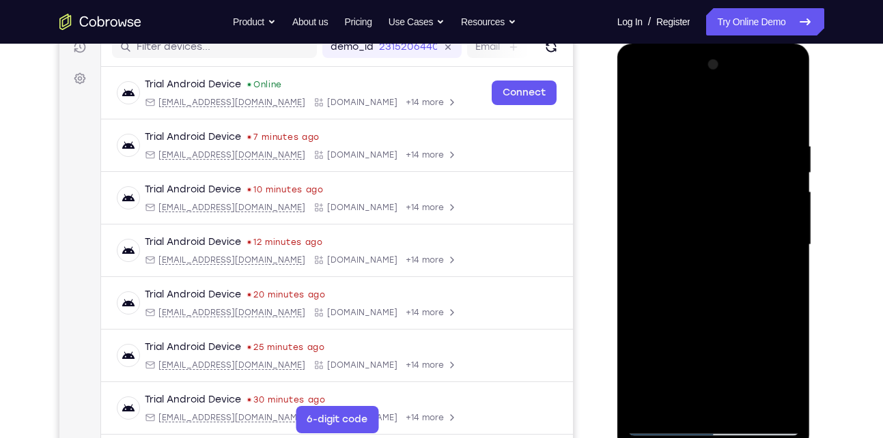
click at [692, 197] on div at bounding box center [713, 245] width 172 height 382
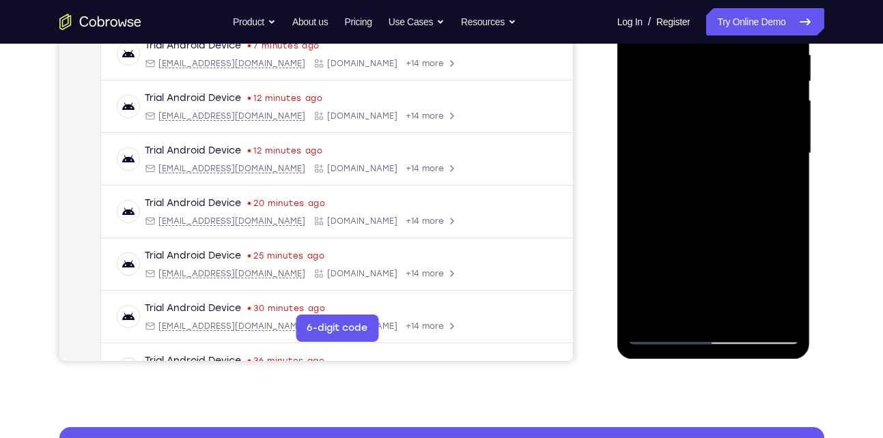
scroll to position [274, 0]
click at [736, 281] on div at bounding box center [713, 153] width 172 height 382
click at [693, 280] on div at bounding box center [713, 153] width 172 height 382
click at [675, 265] on div at bounding box center [713, 153] width 172 height 382
click at [709, 174] on div at bounding box center [713, 153] width 172 height 382
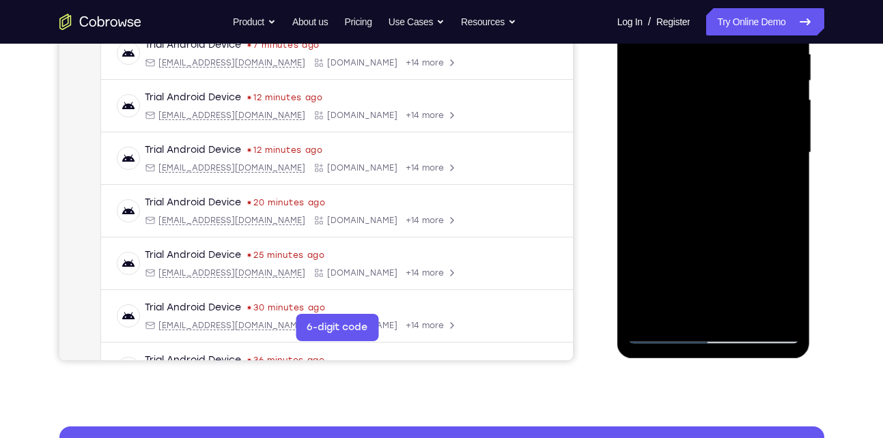
click at [681, 308] on div at bounding box center [713, 153] width 172 height 382
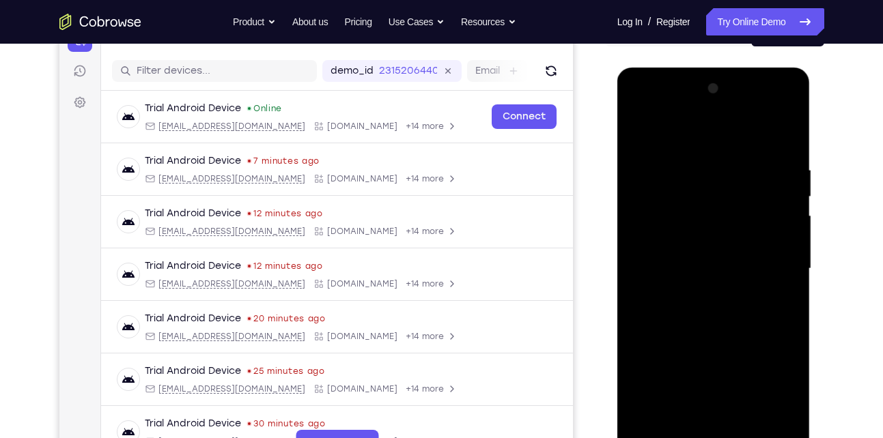
scroll to position [147, 0]
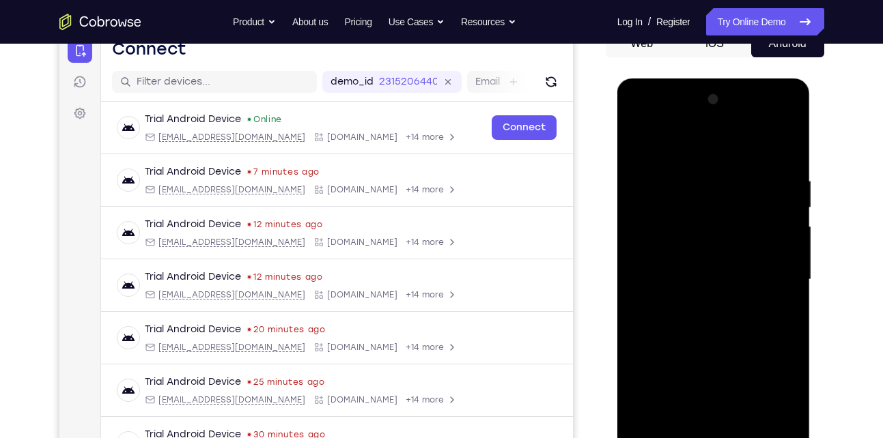
click at [638, 143] on div at bounding box center [713, 280] width 172 height 382
drag, startPoint x: 713, startPoint y: 269, endPoint x: 715, endPoint y: 321, distance: 51.9
click at [715, 321] on div at bounding box center [713, 280] width 172 height 382
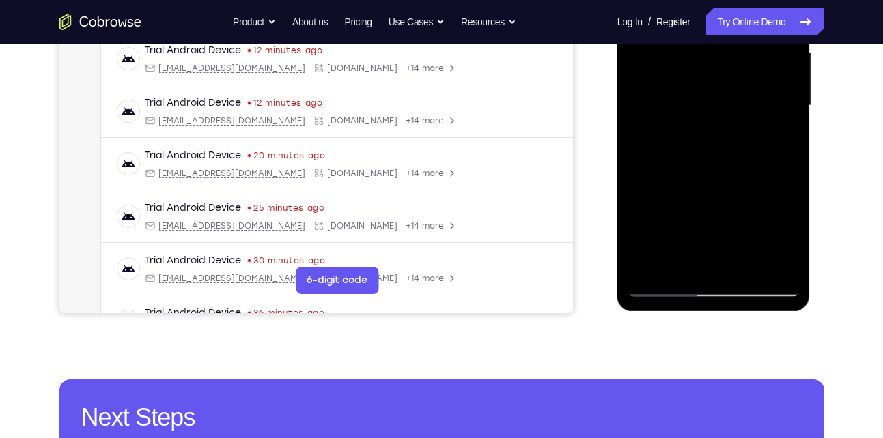
scroll to position [324, 0]
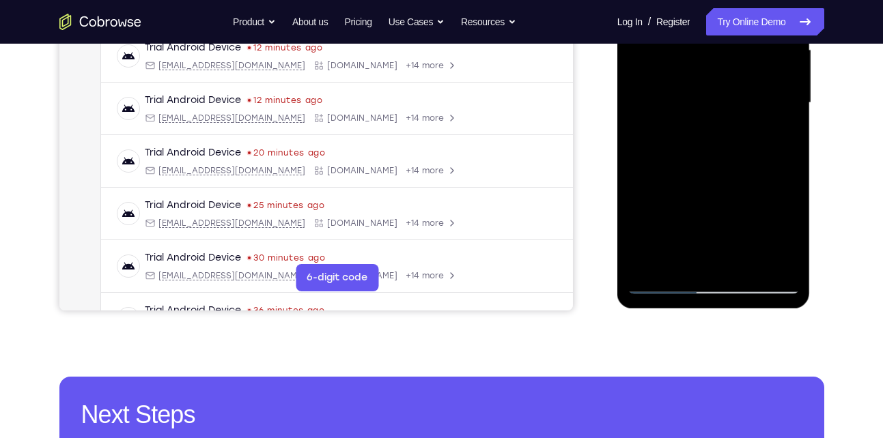
click at [748, 257] on div at bounding box center [713, 103] width 172 height 382
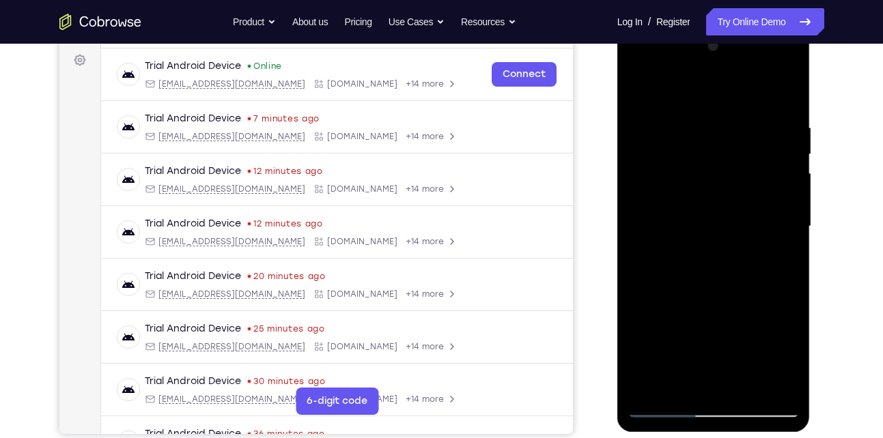
scroll to position [201, 0]
click at [719, 195] on div at bounding box center [713, 226] width 172 height 382
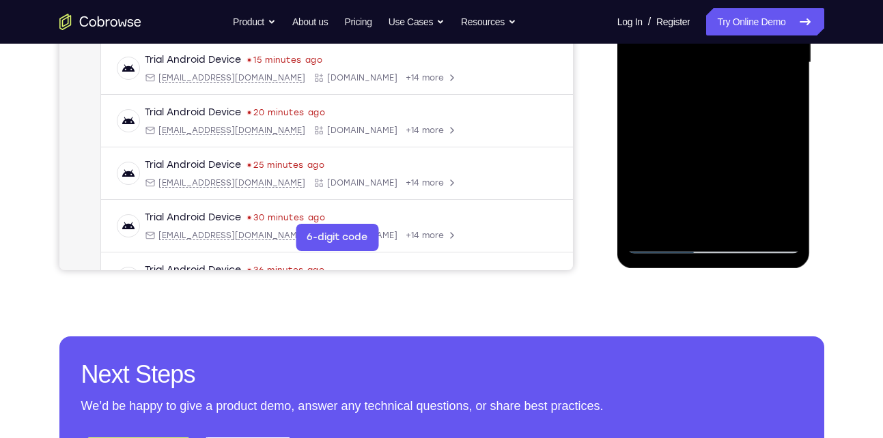
scroll to position [365, 0]
click at [736, 195] on div at bounding box center [713, 62] width 172 height 382
click at [704, 193] on div at bounding box center [713, 62] width 172 height 382
click at [685, 172] on div at bounding box center [713, 62] width 172 height 382
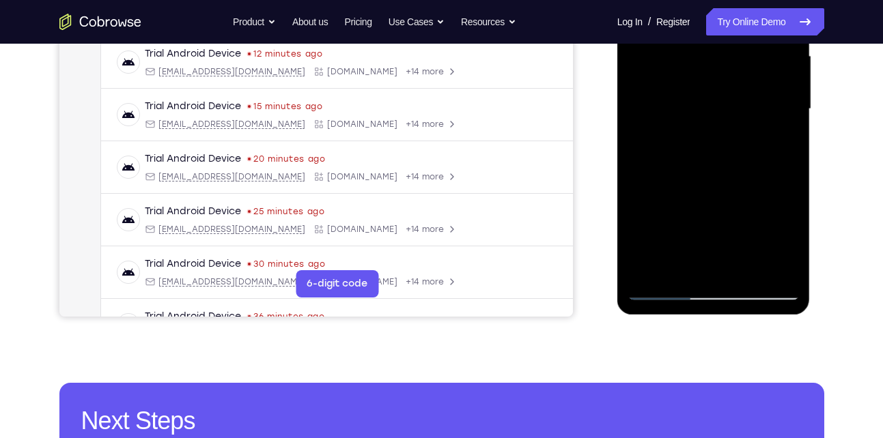
scroll to position [315, 0]
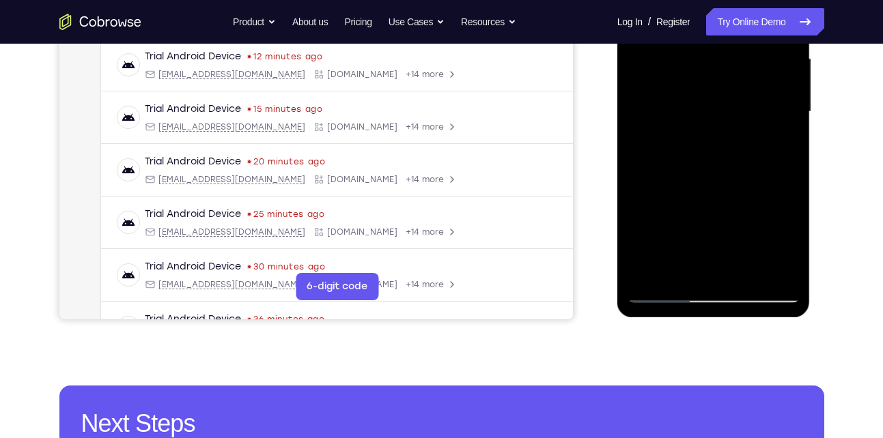
click at [709, 102] on div at bounding box center [713, 112] width 172 height 382
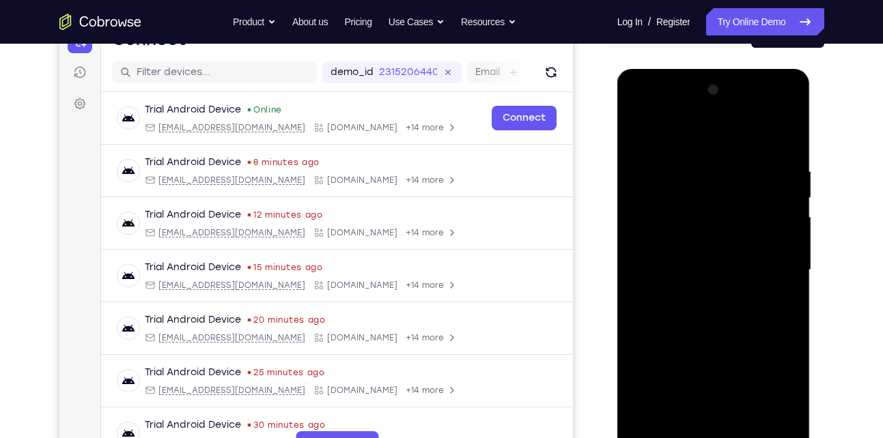
scroll to position [160, 0]
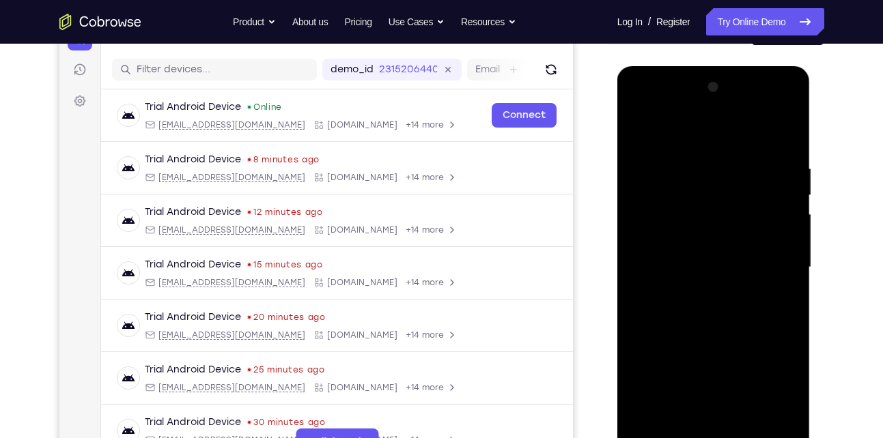
click at [638, 134] on div at bounding box center [713, 267] width 172 height 382
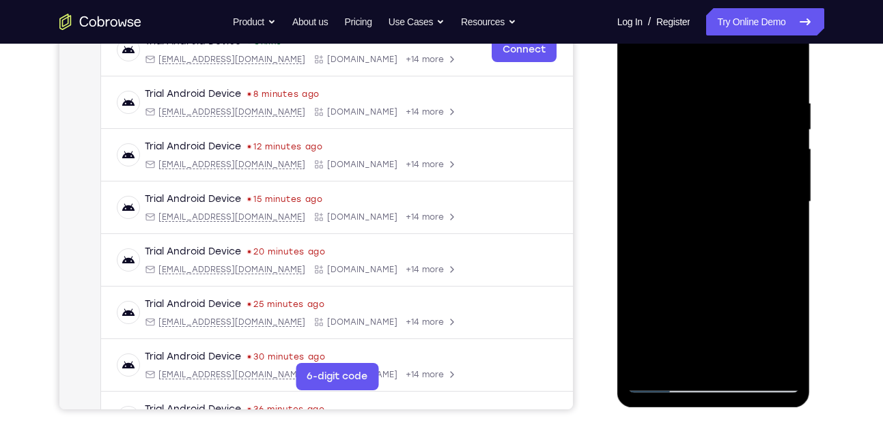
scroll to position [299, 0]
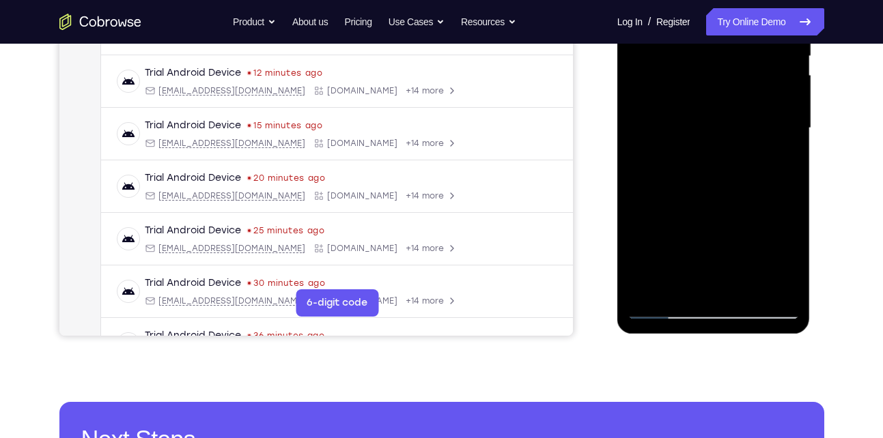
drag, startPoint x: 686, startPoint y: 264, endPoint x: 718, endPoint y: 203, distance: 69.3
click at [718, 203] on div at bounding box center [713, 128] width 172 height 382
click at [664, 307] on div at bounding box center [713, 128] width 172 height 382
click at [661, 311] on div at bounding box center [713, 128] width 172 height 382
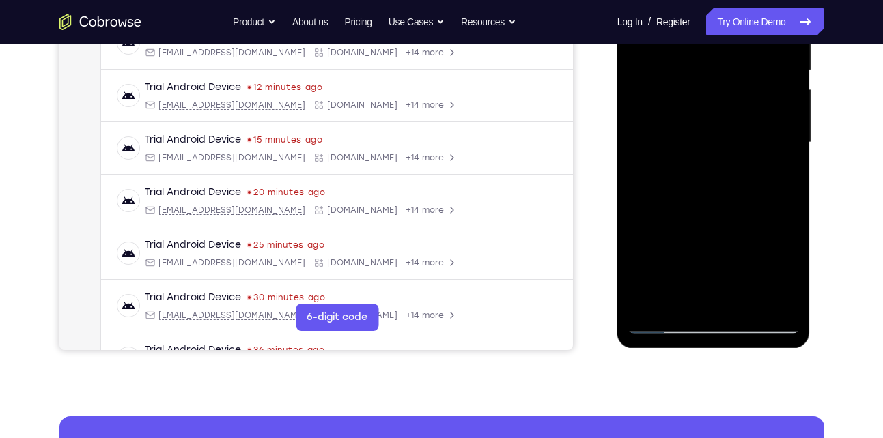
scroll to position [285, 0]
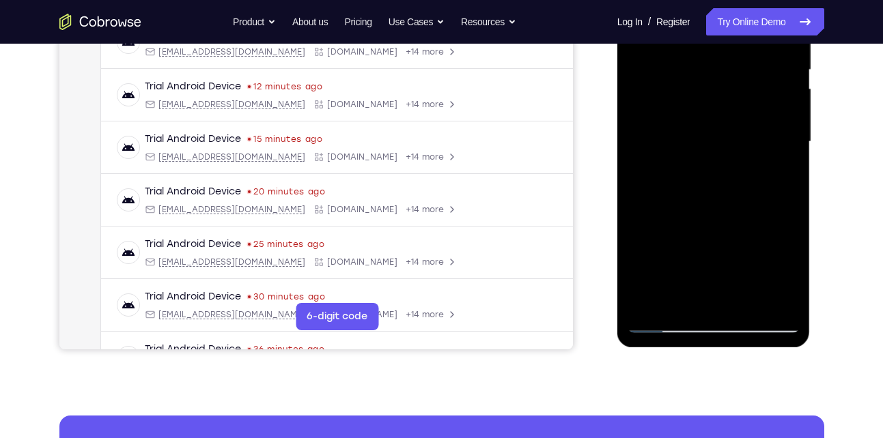
click at [780, 304] on div at bounding box center [713, 142] width 172 height 382
drag, startPoint x: 677, startPoint y: 219, endPoint x: 689, endPoint y: 157, distance: 63.3
click at [689, 157] on div at bounding box center [713, 142] width 172 height 382
drag, startPoint x: 700, startPoint y: 227, endPoint x: 730, endPoint y: 126, distance: 105.2
click at [730, 126] on div at bounding box center [713, 142] width 172 height 382
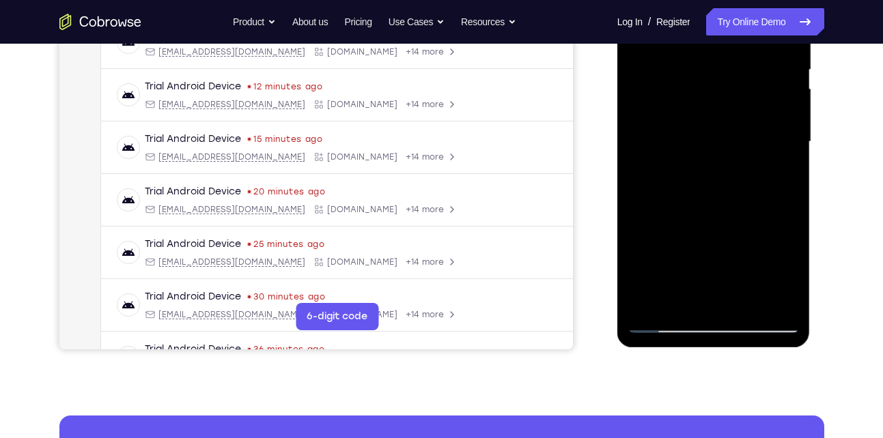
drag, startPoint x: 690, startPoint y: 223, endPoint x: 746, endPoint y: 99, distance: 136.3
click at [746, 99] on div at bounding box center [713, 142] width 172 height 382
drag, startPoint x: 702, startPoint y: 218, endPoint x: 740, endPoint y: 105, distance: 118.7
click at [740, 105] on div at bounding box center [713, 142] width 172 height 382
drag, startPoint x: 684, startPoint y: 213, endPoint x: 743, endPoint y: 95, distance: 132.2
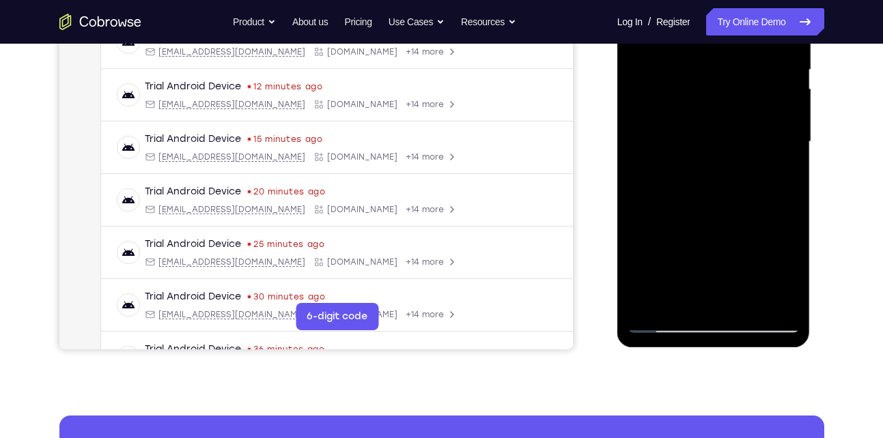
click at [743, 95] on div at bounding box center [713, 142] width 172 height 382
drag, startPoint x: 726, startPoint y: 154, endPoint x: 695, endPoint y: 249, distance: 99.7
click at [695, 249] on div at bounding box center [713, 142] width 172 height 382
click at [792, 286] on div at bounding box center [713, 142] width 172 height 382
drag, startPoint x: 670, startPoint y: 192, endPoint x: 666, endPoint y: 291, distance: 99.0
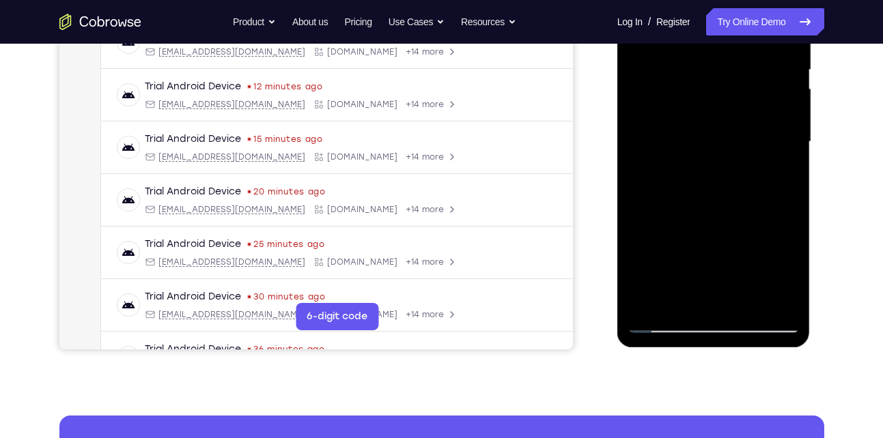
click at [666, 291] on div at bounding box center [713, 142] width 172 height 382
drag, startPoint x: 681, startPoint y: 159, endPoint x: 674, endPoint y: 251, distance: 91.7
click at [674, 251] on div at bounding box center [713, 142] width 172 height 382
click at [653, 154] on div at bounding box center [713, 142] width 172 height 382
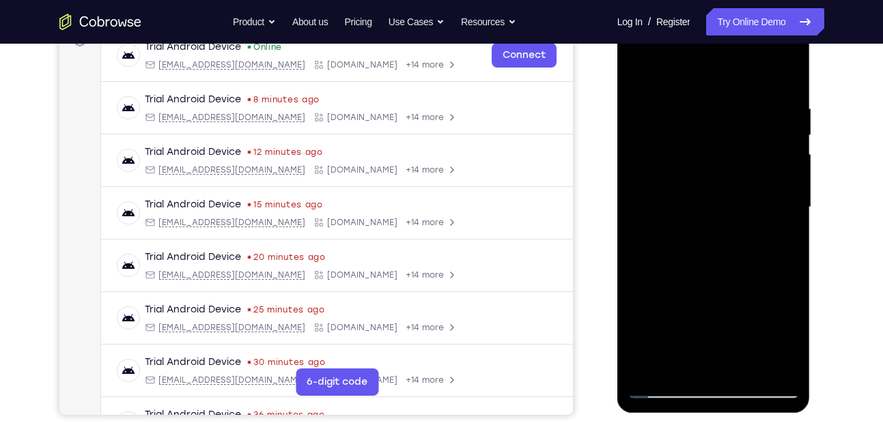
scroll to position [218, 0]
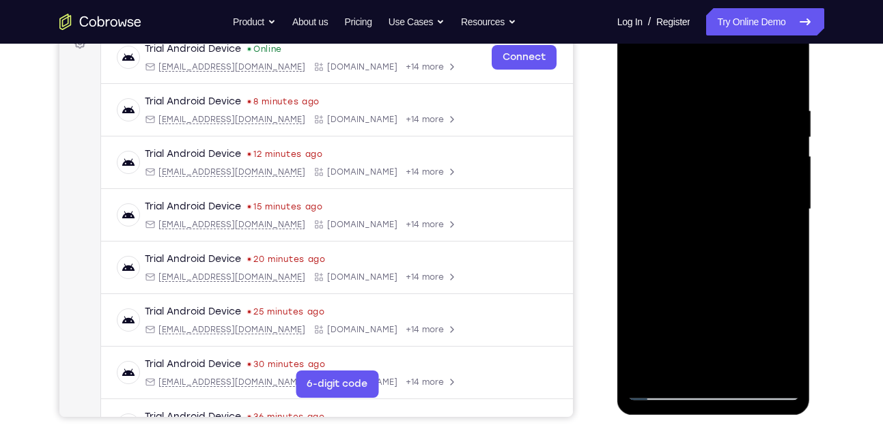
click at [787, 160] on div at bounding box center [713, 209] width 172 height 382
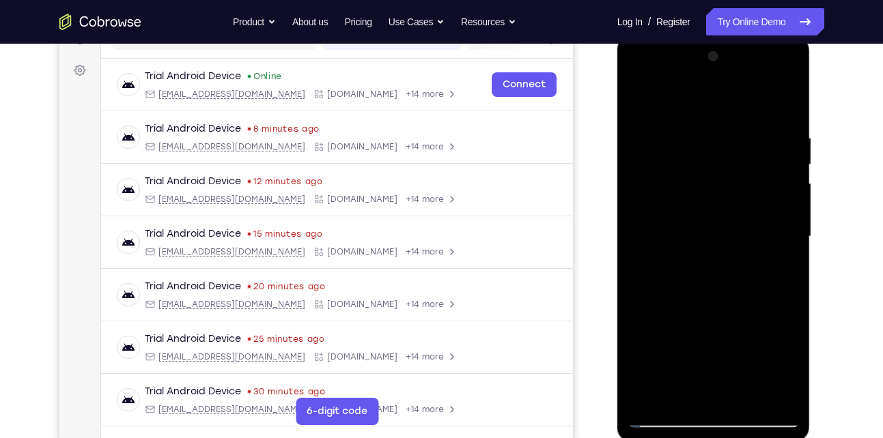
scroll to position [190, 0]
click at [633, 186] on div at bounding box center [713, 237] width 172 height 382
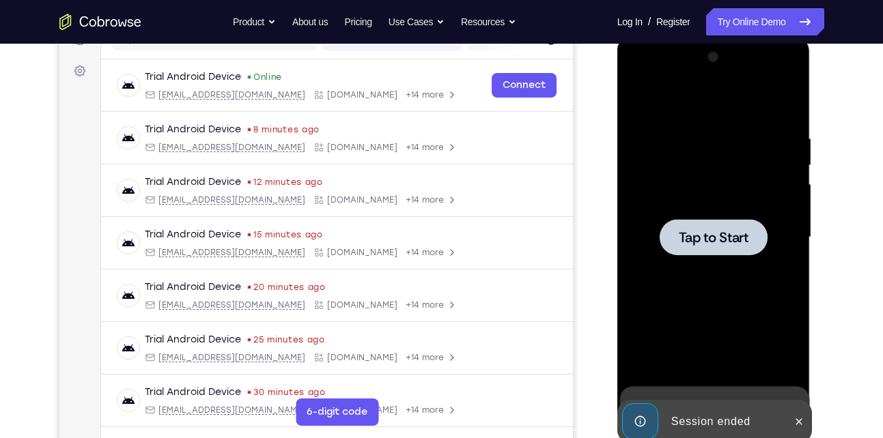
click at [696, 233] on span "Tap to Start" at bounding box center [714, 238] width 70 height 14
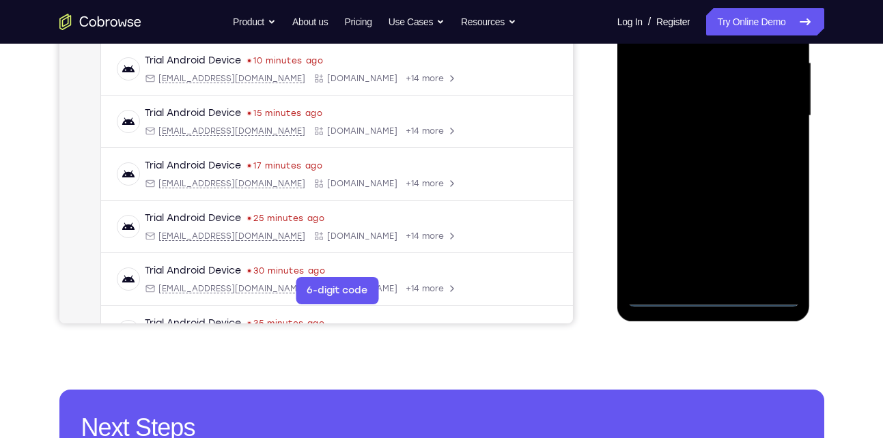
scroll to position [312, 0]
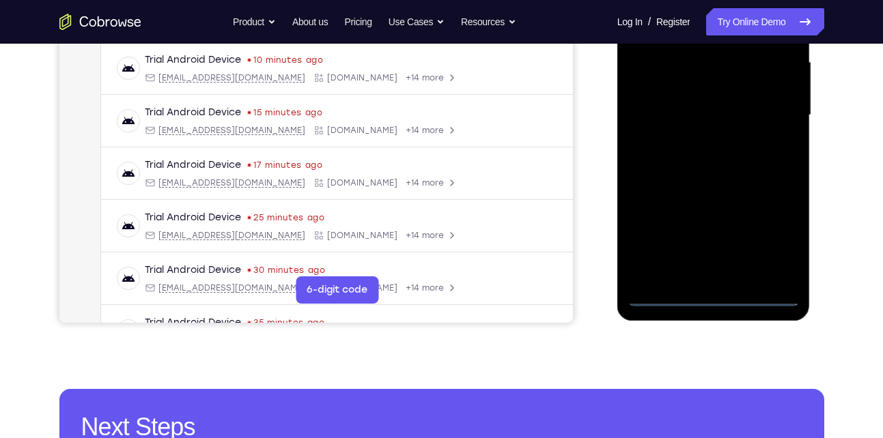
click at [716, 302] on div at bounding box center [713, 115] width 172 height 382
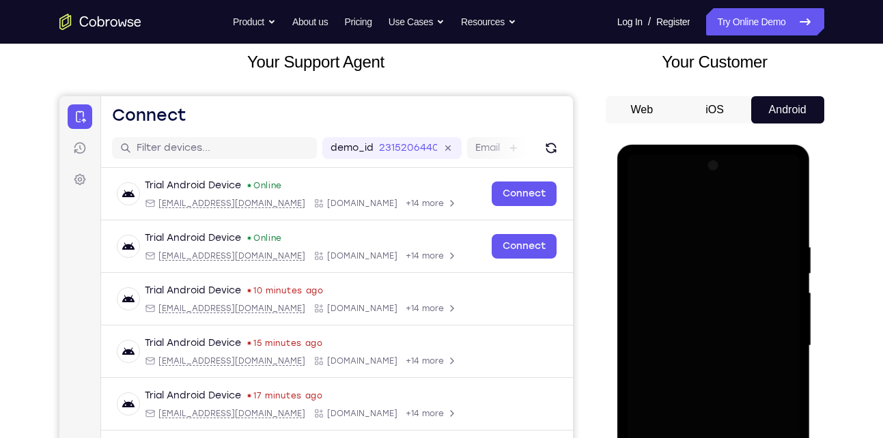
scroll to position [235, 0]
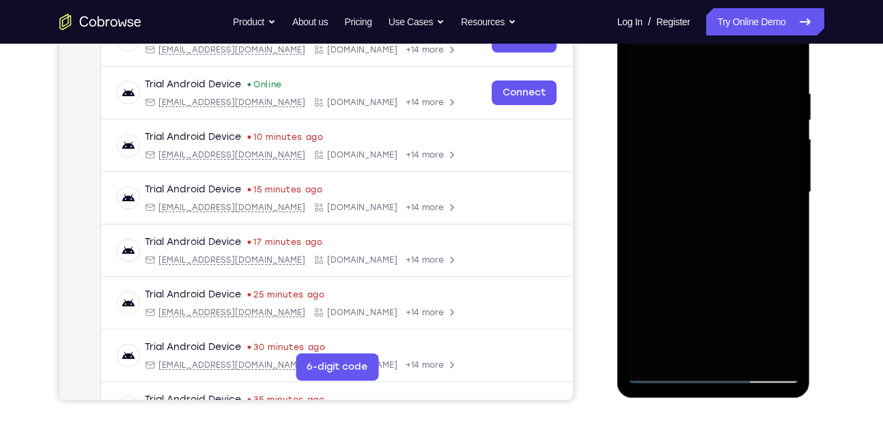
click at [674, 229] on div at bounding box center [713, 192] width 172 height 382
click at [689, 272] on div at bounding box center [713, 192] width 172 height 382
click at [771, 326] on div at bounding box center [713, 192] width 172 height 382
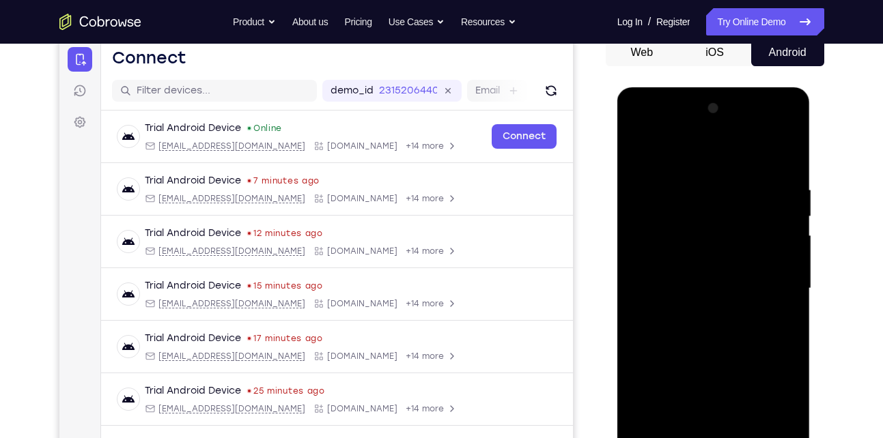
scroll to position [222, 0]
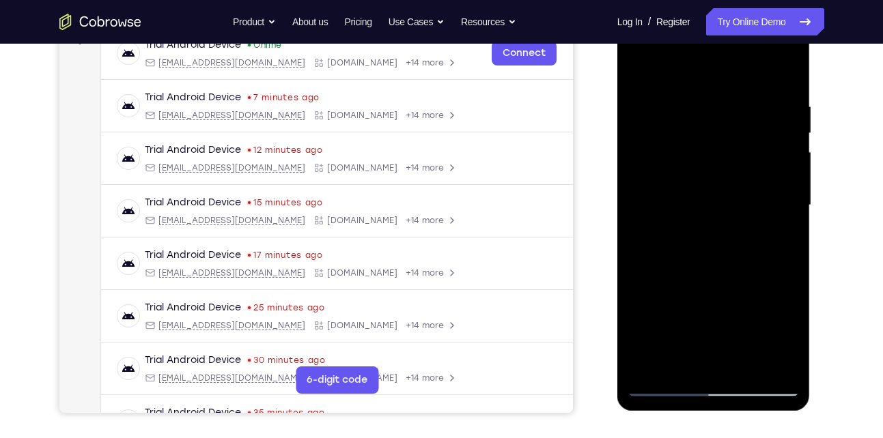
click at [706, 70] on div at bounding box center [713, 205] width 172 height 382
click at [782, 205] on div at bounding box center [713, 205] width 172 height 382
click at [696, 230] on div at bounding box center [713, 205] width 172 height 382
click at [715, 184] on div at bounding box center [713, 205] width 172 height 382
click at [679, 185] on div at bounding box center [713, 205] width 172 height 382
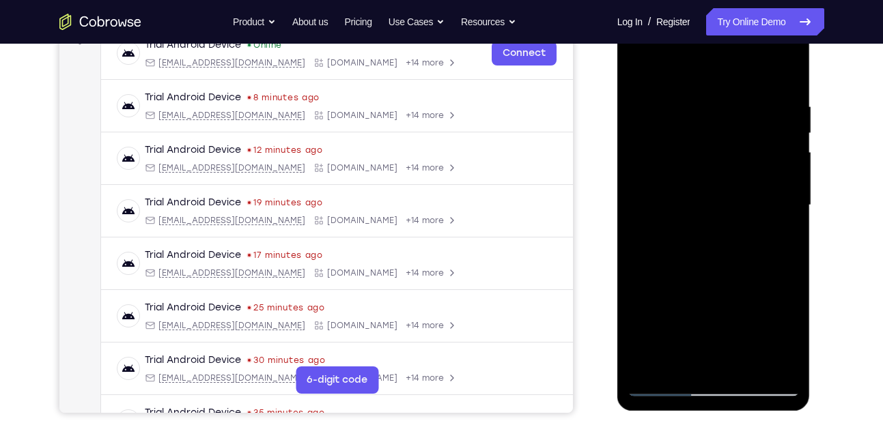
click at [691, 204] on div at bounding box center [713, 205] width 172 height 382
click at [713, 205] on div at bounding box center [713, 205] width 172 height 382
click at [709, 204] on div at bounding box center [713, 205] width 172 height 382
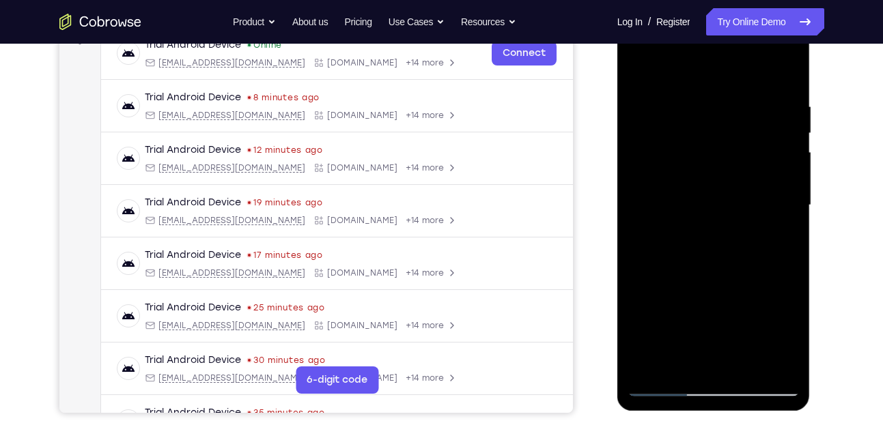
click at [712, 243] on div at bounding box center [713, 205] width 172 height 382
click at [709, 251] on div at bounding box center [713, 205] width 172 height 382
click at [773, 72] on div at bounding box center [713, 205] width 172 height 382
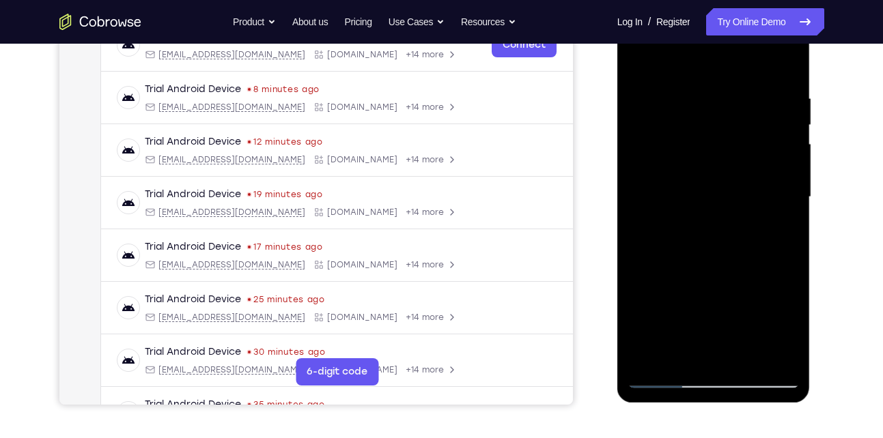
scroll to position [232, 0]
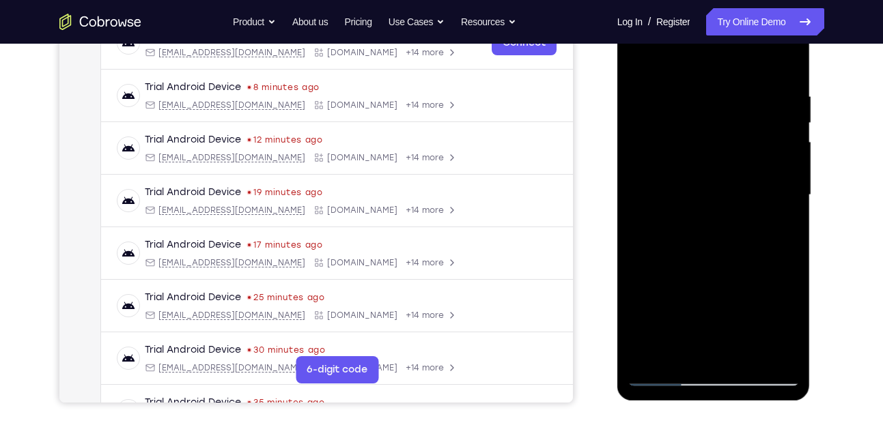
click at [719, 259] on div at bounding box center [713, 195] width 172 height 382
click at [788, 255] on div at bounding box center [713, 195] width 172 height 382
click at [704, 264] on div at bounding box center [713, 195] width 172 height 382
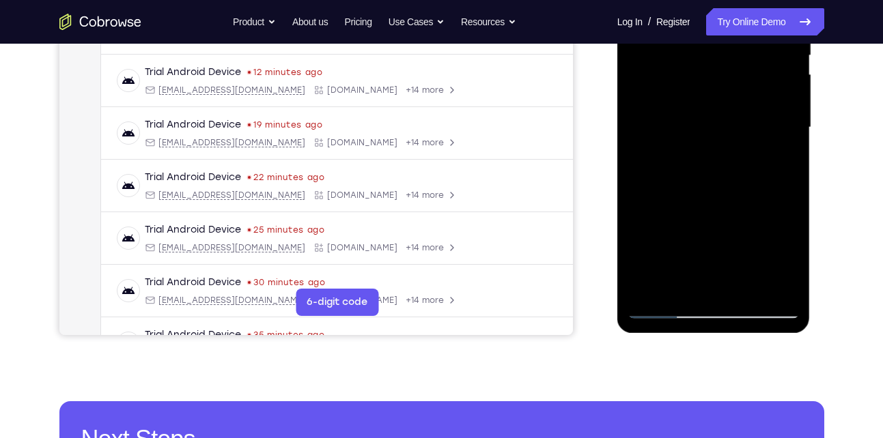
scroll to position [302, 0]
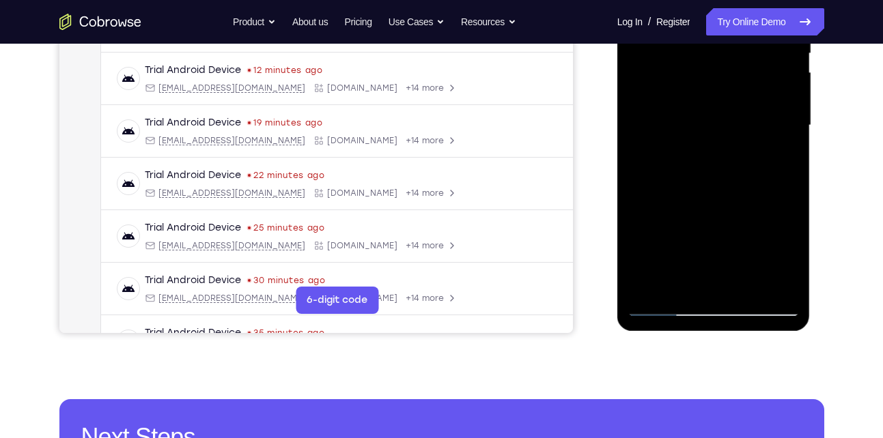
click at [747, 287] on div at bounding box center [713, 125] width 172 height 382
click at [706, 195] on div at bounding box center [713, 125] width 172 height 382
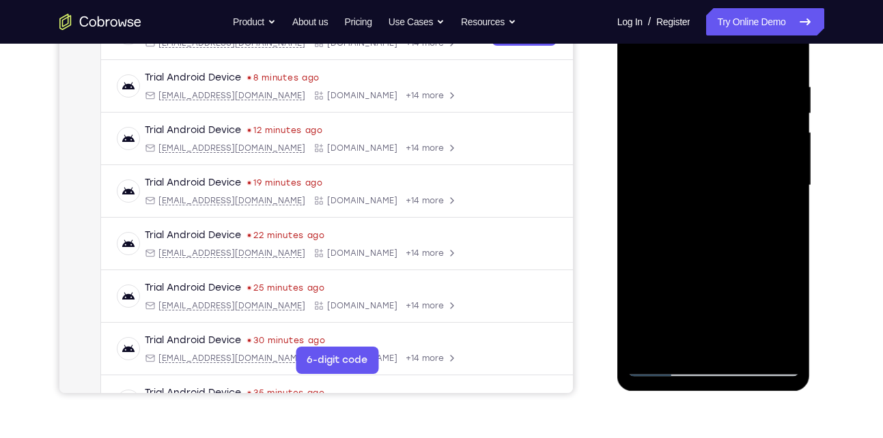
click at [664, 366] on div at bounding box center [713, 186] width 172 height 382
click at [705, 73] on div at bounding box center [713, 186] width 172 height 382
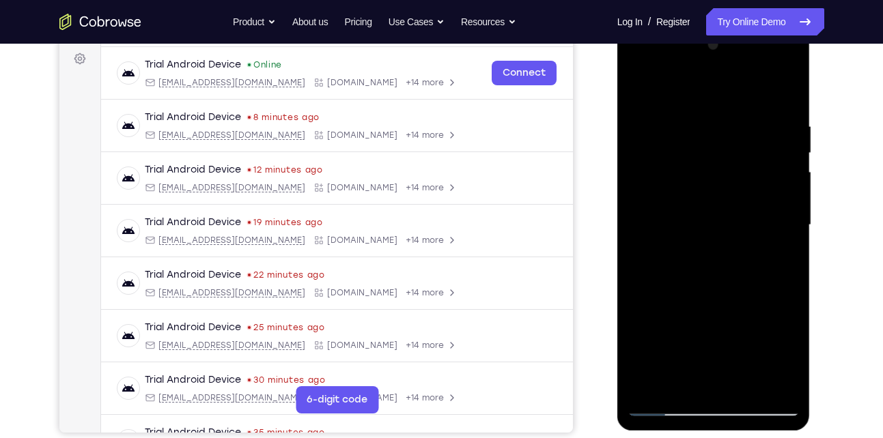
click at [782, 252] on div at bounding box center [713, 225] width 172 height 382
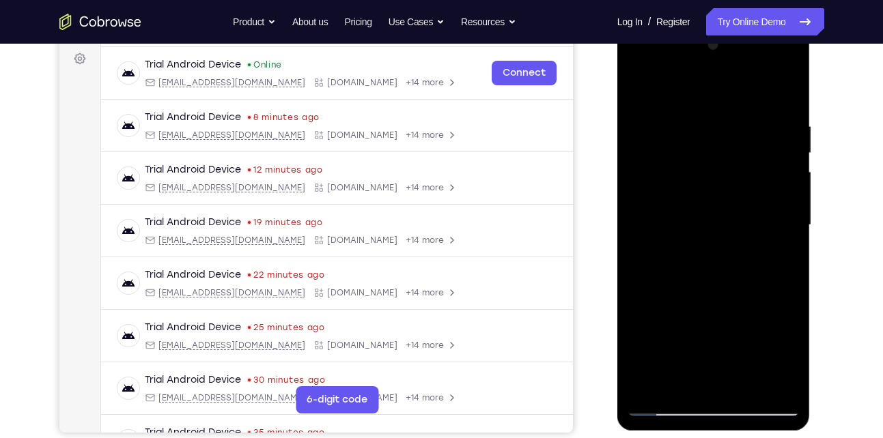
click at [782, 24] on div at bounding box center [713, 24] width 193 height 0
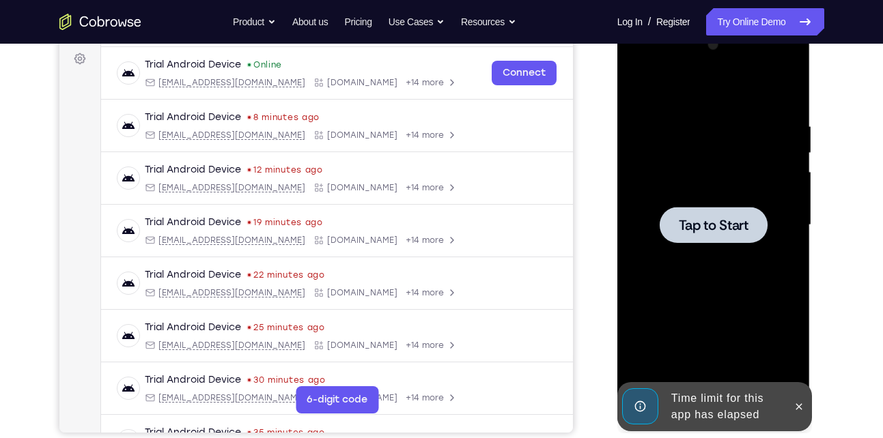
click at [782, 252] on div at bounding box center [713, 225] width 172 height 382
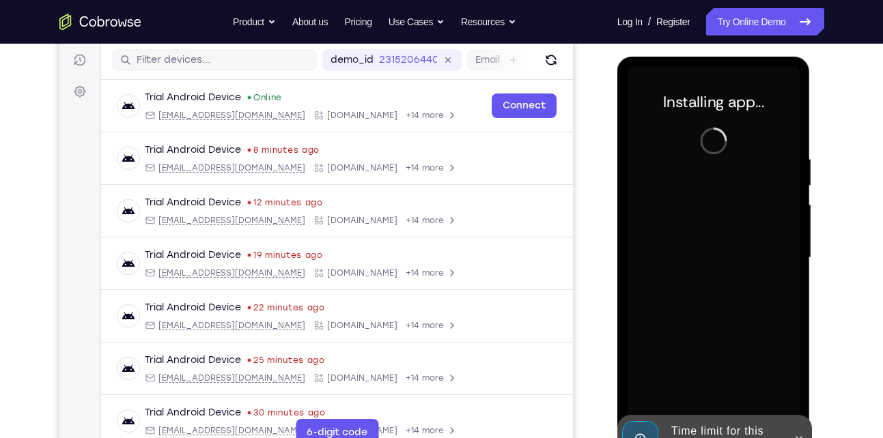
scroll to position [167, 0]
